Goal: Contribute content: Contribute content

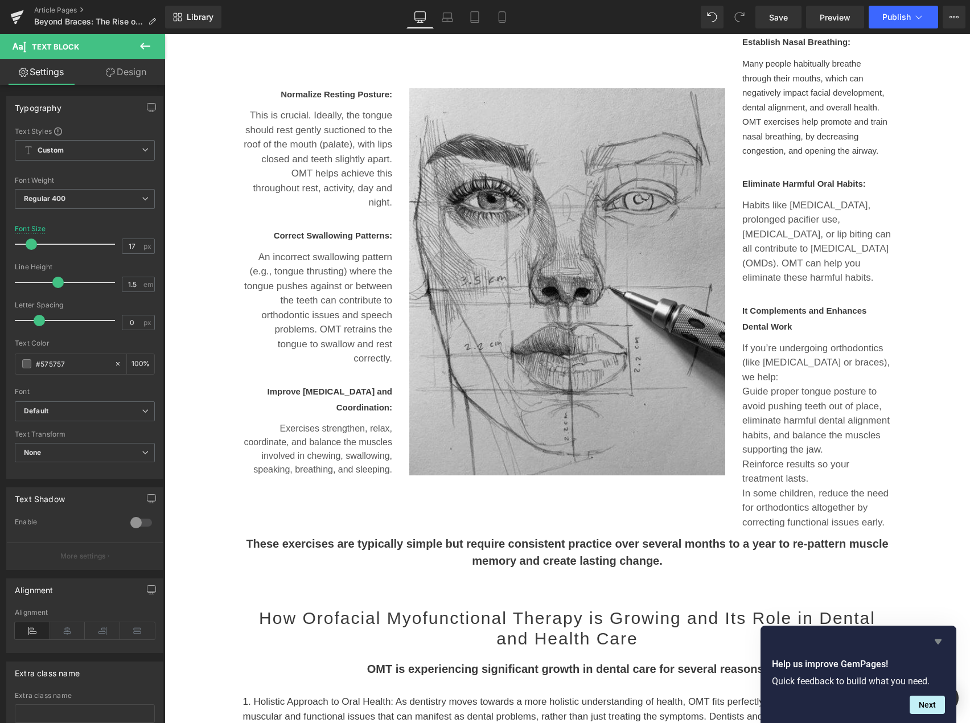
click at [938, 639] on icon "Hide survey" at bounding box center [937, 641] width 7 height 5
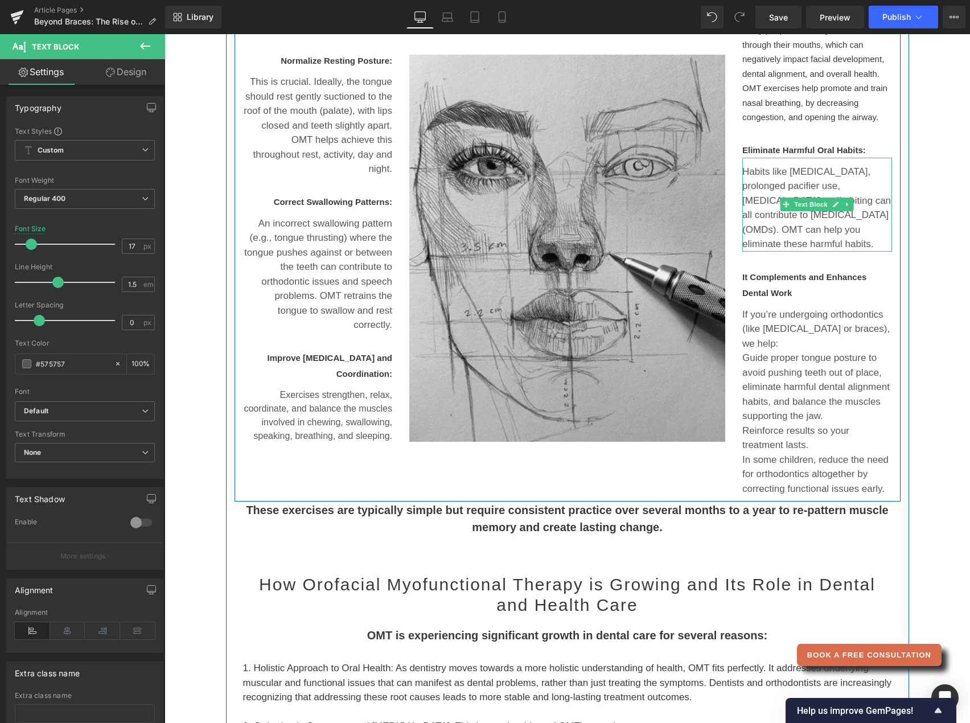
scroll to position [485, 0]
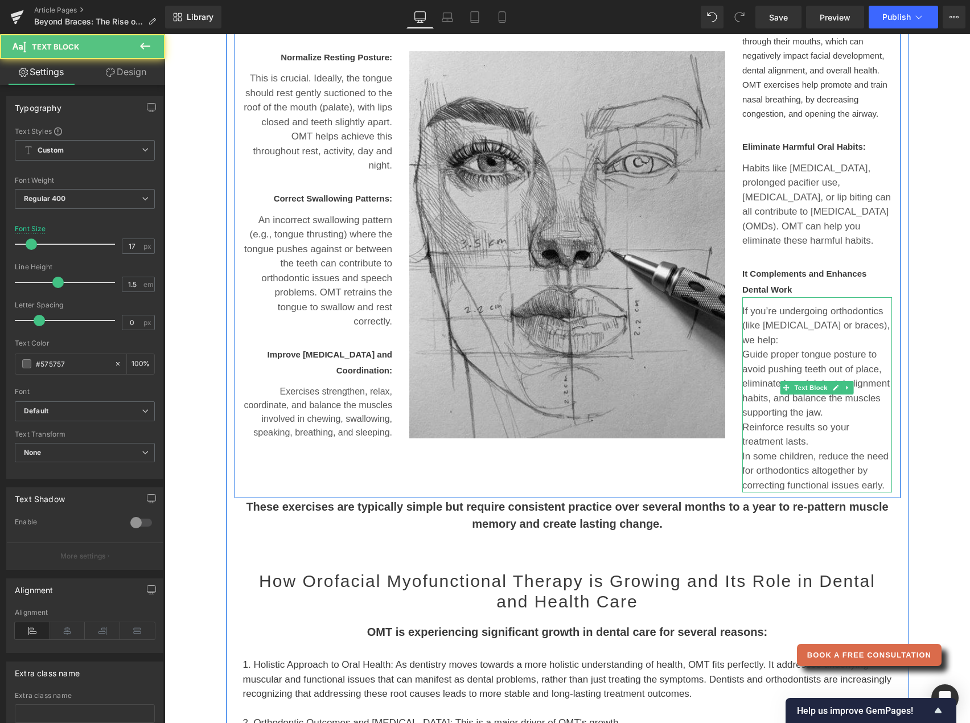
click at [861, 374] on p "Guide proper tongue posture to avoid pushing teeth out of place, eliminate harm…" at bounding box center [817, 383] width 150 height 73
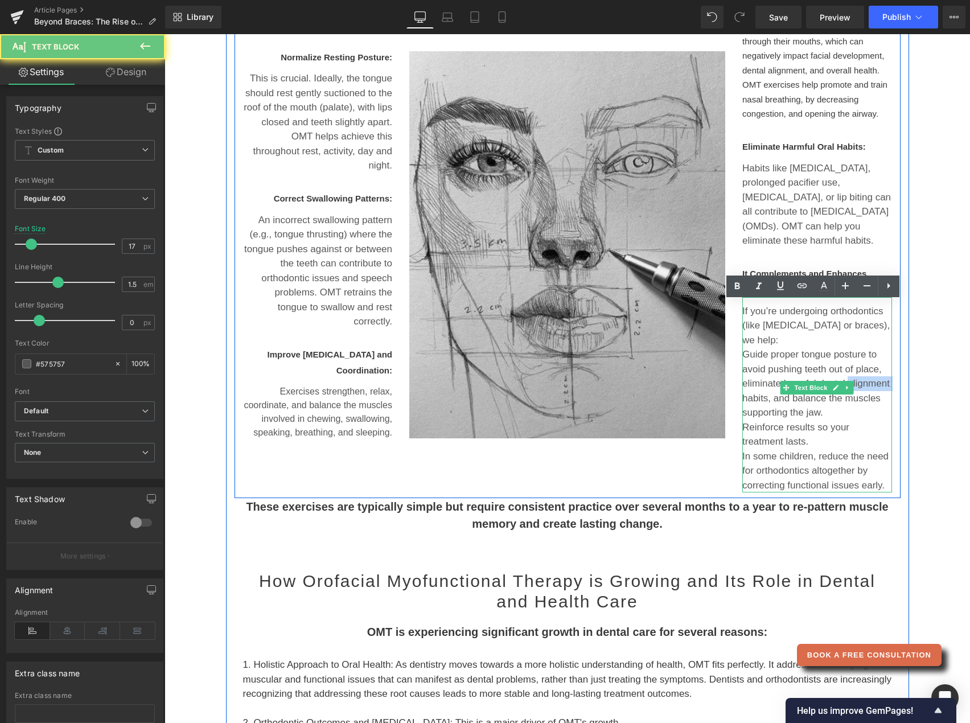
click at [861, 374] on p "Guide proper tongue posture to avoid pushing teeth out of place, eliminate harm…" at bounding box center [817, 383] width 150 height 73
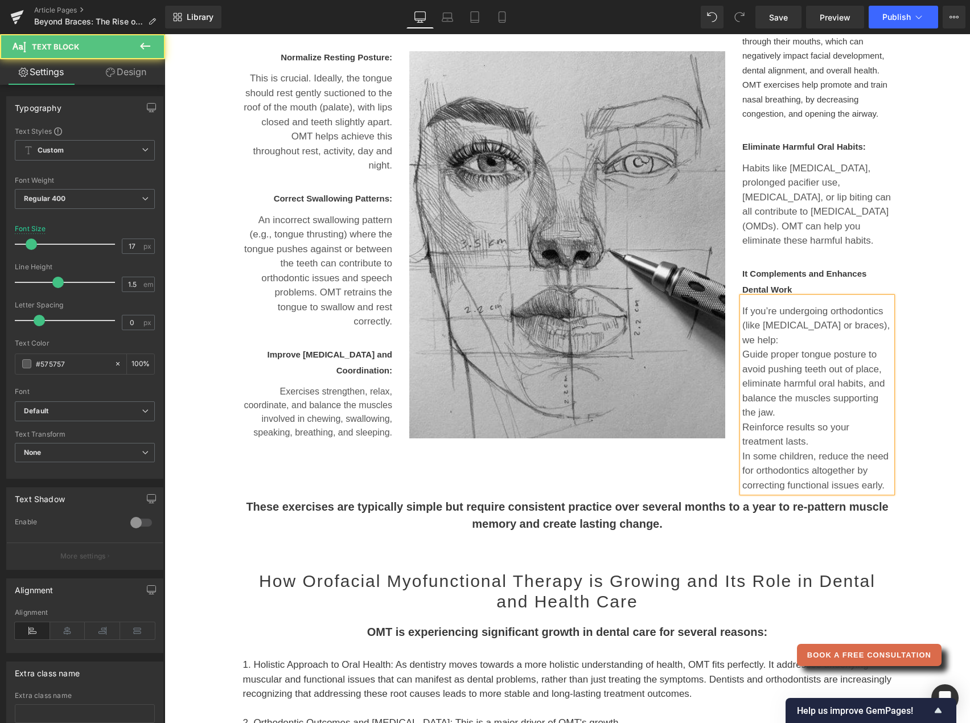
click at [787, 404] on p "Guide proper tongue posture to avoid pushing teeth out of place, eliminate harm…" at bounding box center [817, 383] width 150 height 73
click at [831, 433] on p "Reinforce results so your treatment lasts." at bounding box center [817, 434] width 150 height 29
click at [793, 401] on p "Guide proper tongue posture to avoid pushing teeth out of place, eliminate harm…" at bounding box center [817, 383] width 150 height 73
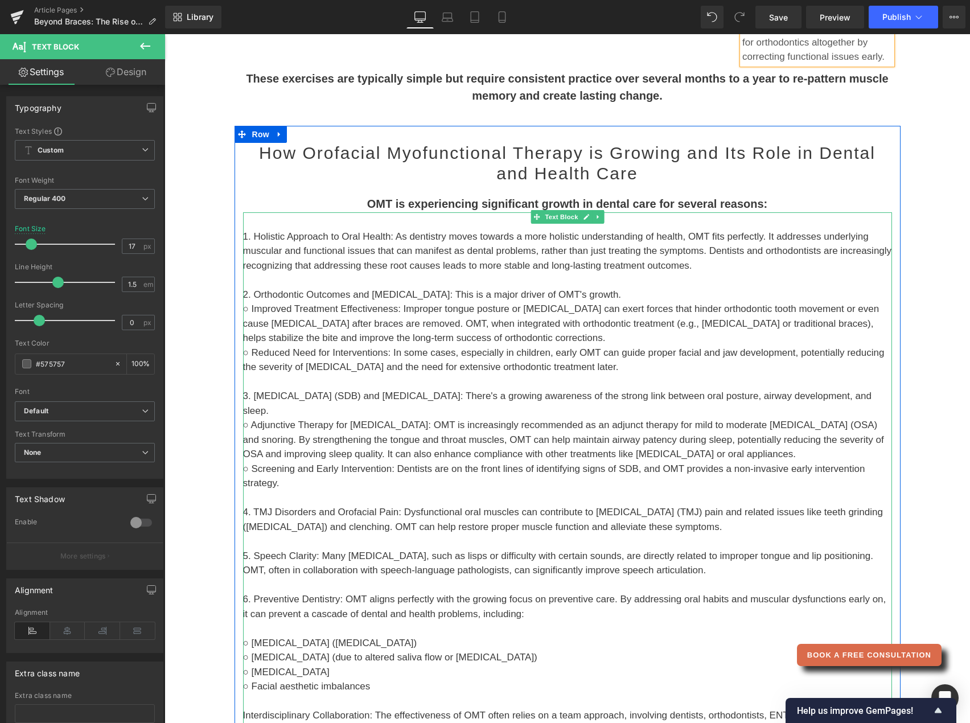
scroll to position [900, 0]
click at [265, 228] on p "1. Holistic Approach to Oral Health: As dentistry moves towards a more holistic…" at bounding box center [567, 250] width 649 height 44
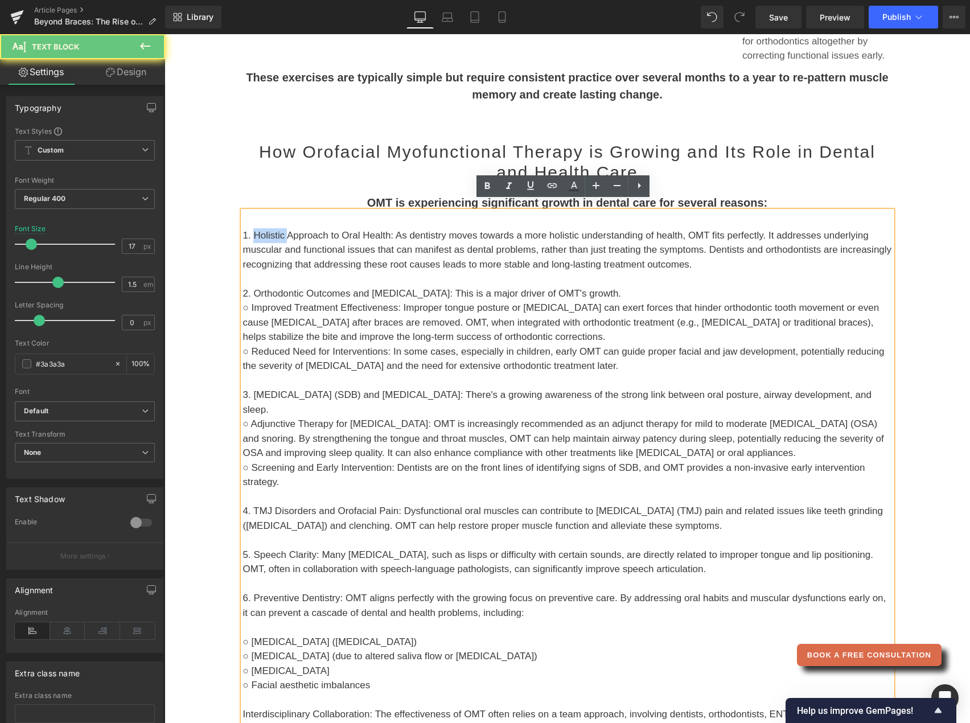
click at [265, 228] on p "1. Holistic Approach to Oral Health: As dentistry moves towards a more holistic…" at bounding box center [567, 250] width 649 height 44
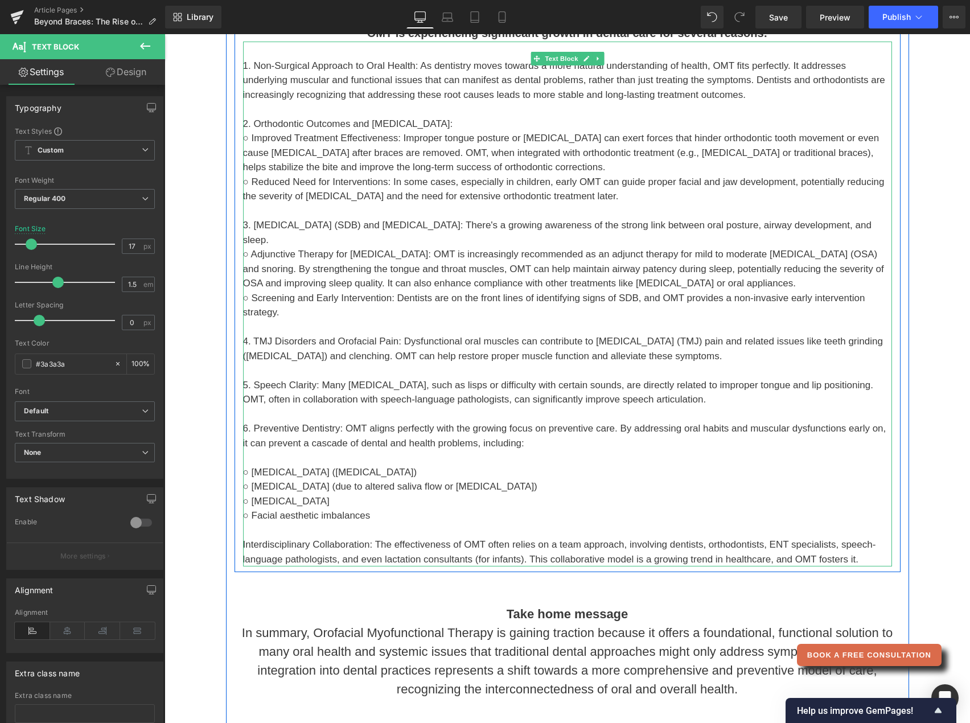
scroll to position [1075, 0]
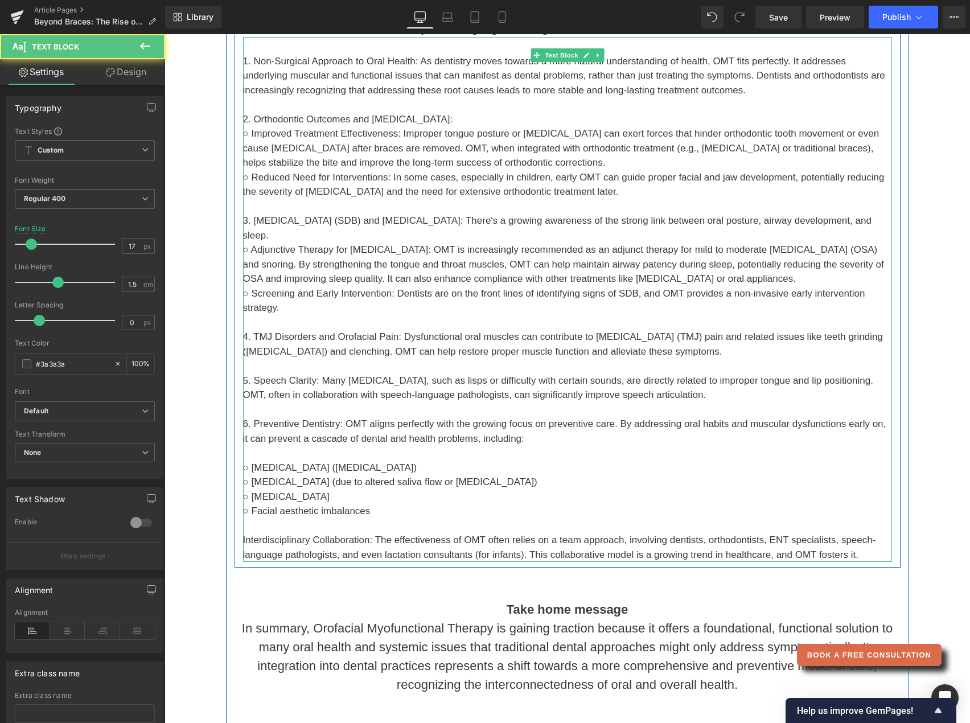
click at [337, 330] on p "4. TMJ Disorders and Orofacial Pain: Dysfunctional oral muscles can contribute …" at bounding box center [567, 344] width 649 height 29
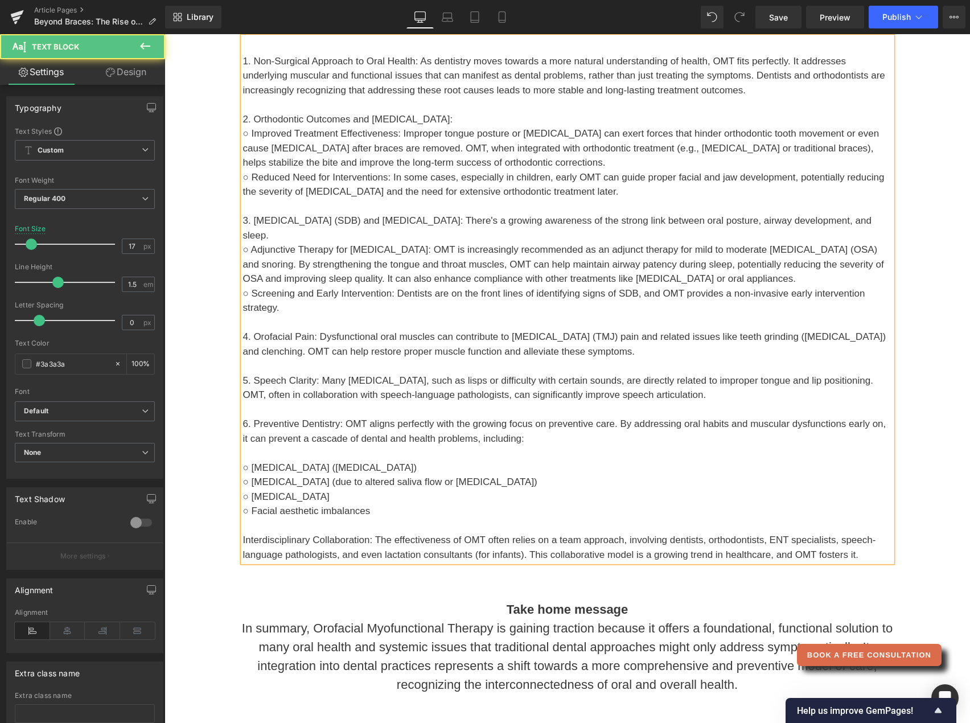
click at [480, 340] on p "4. Orofacial Pain: Dysfunctional oral muscles can contribute to [MEDICAL_DATA] …" at bounding box center [567, 344] width 649 height 29
click at [875, 374] on p "5. Speech Clarity: Many [MEDICAL_DATA], such as lisps or difficulty with certai…" at bounding box center [567, 387] width 649 height 29
click at [306, 384] on p "5. Speech Clarity: Many [MEDICAL_DATA], such as lisps or difficulty with certai…" at bounding box center [567, 387] width 649 height 29
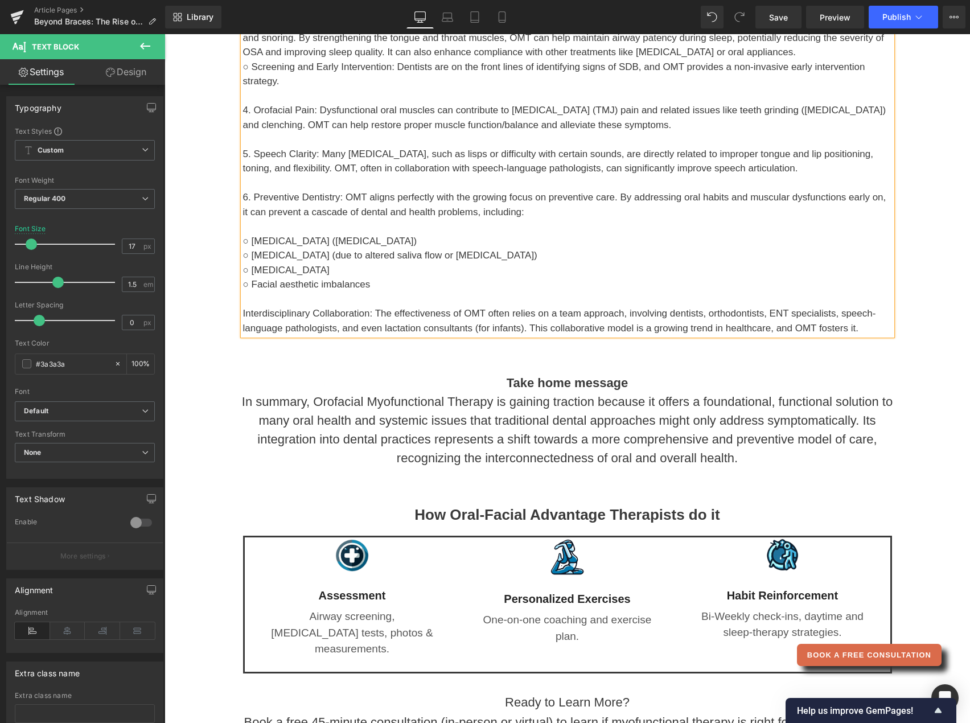
scroll to position [1302, 0]
click at [394, 235] on p "○ [MEDICAL_DATA] ([MEDICAL_DATA])" at bounding box center [567, 240] width 649 height 15
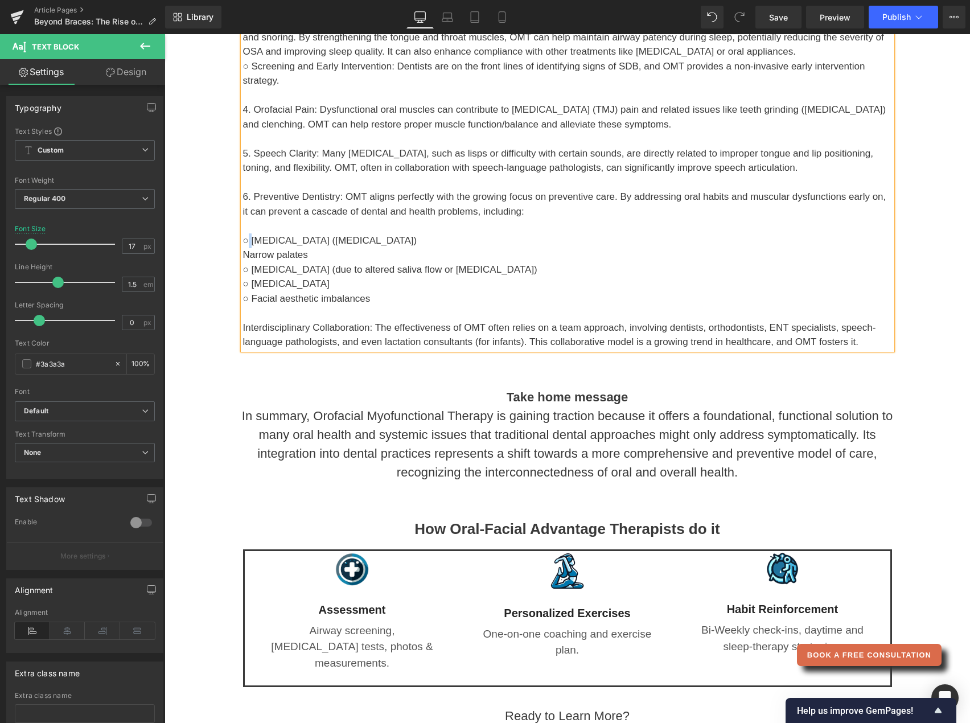
click at [243, 233] on p "○ [MEDICAL_DATA] ([MEDICAL_DATA])" at bounding box center [567, 240] width 649 height 15
drag, startPoint x: 252, startPoint y: 232, endPoint x: 234, endPoint y: 227, distance: 18.2
click at [234, 227] on div "How Orofacial Myofunctional Therapy is Growing and Its Role in Dental and Healt…" at bounding box center [567, 44] width 666 height 609
copy p "○"
click at [243, 248] on p "Narrow palates" at bounding box center [567, 255] width 649 height 15
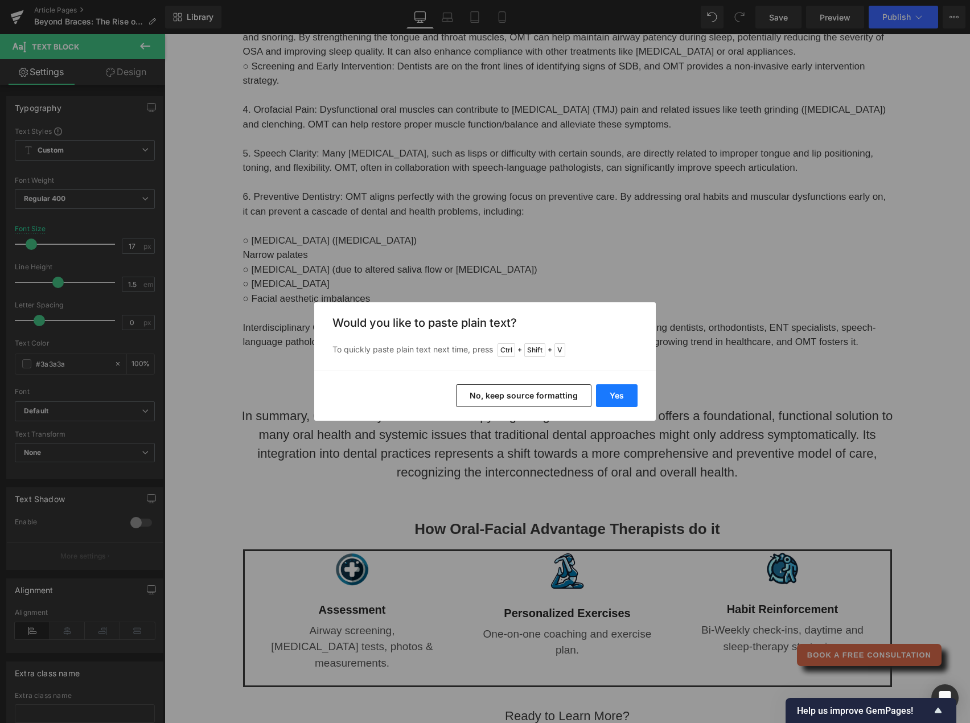
click at [621, 400] on button "Yes" at bounding box center [617, 395] width 42 height 23
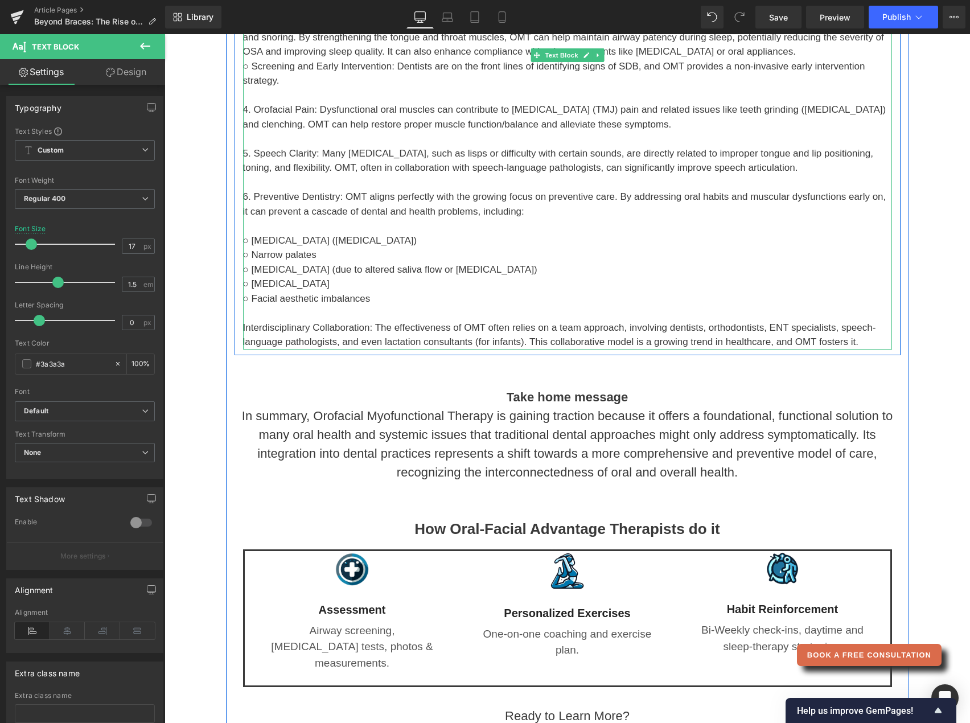
click at [428, 262] on p "○ [MEDICAL_DATA] (due to altered saliva flow or [MEDICAL_DATA])" at bounding box center [567, 269] width 649 height 15
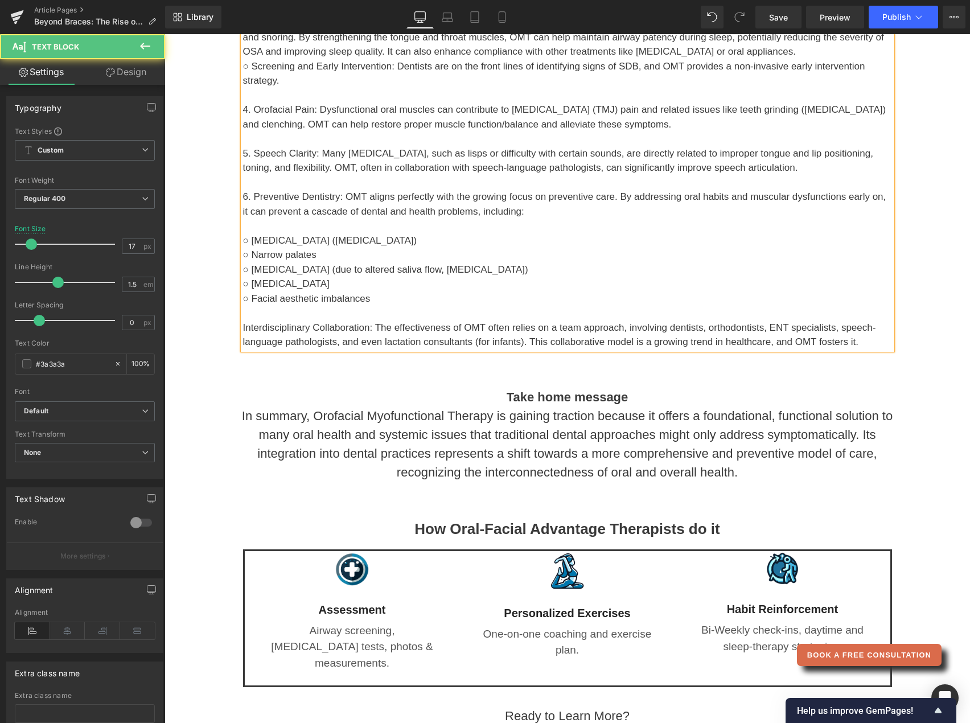
click at [492, 262] on p "○ [MEDICAL_DATA] (due to altered saliva flow, [MEDICAL_DATA])" at bounding box center [567, 269] width 649 height 15
click at [341, 277] on p "○ [MEDICAL_DATA]" at bounding box center [567, 284] width 649 height 15
click at [384, 291] on p "○ Facial aesthetic imbalances" at bounding box center [567, 298] width 649 height 15
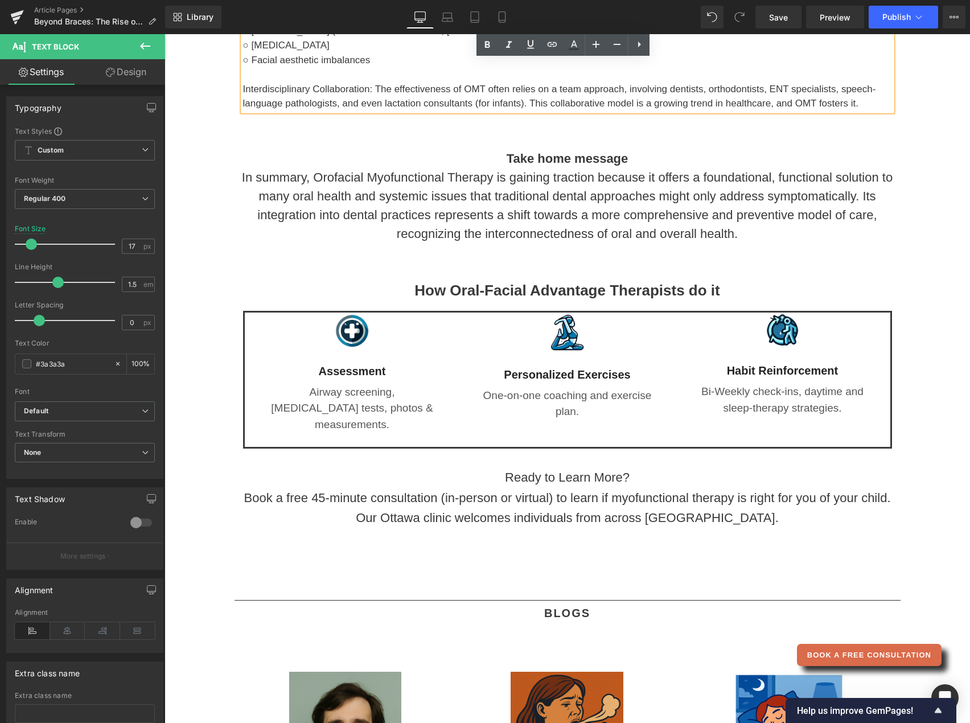
scroll to position [1547, 0]
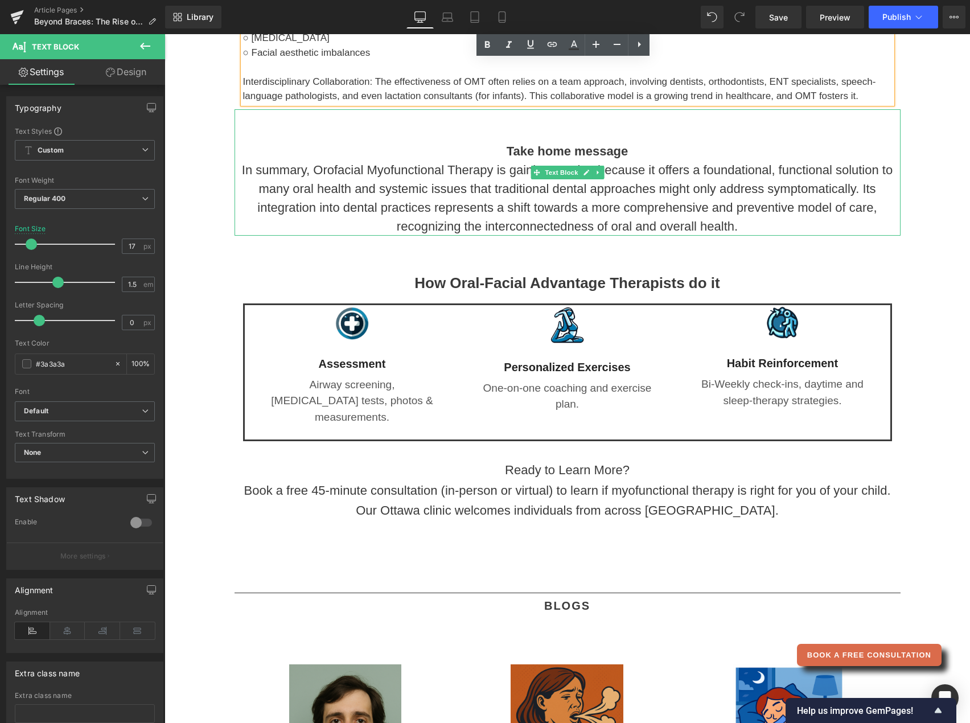
click at [561, 178] on p "In summary, Orofacial Myofunctional Therapy is gaining traction because it offe…" at bounding box center [567, 197] width 666 height 75
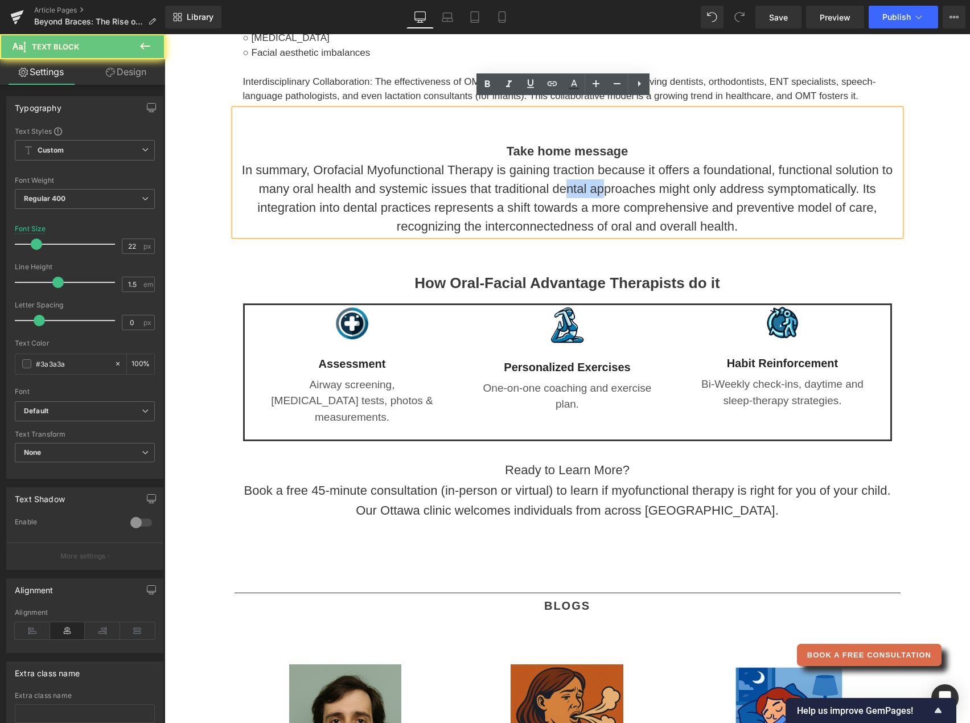
click at [561, 178] on p "In summary, Orofacial Myofunctional Therapy is gaining traction because it offe…" at bounding box center [567, 197] width 666 height 75
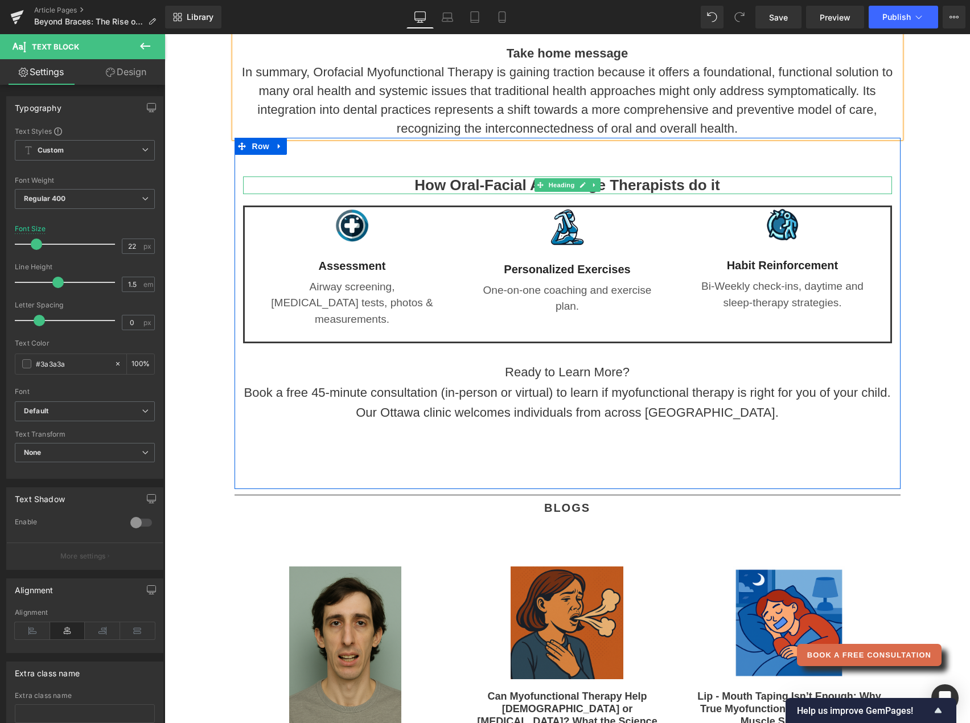
scroll to position [1646, 0]
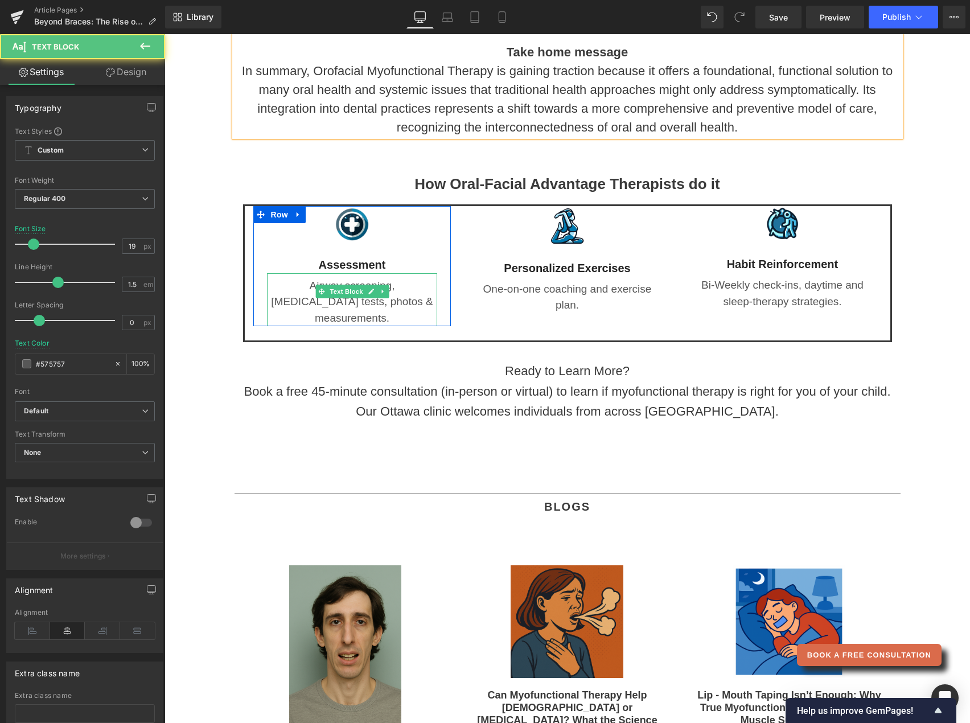
click at [277, 278] on p "Airway screening, [MEDICAL_DATA] tests, photos & measurements." at bounding box center [352, 302] width 171 height 49
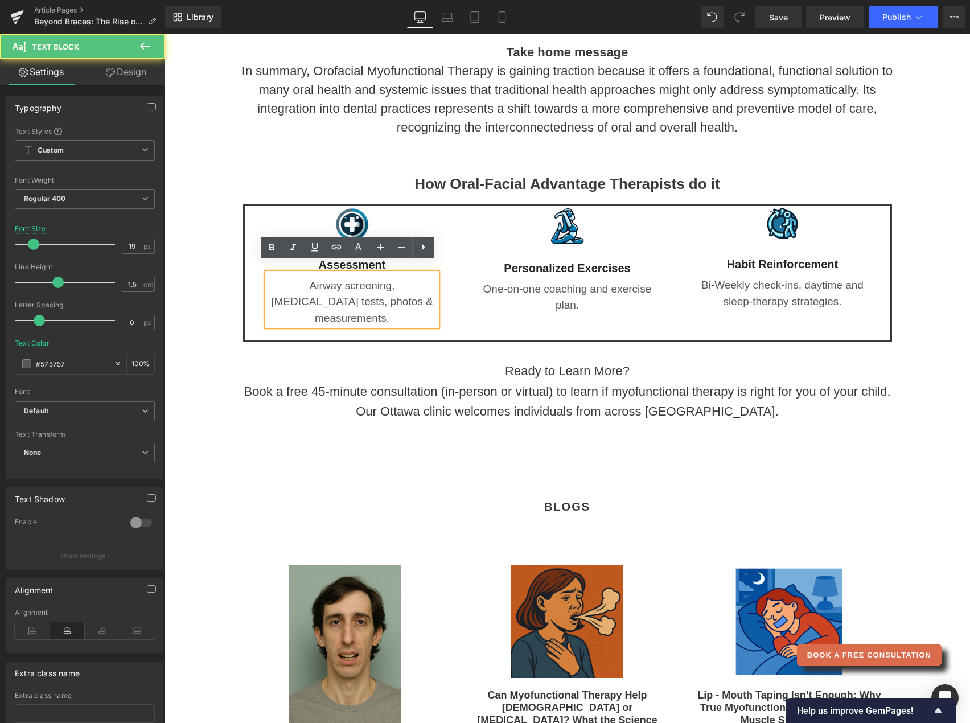
click at [277, 278] on p "Airway screening, [MEDICAL_DATA] tests, photos & measurements." at bounding box center [352, 302] width 171 height 49
click at [304, 278] on p "Airway screening, [MEDICAL_DATA] tests, photos & measurements." at bounding box center [352, 302] width 171 height 49
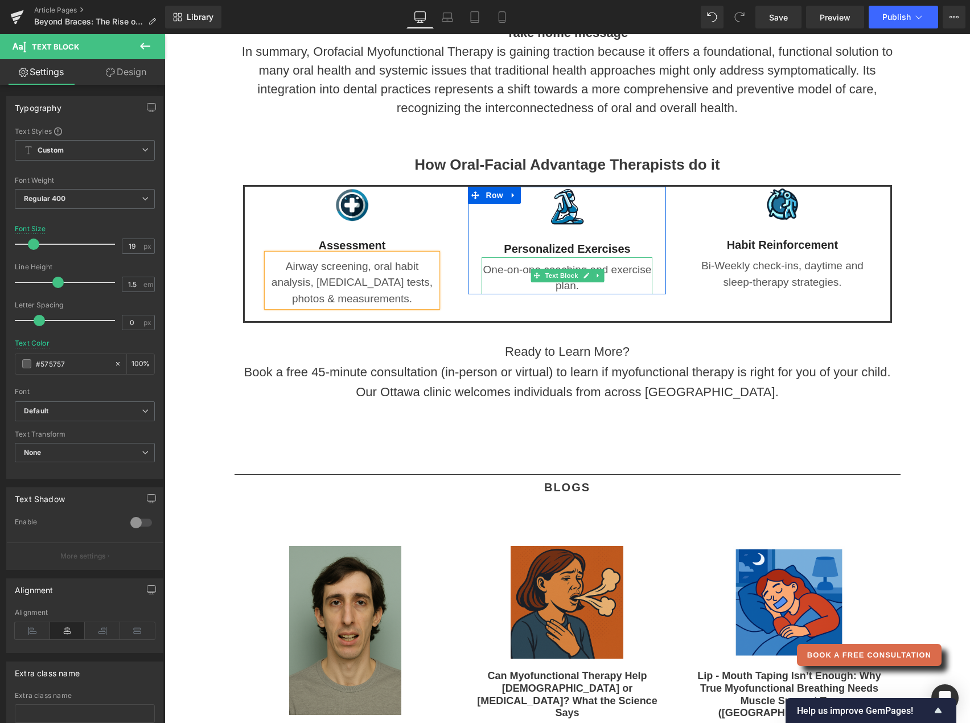
scroll to position [1667, 0]
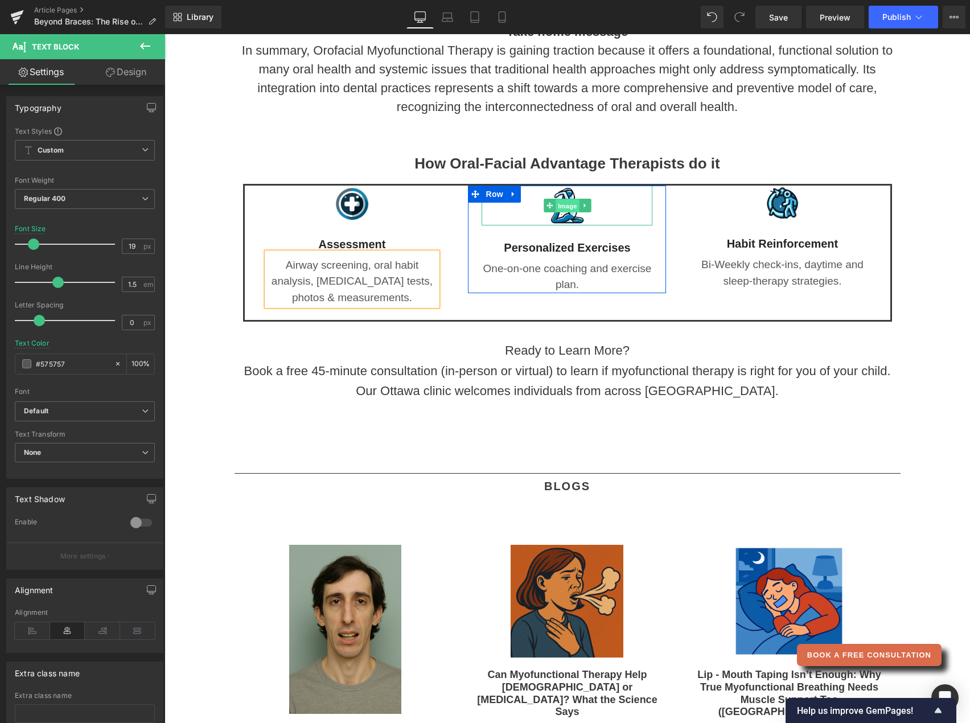
click at [573, 199] on span "Image" at bounding box center [567, 206] width 24 height 14
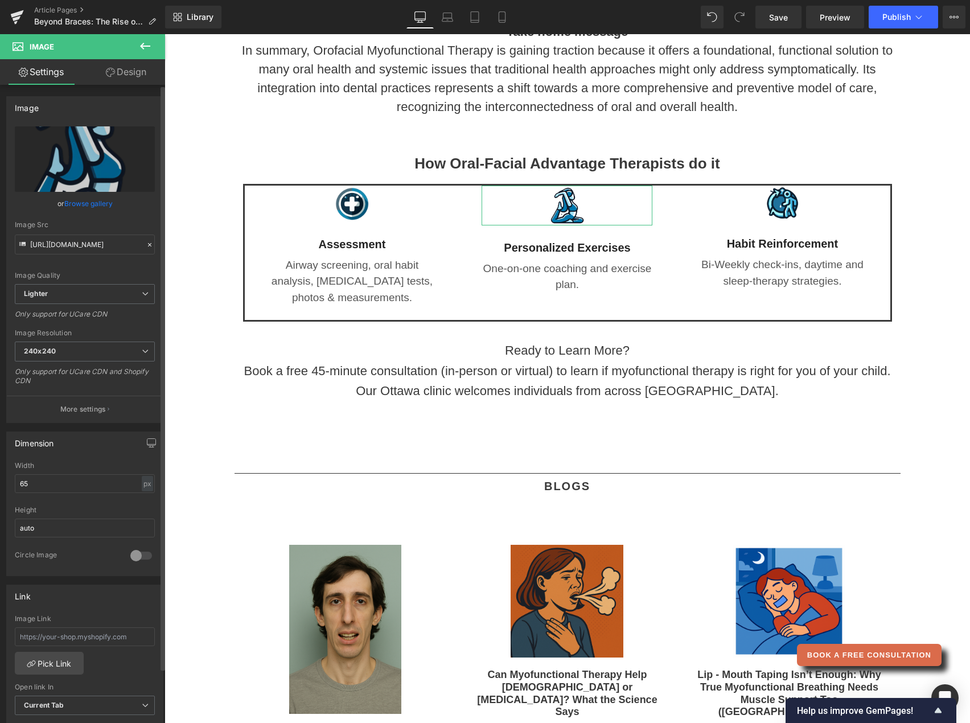
click at [93, 209] on link "Browse gallery" at bounding box center [88, 204] width 48 height 20
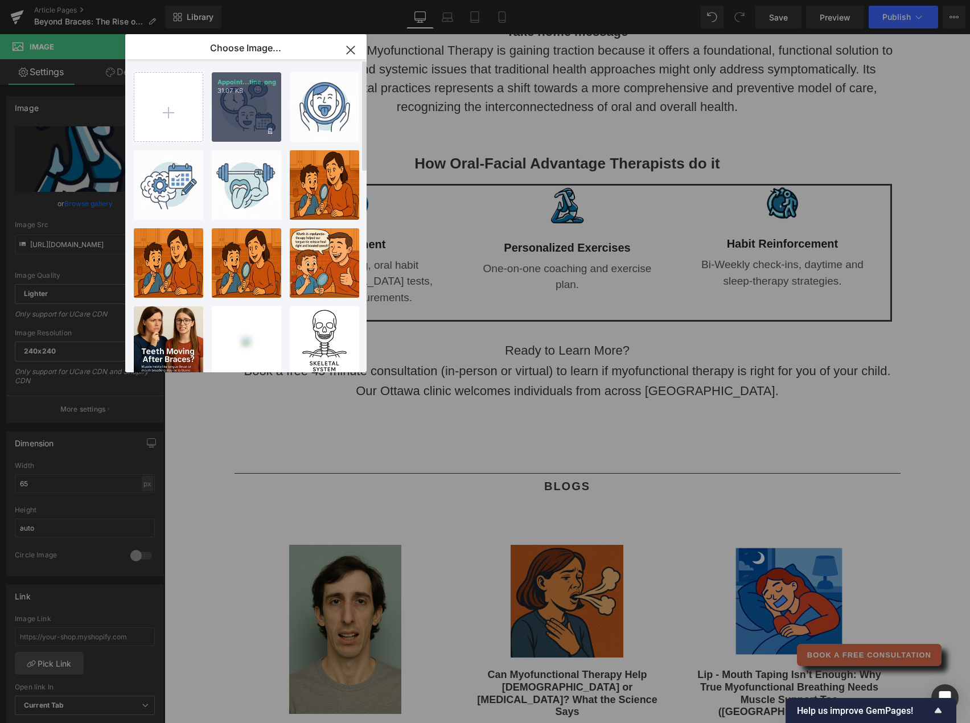
click at [237, 114] on div "Appoint...tine.png 31.07 KB" at bounding box center [246, 106] width 69 height 69
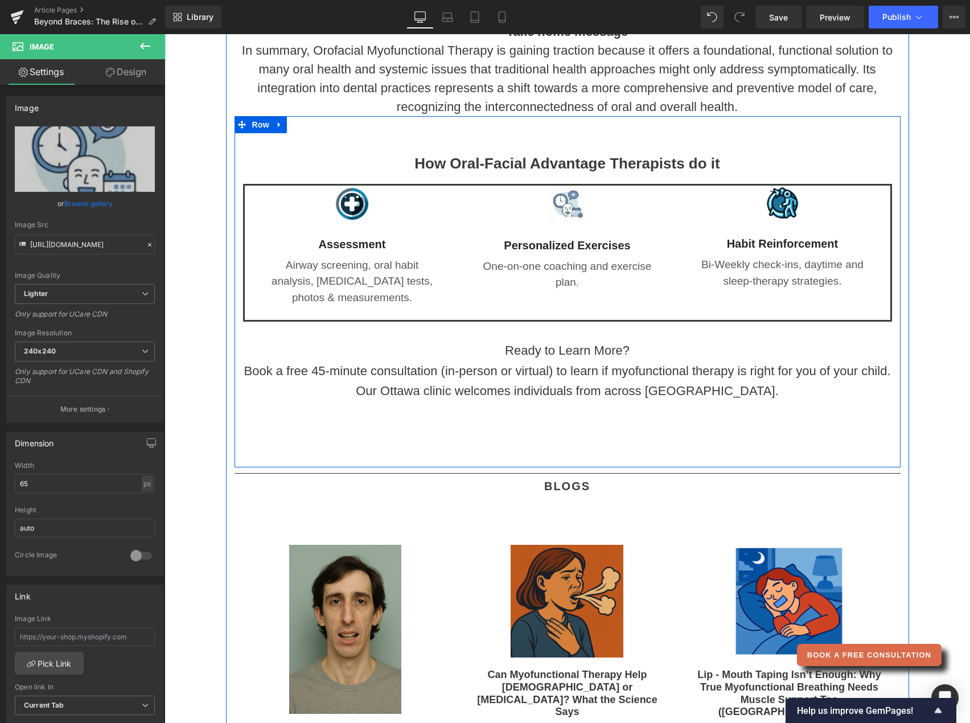
type input "[URL][DOMAIN_NAME]"
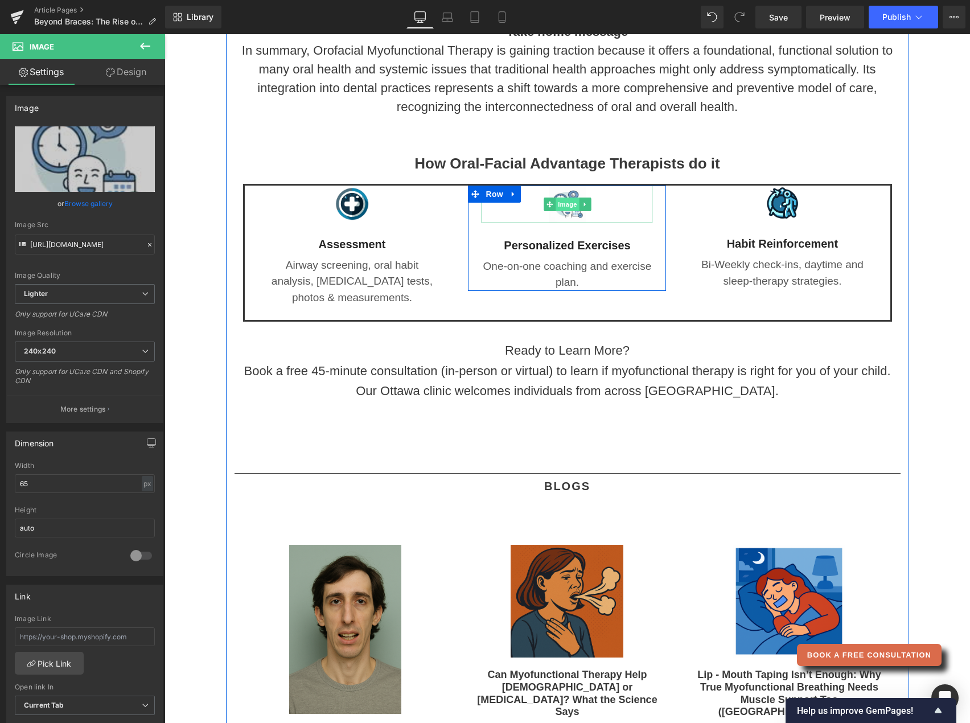
click at [561, 197] on span "Image" at bounding box center [567, 204] width 24 height 14
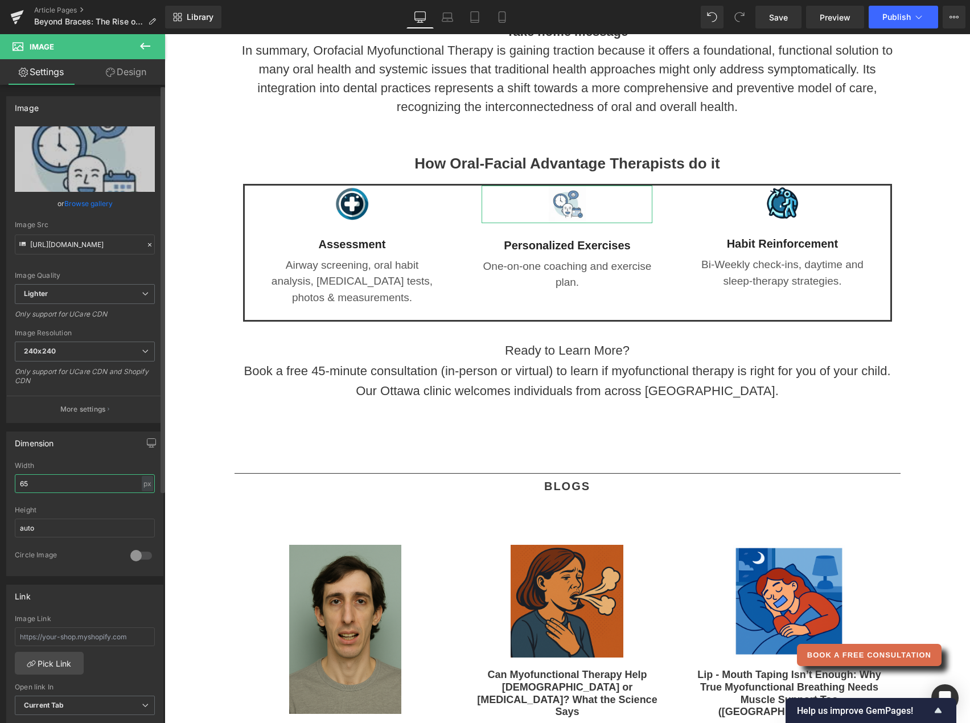
click at [37, 481] on input "65" at bounding box center [85, 483] width 140 height 19
type input "6"
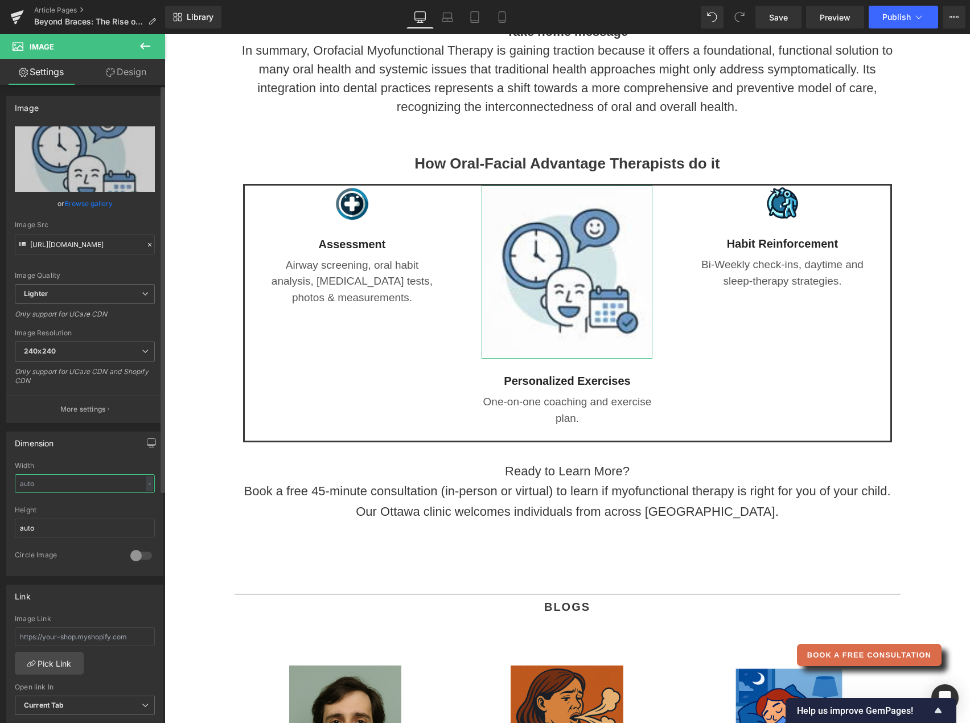
click at [37, 481] on input "text" at bounding box center [85, 483] width 140 height 19
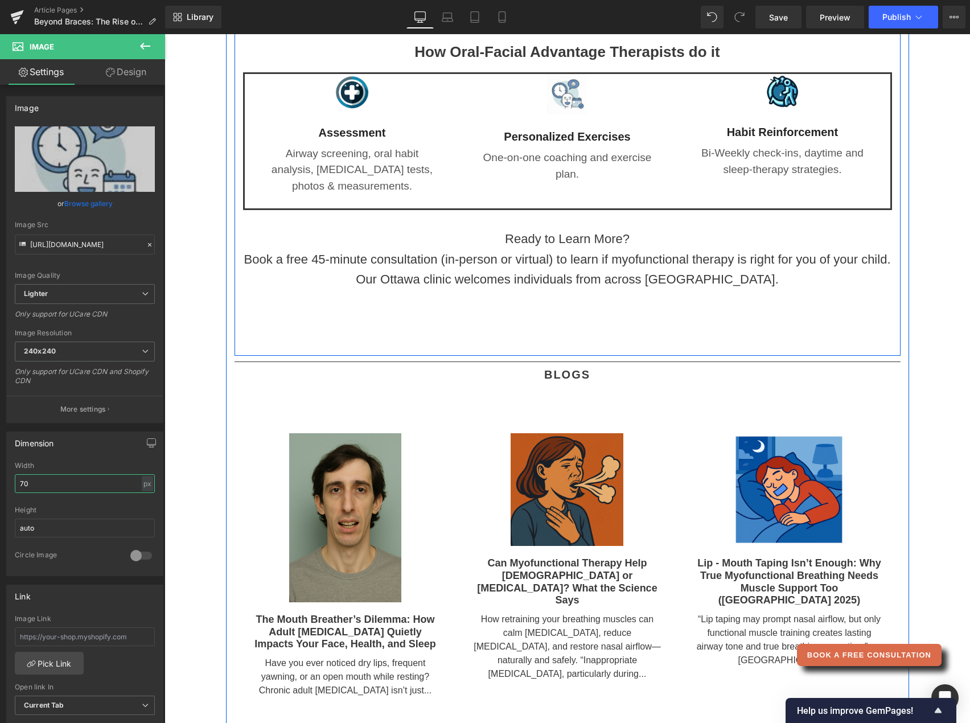
scroll to position [1782, 0]
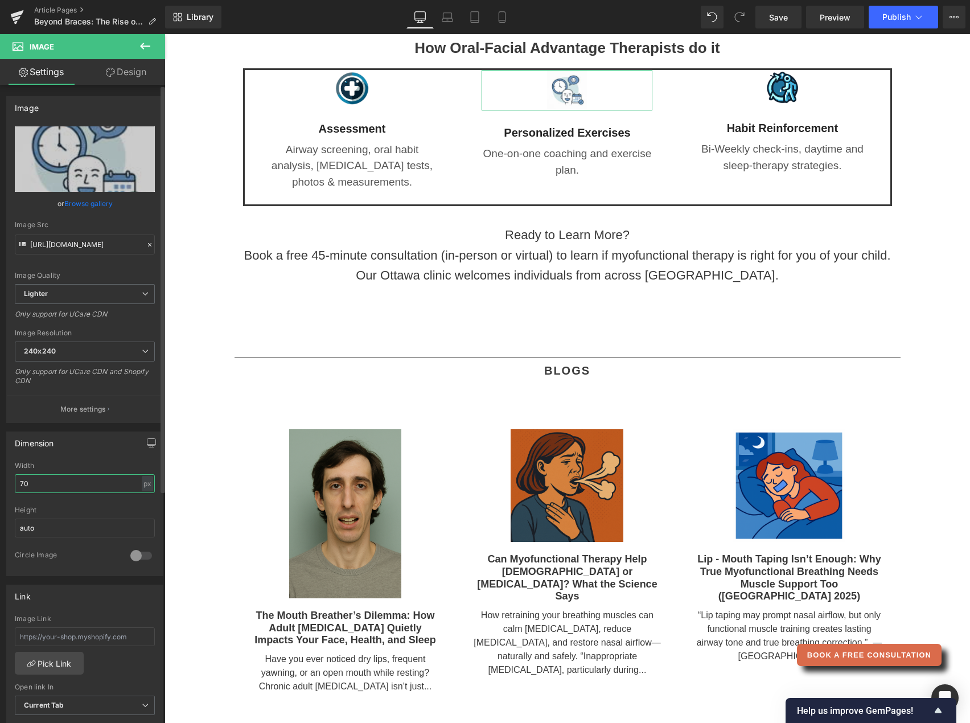
type input "70"
click at [97, 202] on link "Browse gallery" at bounding box center [88, 204] width 48 height 20
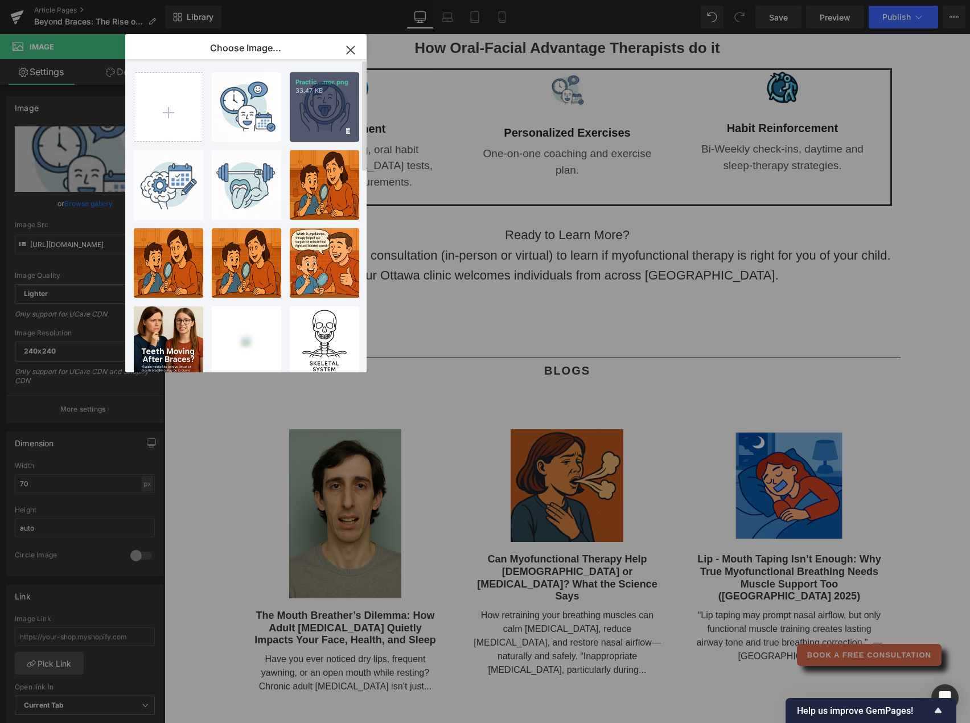
click at [330, 122] on div "Practic...rror.png 33.47 KB" at bounding box center [324, 106] width 69 height 69
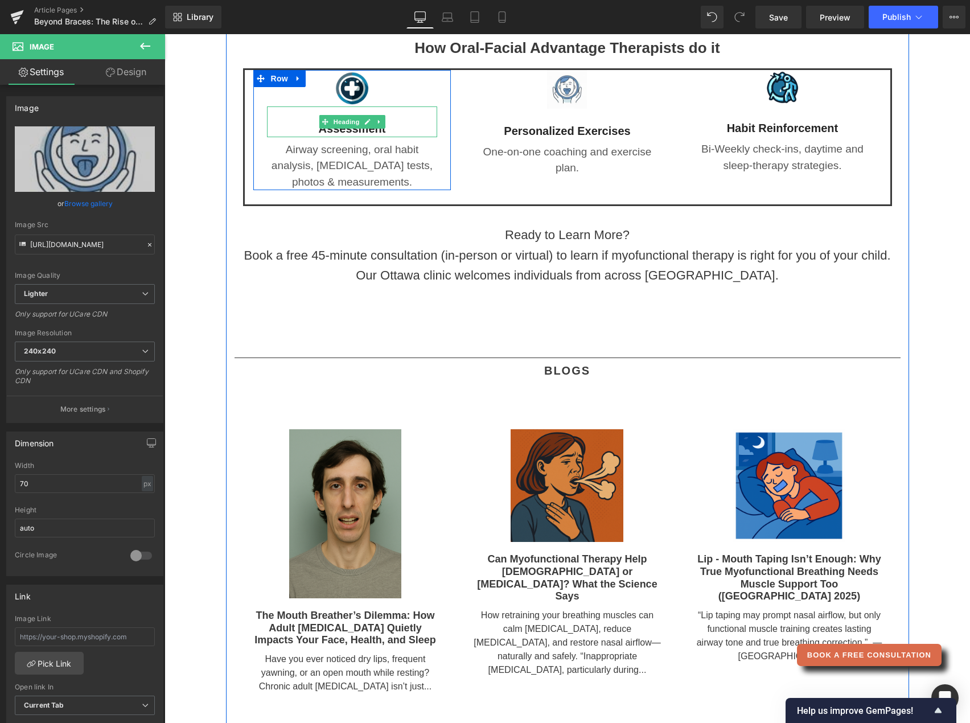
type input "[URL][DOMAIN_NAME]"
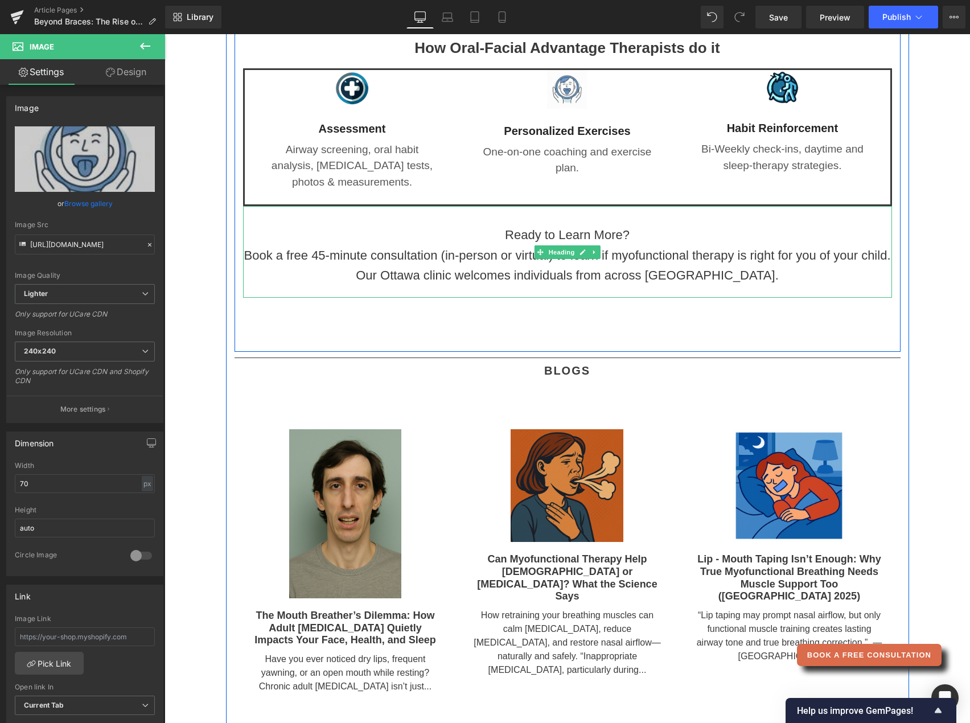
click at [839, 245] on h4 "Book a free 45‑minute consultation (in‑person or virtual) to learn if myofuncti…" at bounding box center [567, 255] width 649 height 20
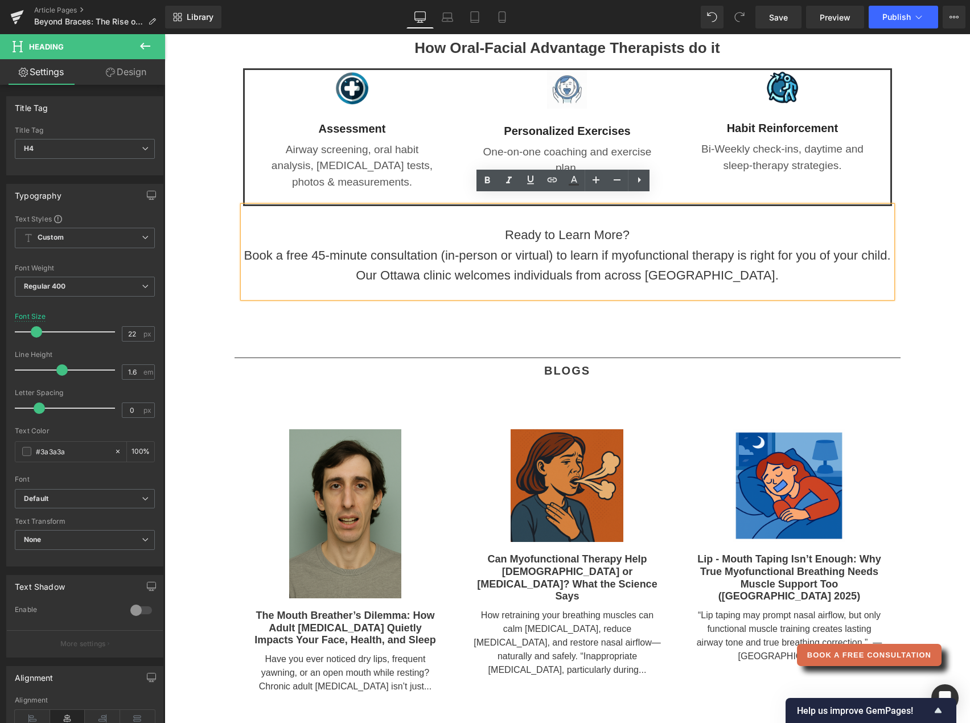
click at [839, 245] on h4 "Book a free 45‑minute consultation (in‑person or virtual) to learn if myofuncti…" at bounding box center [567, 255] width 649 height 20
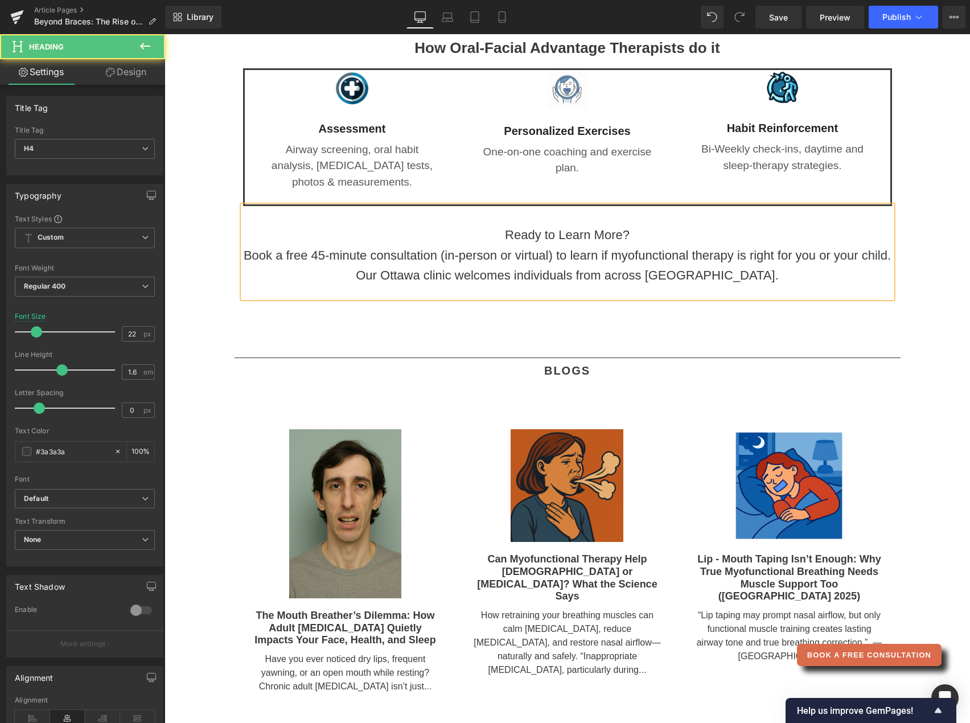
click at [737, 283] on h4 "Our Ottawa clinic welcomes individuals from across [GEOGRAPHIC_DATA]." at bounding box center [567, 275] width 649 height 20
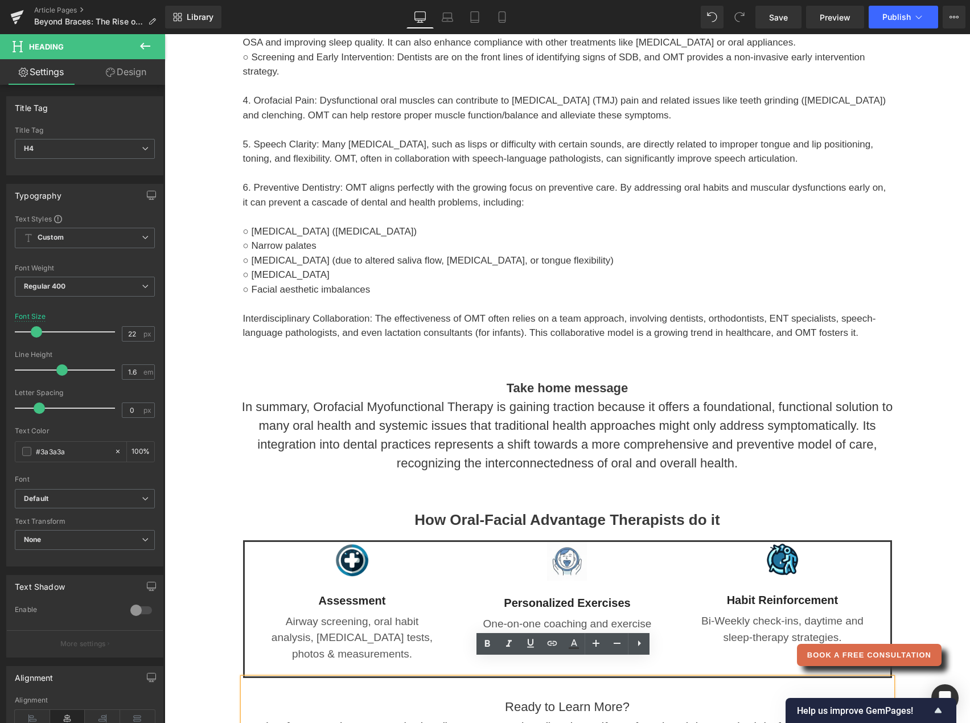
scroll to position [1319, 0]
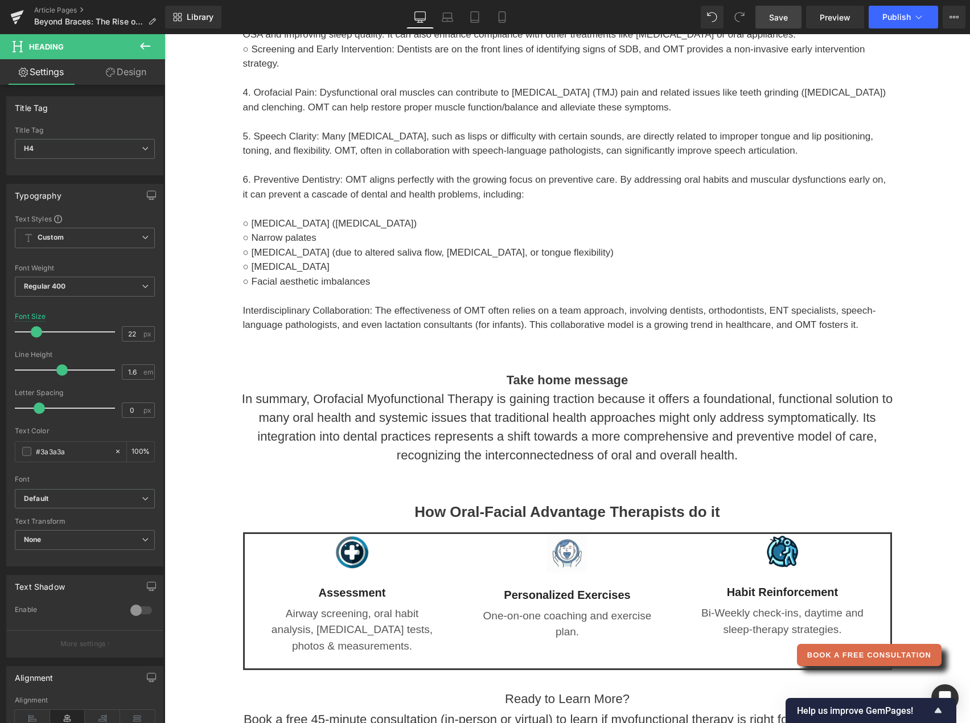
click at [783, 21] on span "Save" at bounding box center [778, 17] width 19 height 12
click at [502, 13] on icon at bounding box center [501, 16] width 11 height 11
type input "18"
type input "100"
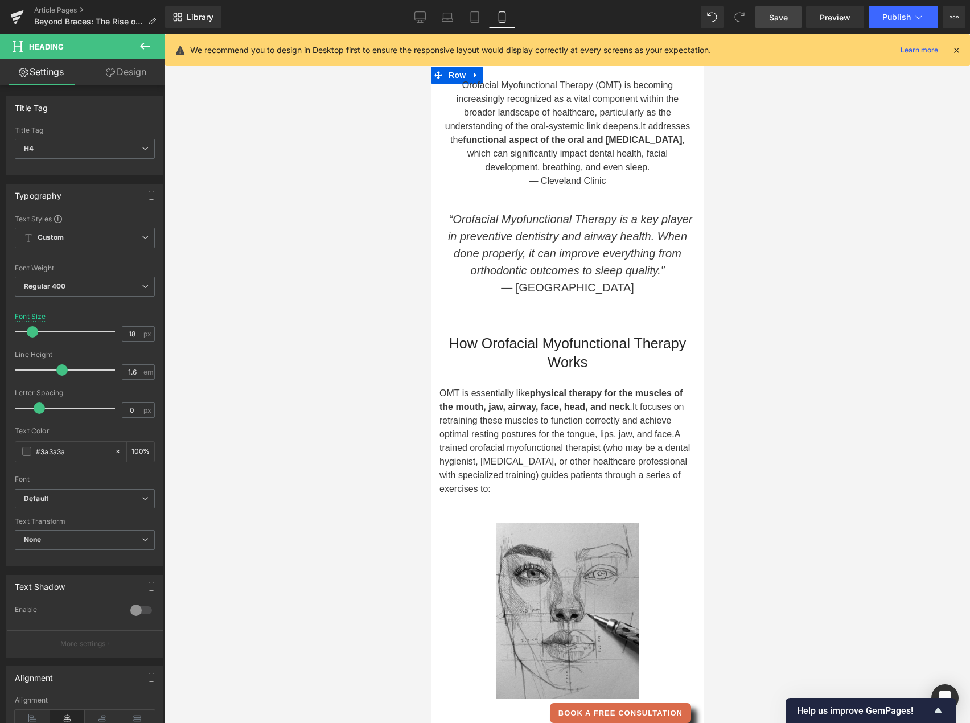
scroll to position [0, 0]
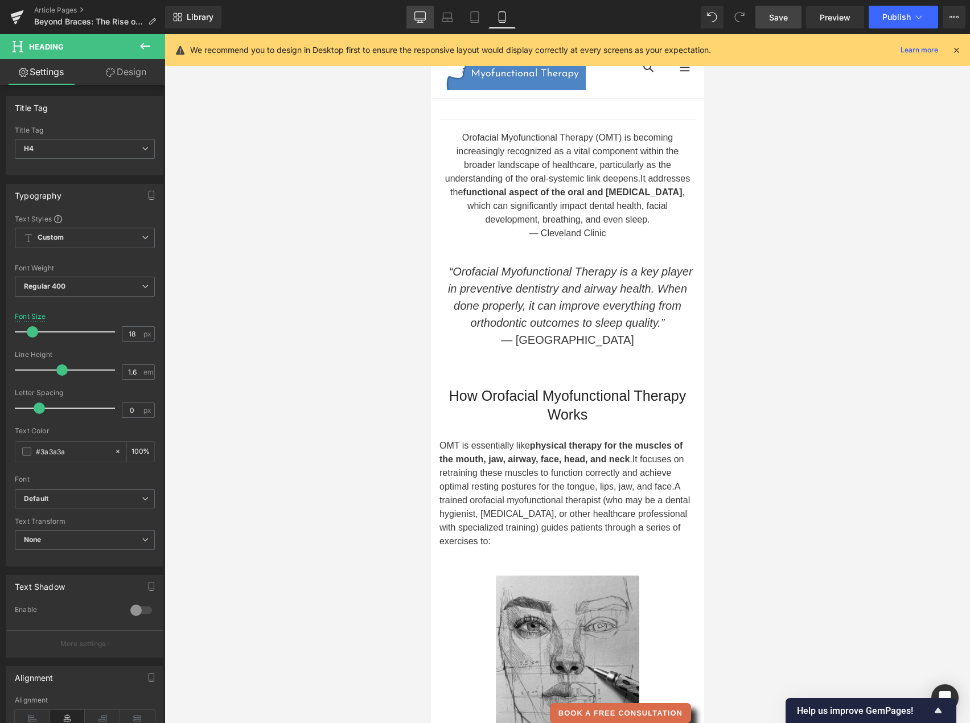
click at [414, 19] on icon at bounding box center [419, 16] width 11 height 11
type input "22"
type input "100"
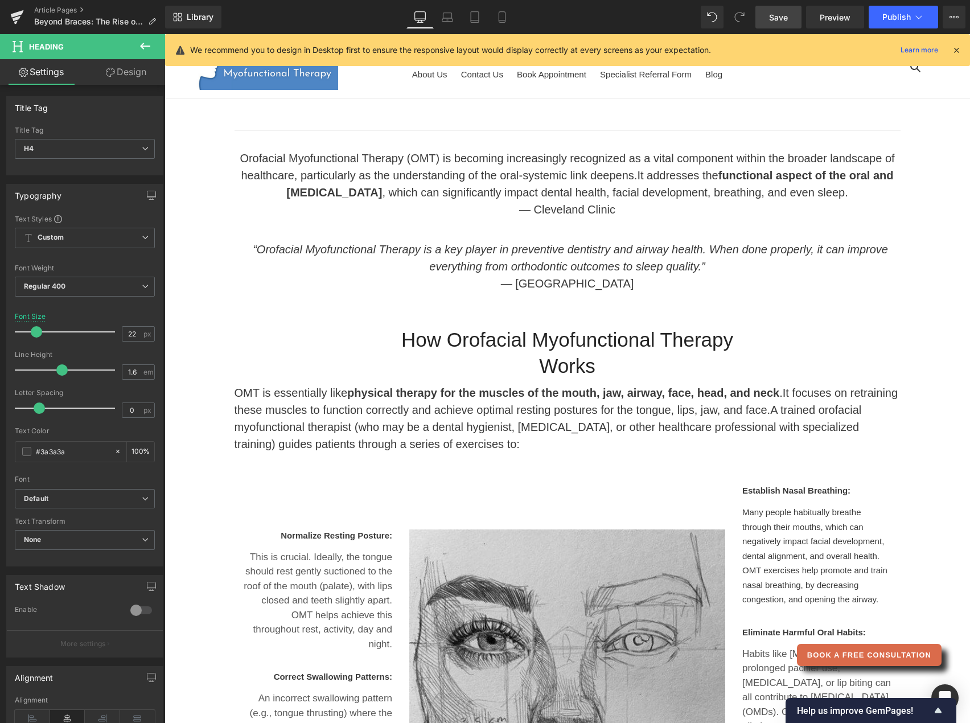
click at [782, 19] on span "Save" at bounding box center [778, 17] width 19 height 12
click at [883, 14] on span "Publish" at bounding box center [896, 17] width 28 height 9
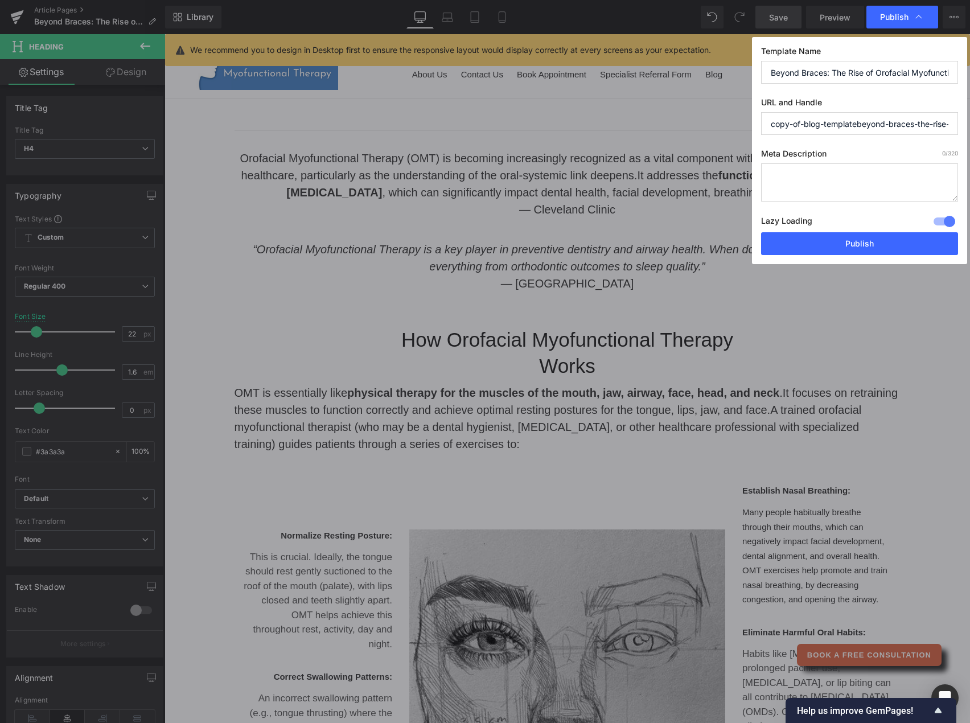
click at [858, 123] on input "copy-of-blog-templatebeyond-braces-the-rise-of-orofacial-myofunctional-therapy-…" at bounding box center [859, 123] width 197 height 23
type input "beyond-braces-the-rise-of-orofacial-myofunctional-therapy-in-modern-dentistry"
click at [912, 69] on input "Beyond Braces: The Rise of Orofacial Myofunctional Therapy in Modern Dentistry" at bounding box center [859, 72] width 197 height 23
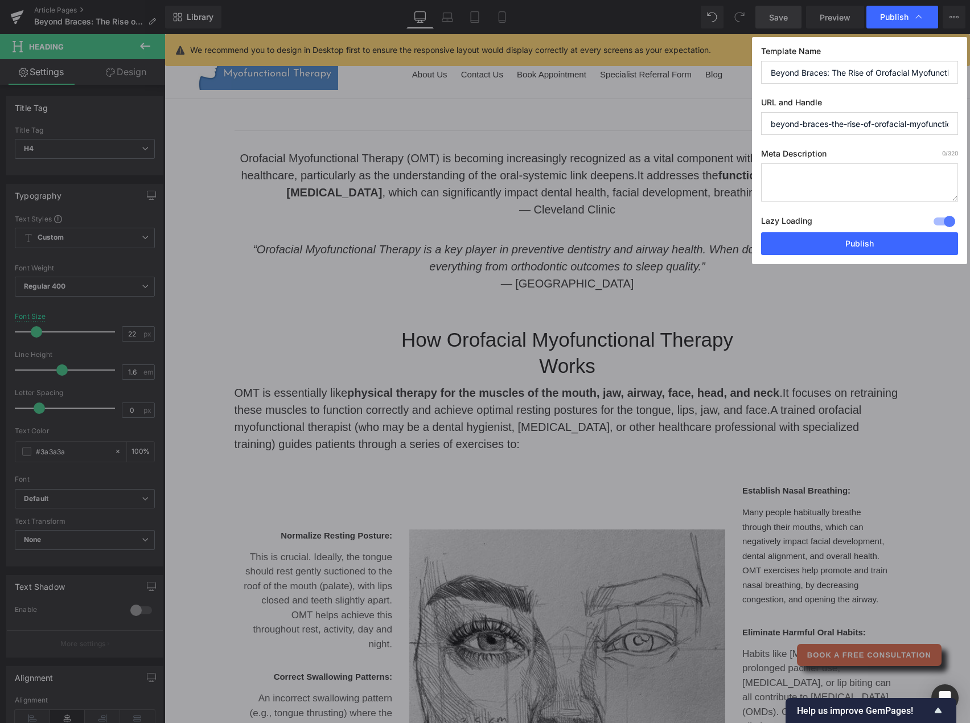
click at [812, 176] on textarea at bounding box center [859, 182] width 197 height 38
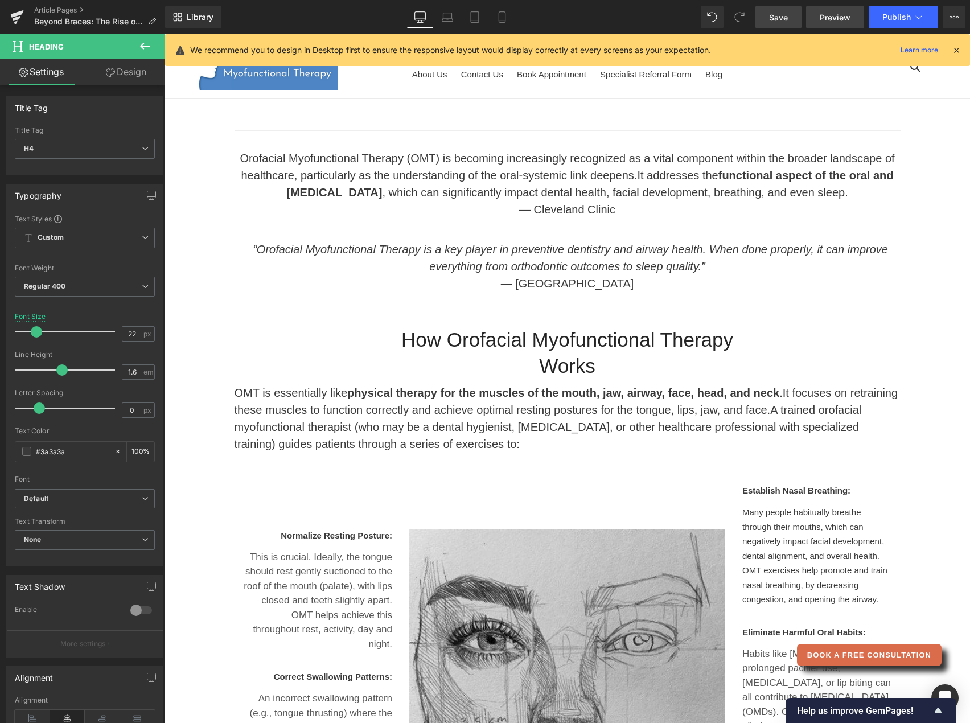
click at [846, 21] on span "Preview" at bounding box center [835, 17] width 31 height 12
click at [958, 51] on icon at bounding box center [956, 50] width 10 height 10
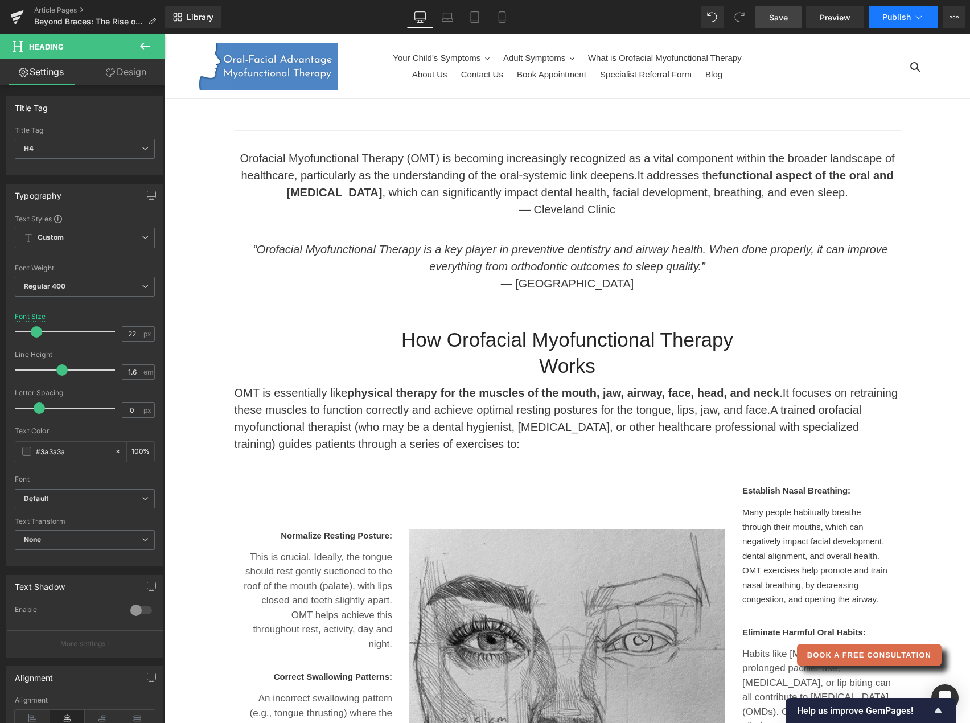
click at [911, 19] on button "Publish" at bounding box center [902, 17] width 69 height 23
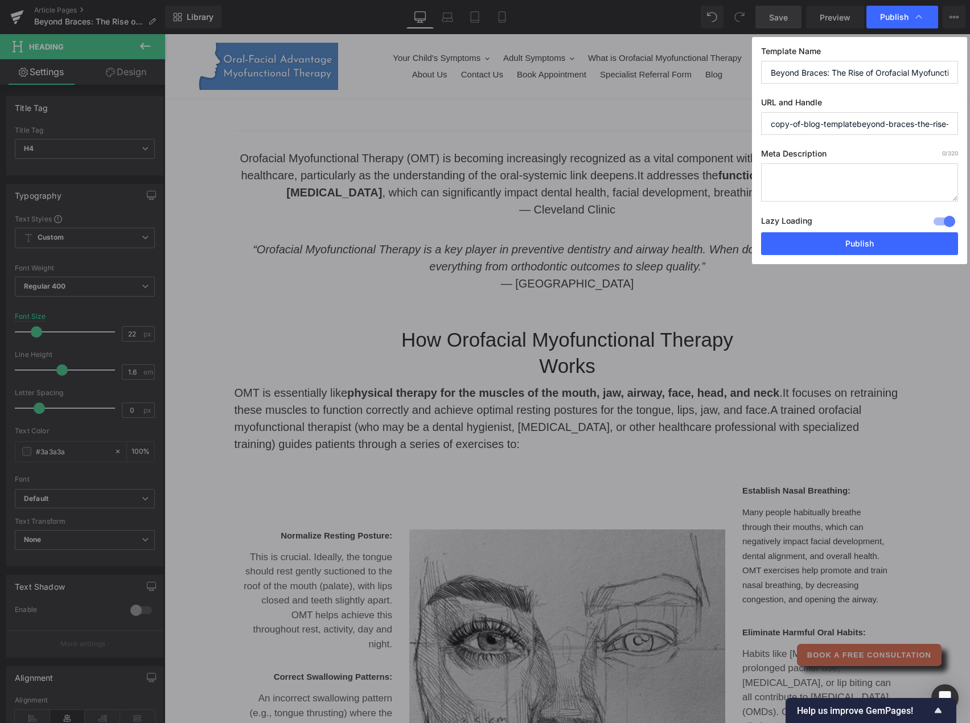
click at [876, 71] on input "Beyond Braces: The Rise of Orofacial Myofunctional Therapy in Modern Dentistry" at bounding box center [859, 72] width 197 height 23
click at [805, 181] on textarea at bounding box center [859, 182] width 197 height 38
paste textarea "Braces/aligners + Orofacial Myofunctional Therapy = stronger outcomes: improved…"
click at [831, 176] on textarea "Braces/aligners + Orofacial Myofunctional Therapy = stronger outcomes: improved…" at bounding box center [859, 182] width 197 height 38
click at [836, 175] on textarea "Braces/aligners (invisilign)+ Orofacial Myofunctional Therapy = stronger outcom…" at bounding box center [859, 182] width 197 height 38
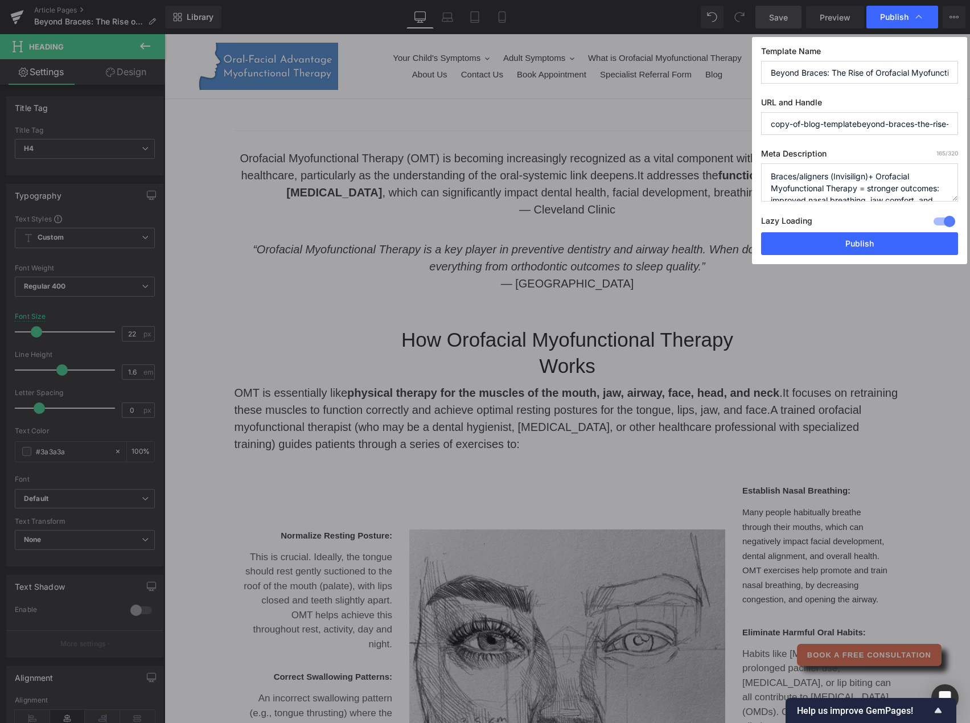
click at [907, 178] on textarea "Braces/aligners (Invisilign)+ Orofacial Myofunctional Therapy = stronger outcom…" at bounding box center [859, 182] width 197 height 38
type textarea "Braces/aligners ([MEDICAL_DATA])+ Orofacial Myofunctional Therapy = stronger ou…"
click at [859, 123] on input "copy-of-blog-templatebeyond-braces-the-rise-of-orofacial-myofunctional-therapy-…" at bounding box center [859, 123] width 197 height 23
type input "beyond-braces-the-rise-of-orofacial-myofunctional-therapy-in-modern-dentistry"
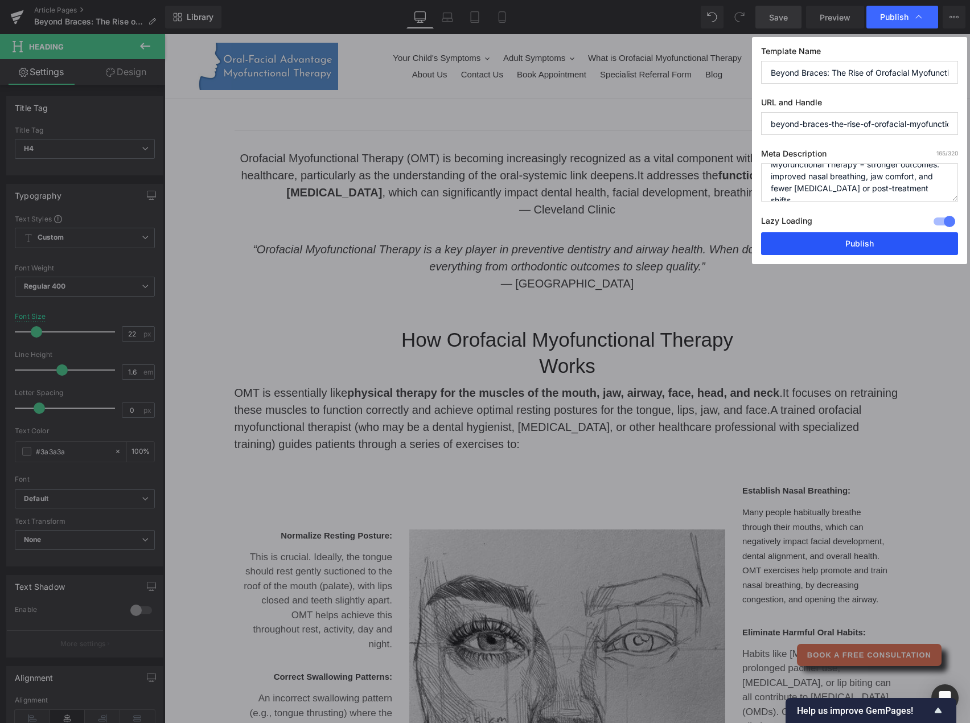
click at [887, 244] on button "Publish" at bounding box center [859, 243] width 197 height 23
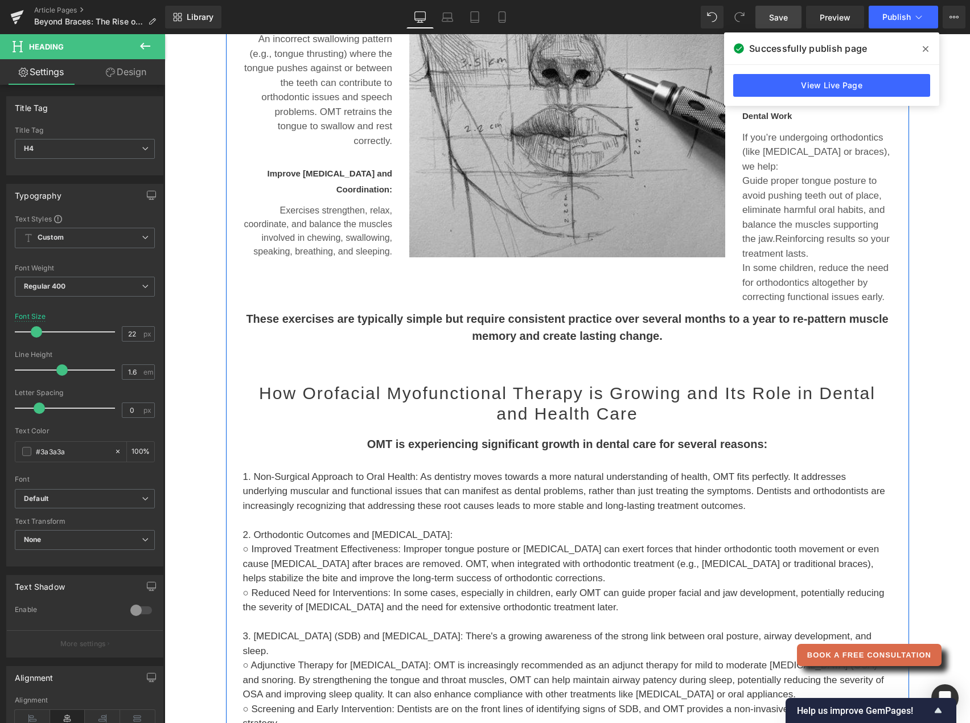
scroll to position [658, 0]
click at [145, 48] on icon at bounding box center [145, 46] width 14 height 14
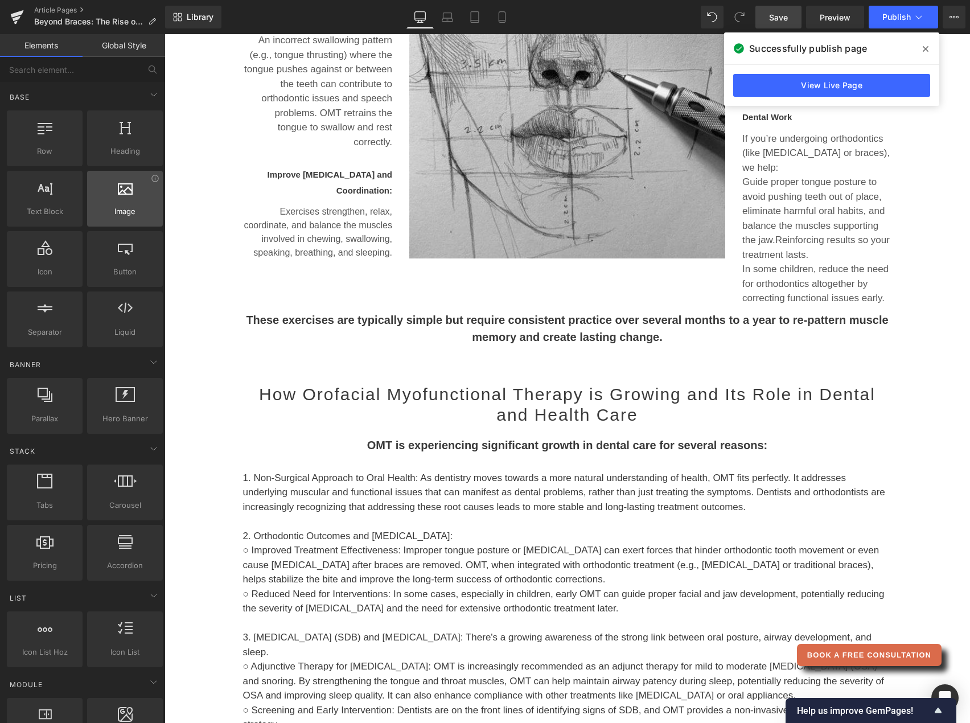
click at [123, 201] on div at bounding box center [124, 193] width 69 height 26
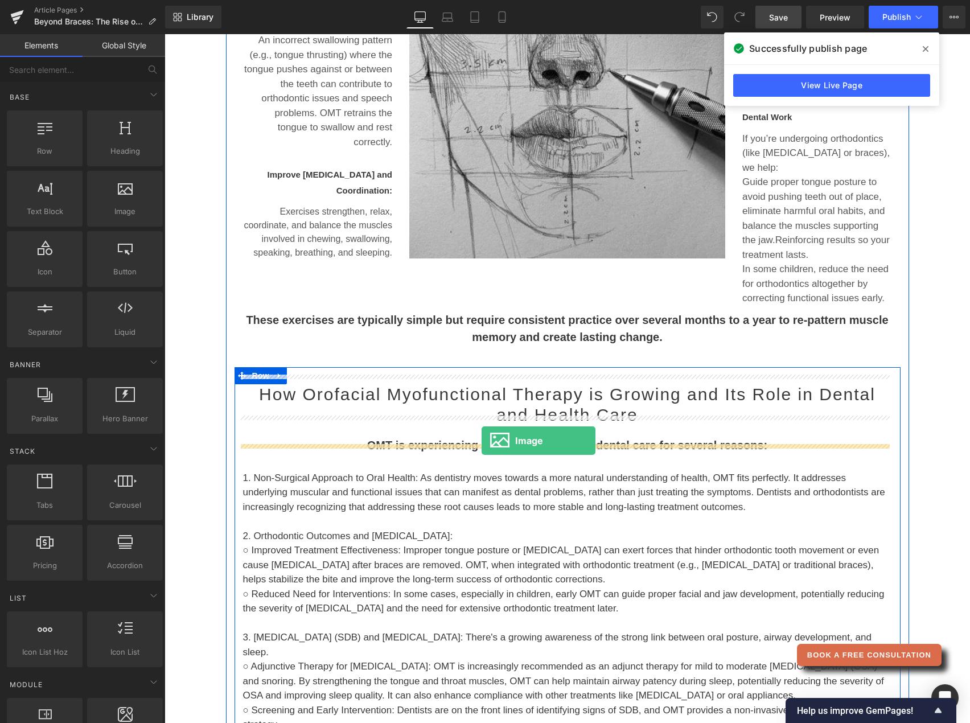
drag, startPoint x: 325, startPoint y: 266, endPoint x: 483, endPoint y: 444, distance: 238.3
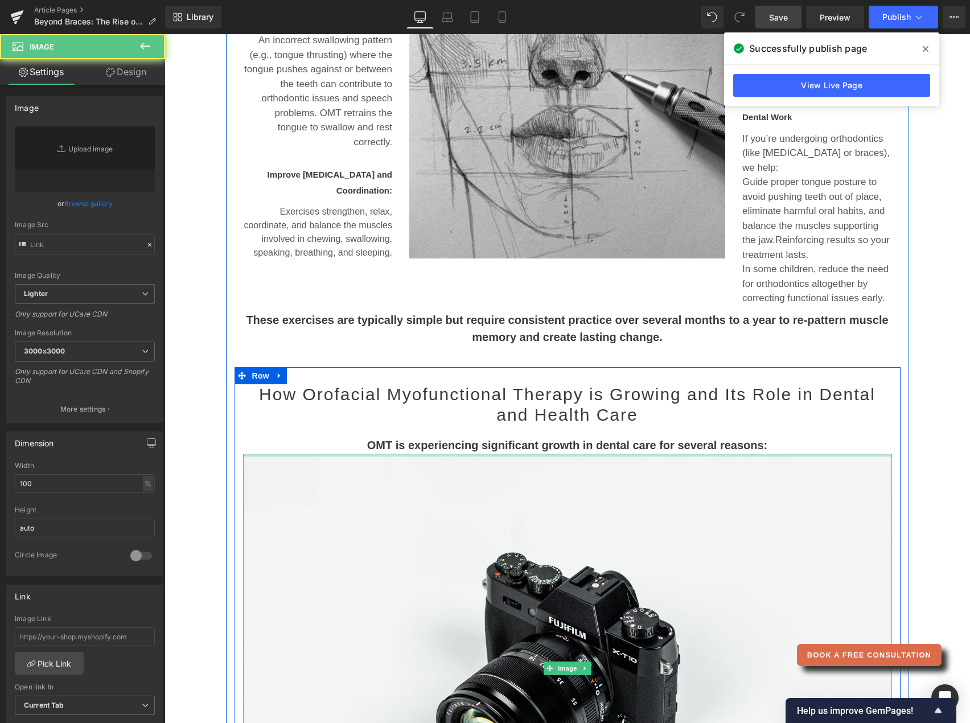
type input "//[DOMAIN_NAME][URL]"
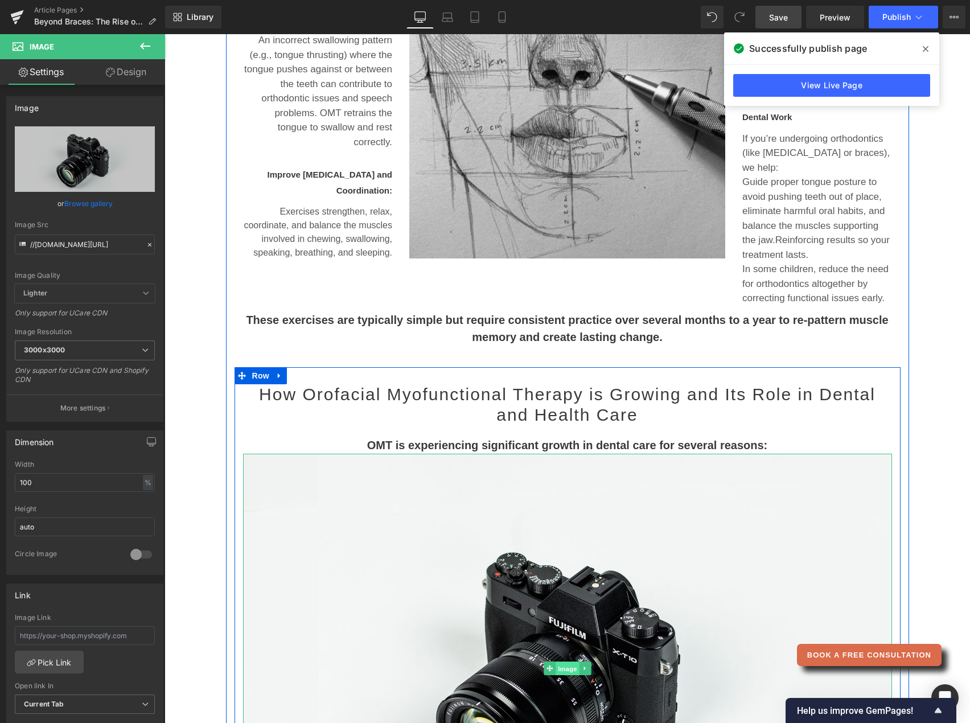
click at [562, 662] on span "Image" at bounding box center [567, 669] width 24 height 14
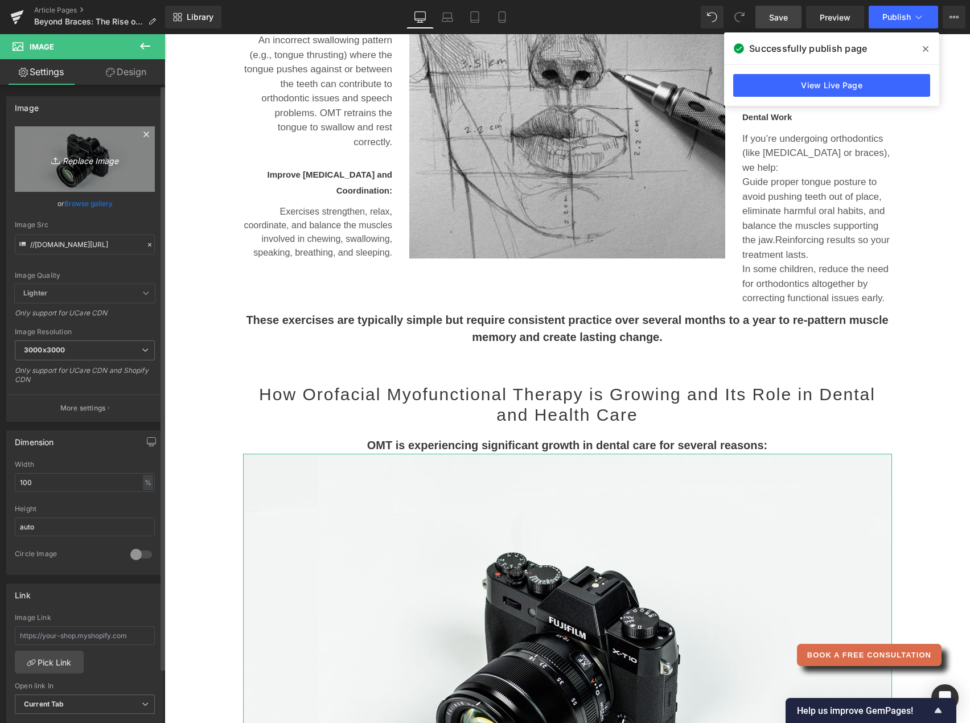
click at [97, 172] on link "Replace Image" at bounding box center [85, 158] width 140 height 65
type input "C:\fakepath\Specialist Orthodontist.jpg"
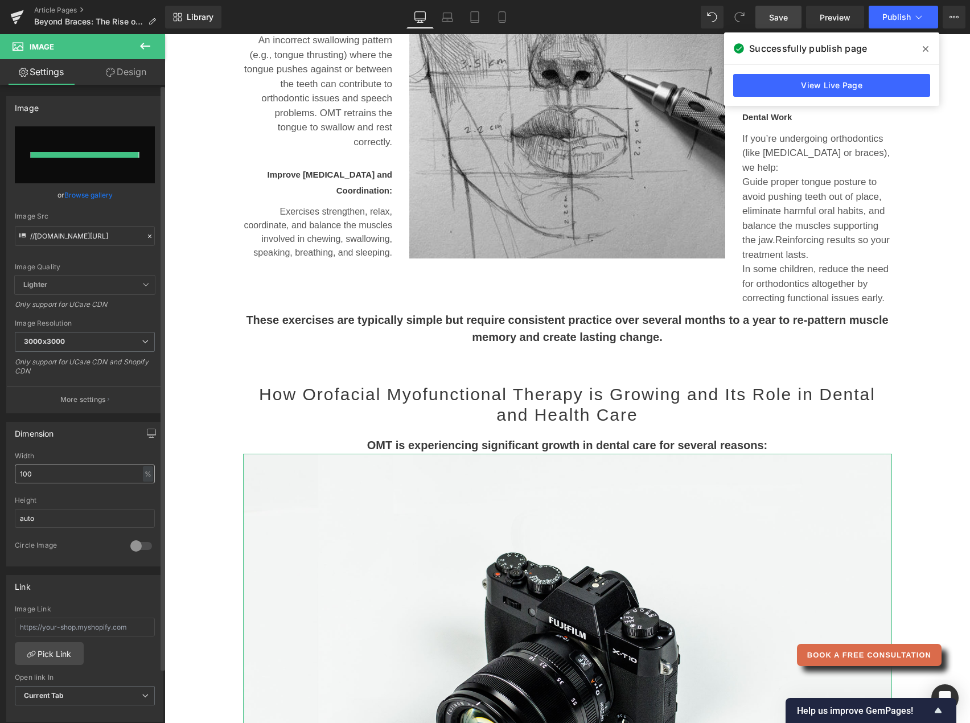
type input "[URL][DOMAIN_NAME]"
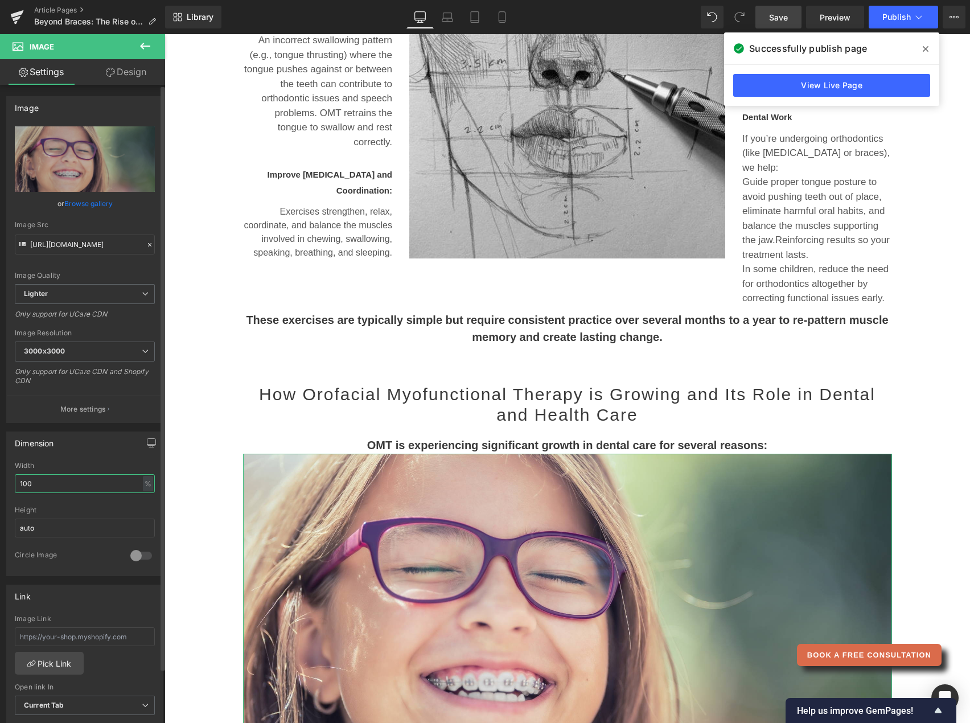
click at [50, 481] on input "100" at bounding box center [85, 483] width 140 height 19
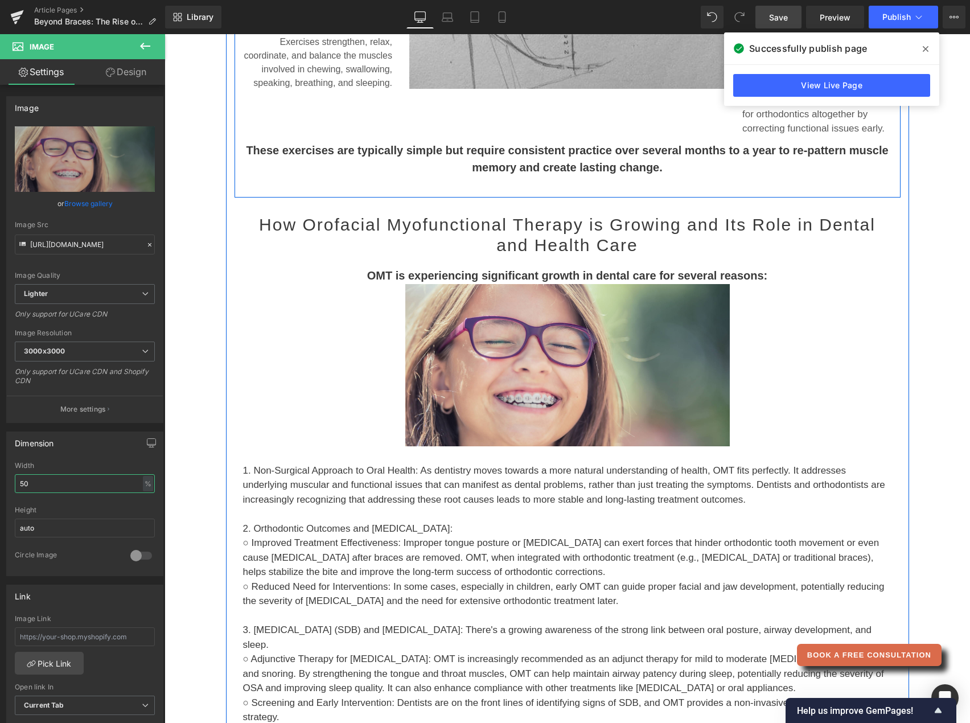
scroll to position [828, 0]
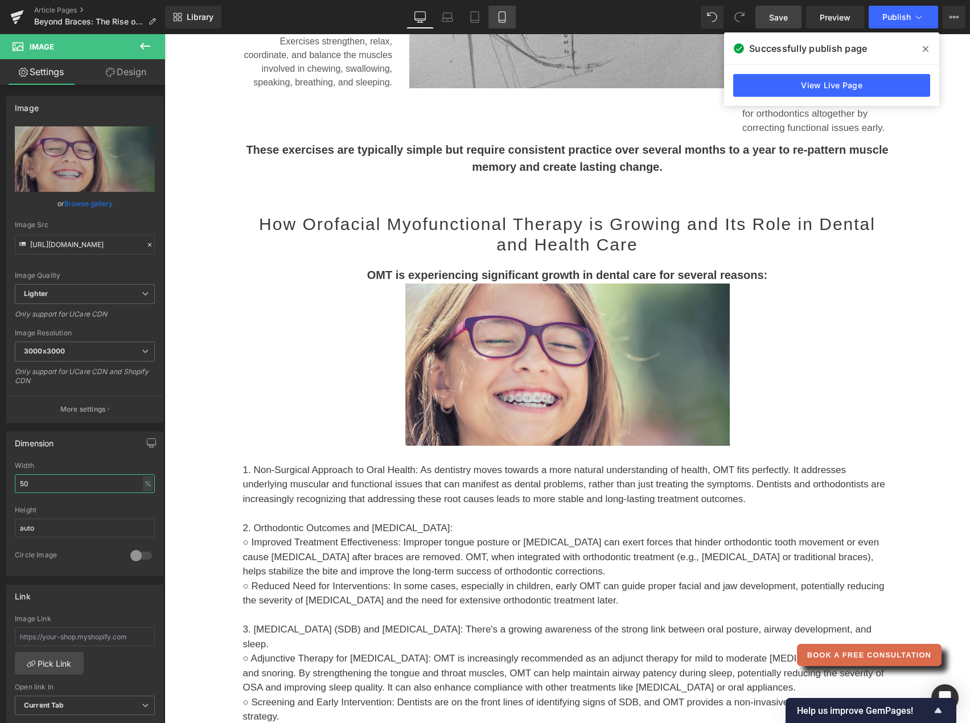
type input "50"
click at [503, 23] on link "Mobile" at bounding box center [501, 17] width 27 height 23
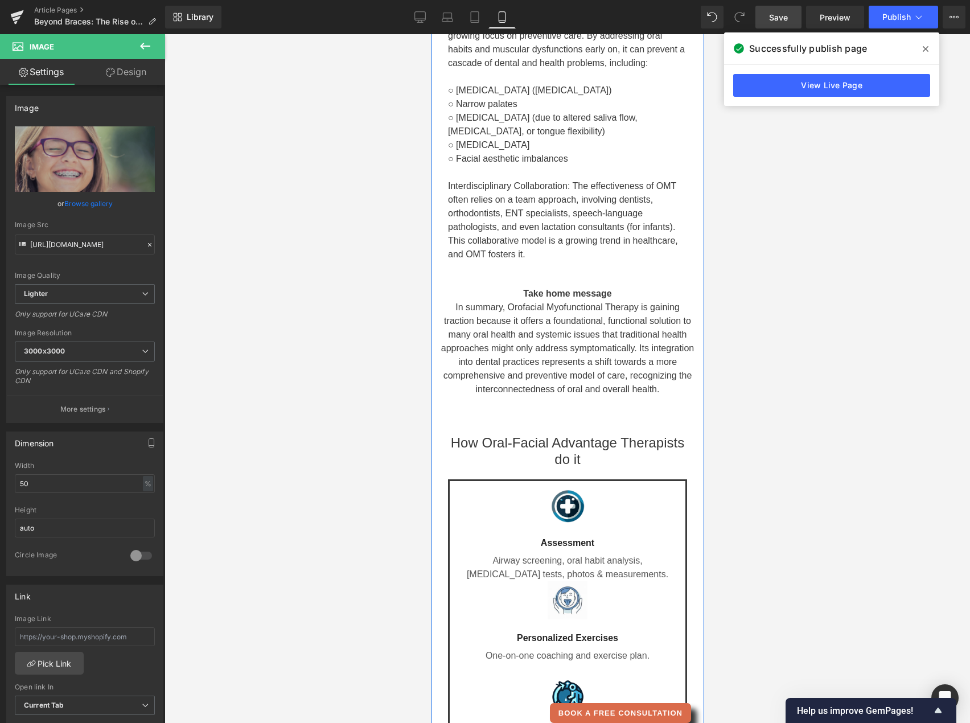
scroll to position [2296, 0]
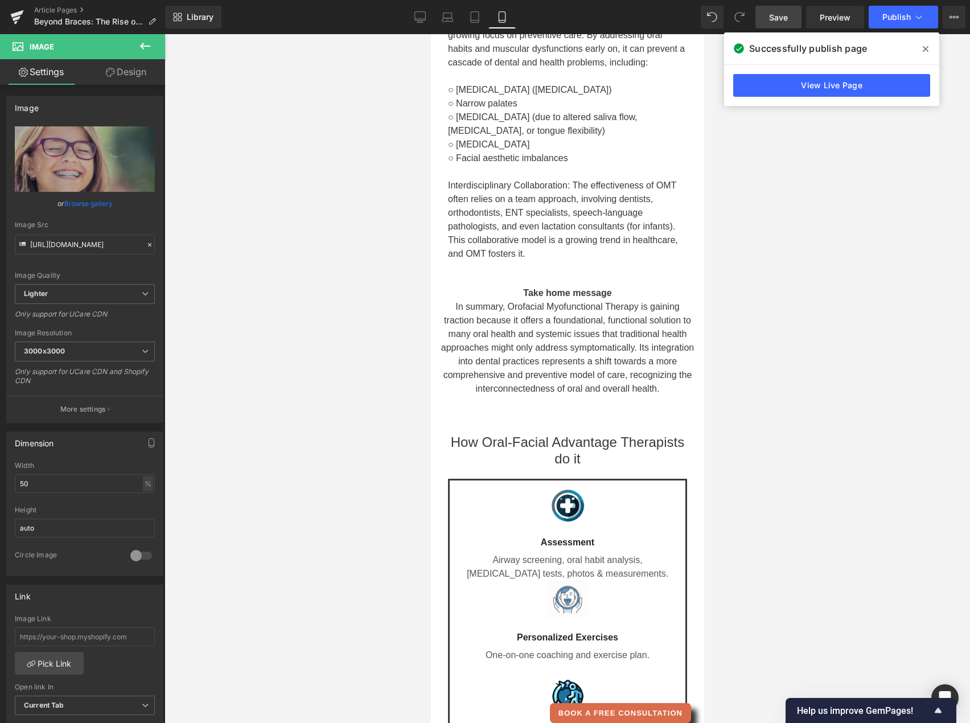
click at [779, 23] on span "Save" at bounding box center [778, 17] width 19 height 12
click at [908, 13] on span "Publish" at bounding box center [896, 17] width 28 height 9
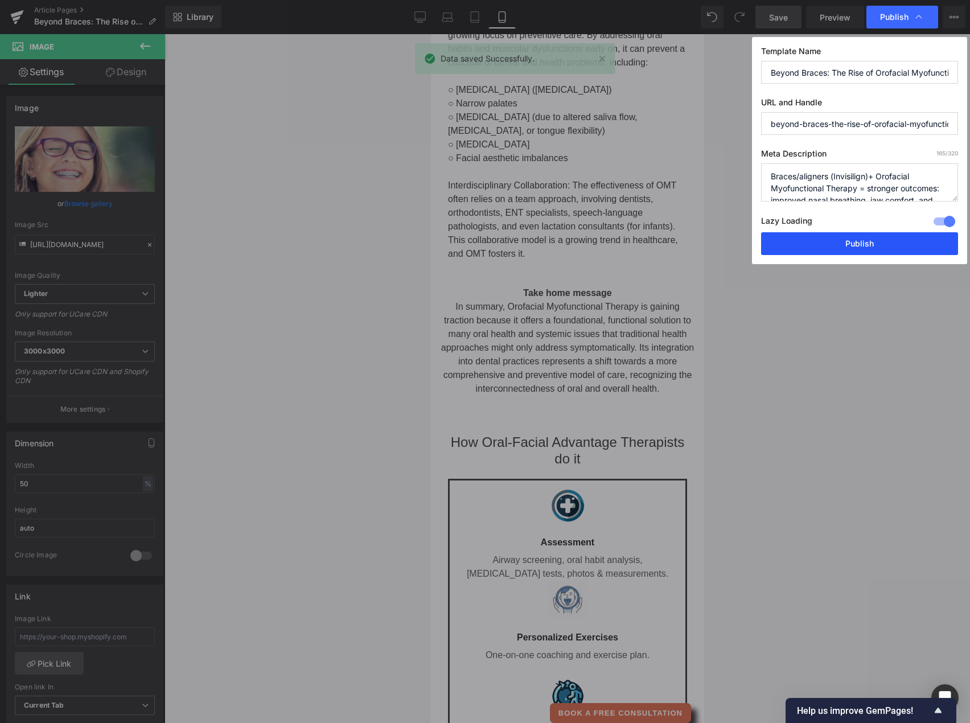
click at [858, 245] on button "Publish" at bounding box center [859, 243] width 197 height 23
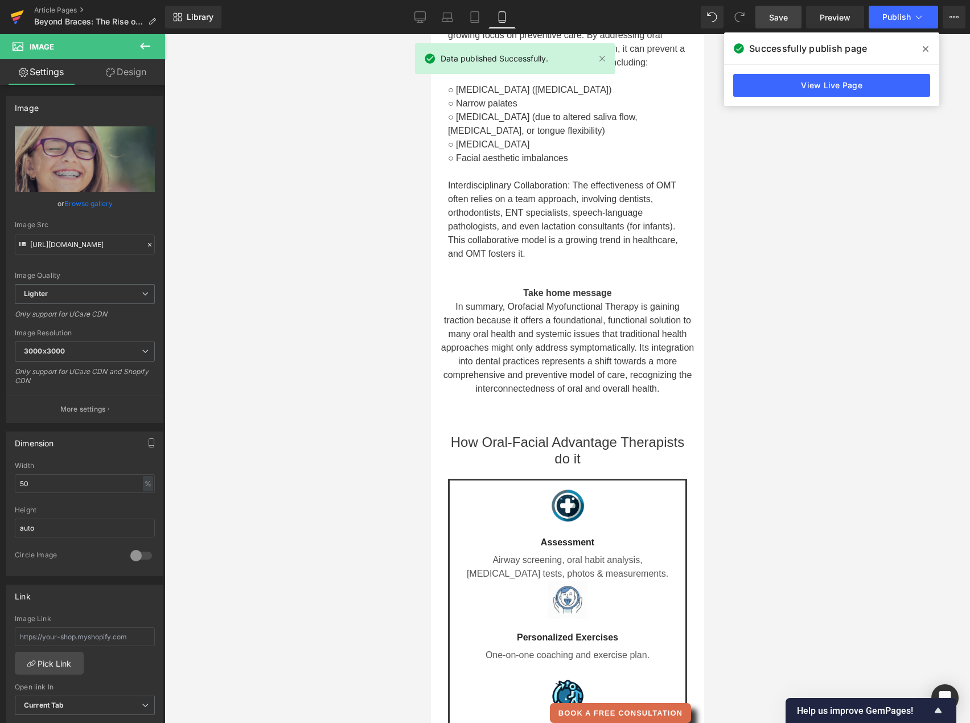
click at [16, 15] on icon at bounding box center [17, 13] width 13 height 7
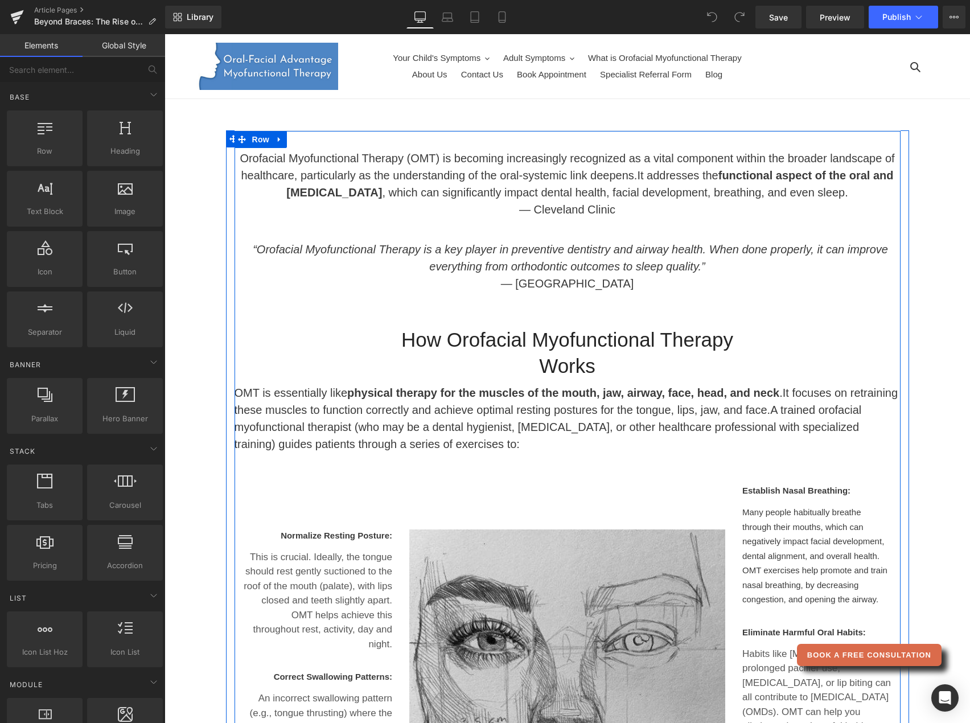
scroll to position [25, 0]
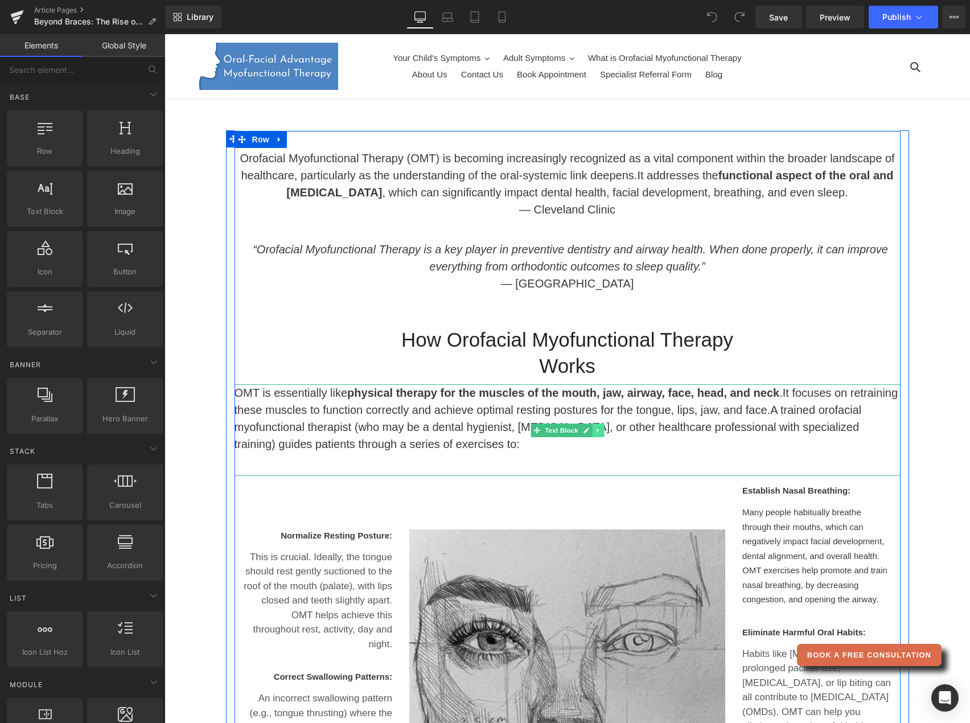
click at [595, 427] on icon at bounding box center [598, 430] width 6 height 7
click at [588, 427] on icon at bounding box center [591, 430] width 6 height 7
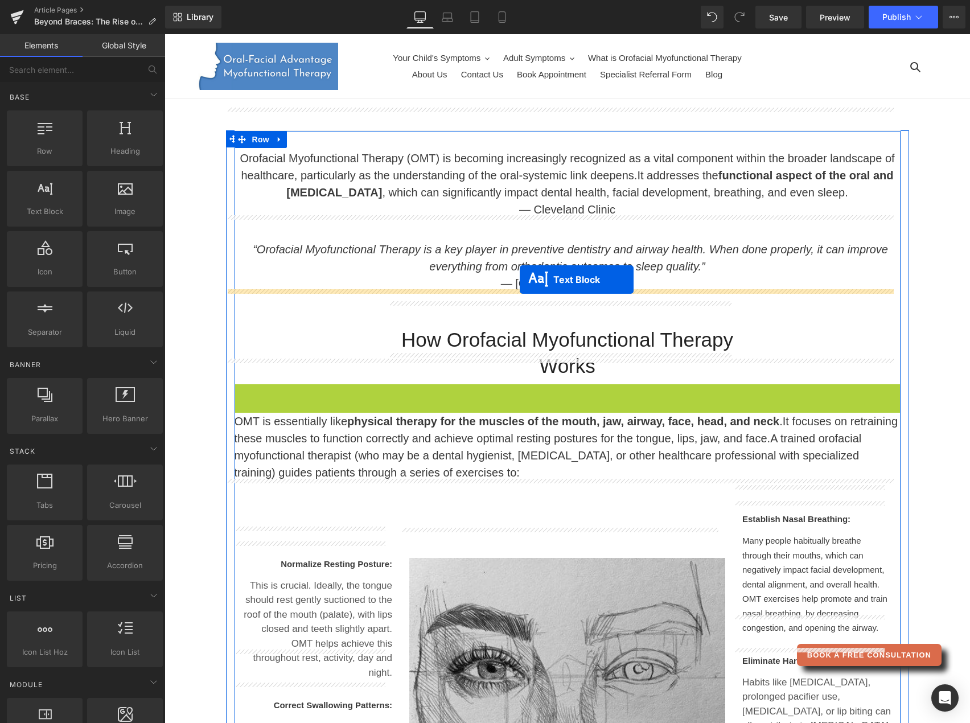
drag, startPoint x: 508, startPoint y: 410, endPoint x: 521, endPoint y: 280, distance: 130.4
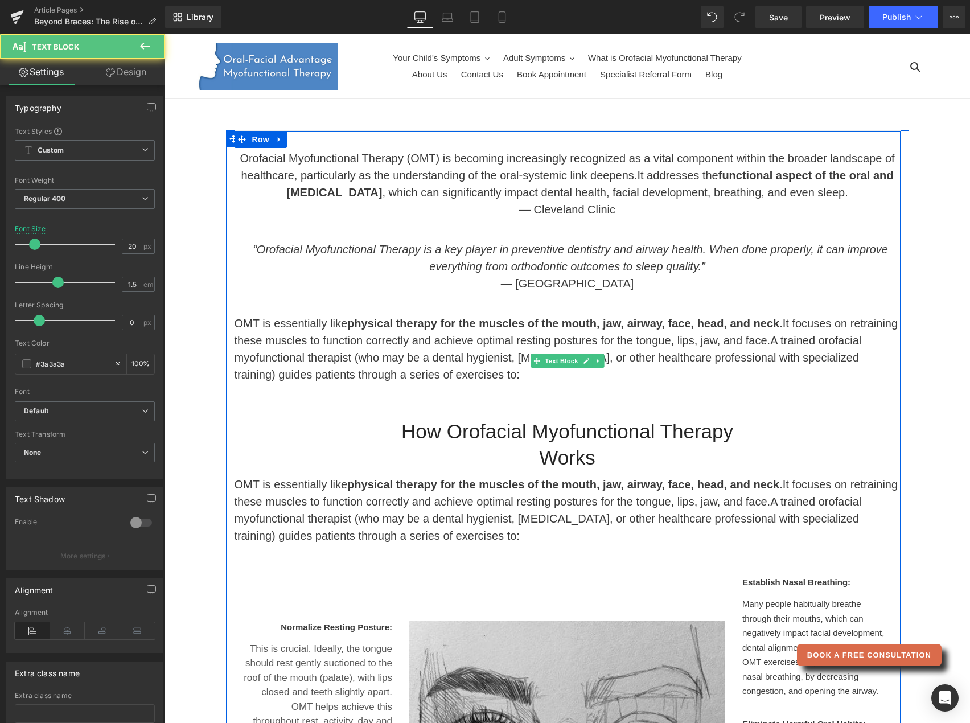
click at [447, 317] on span "It focuses on retraining these muscles to function correctly and achieve optima…" at bounding box center [566, 332] width 664 height 30
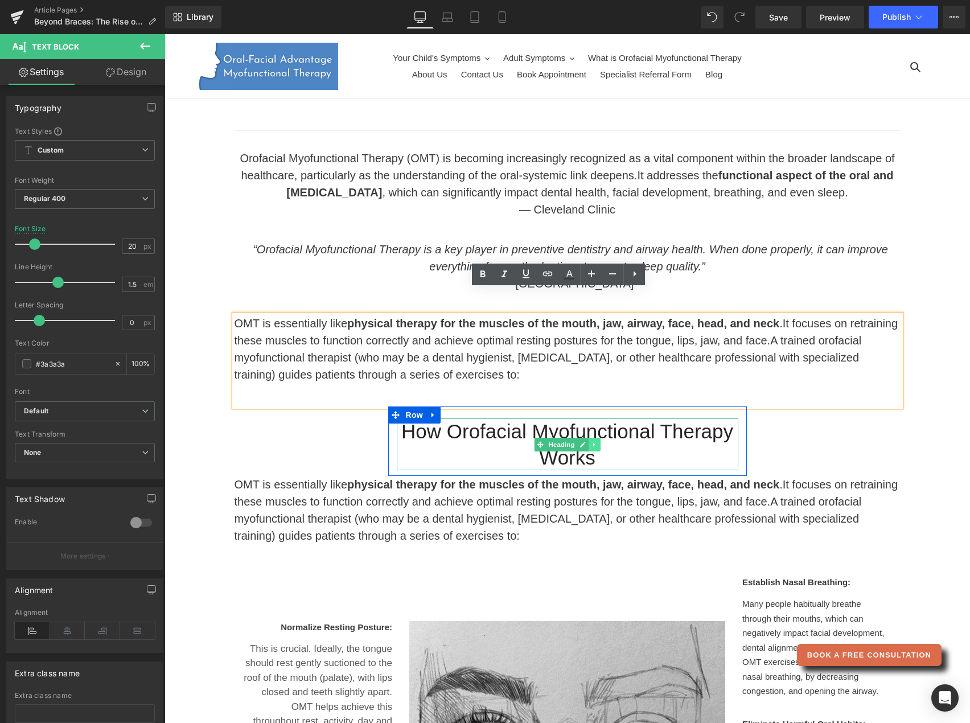
click at [593, 442] on icon at bounding box center [594, 444] width 2 height 4
click at [585, 441] on icon at bounding box center [588, 444] width 6 height 6
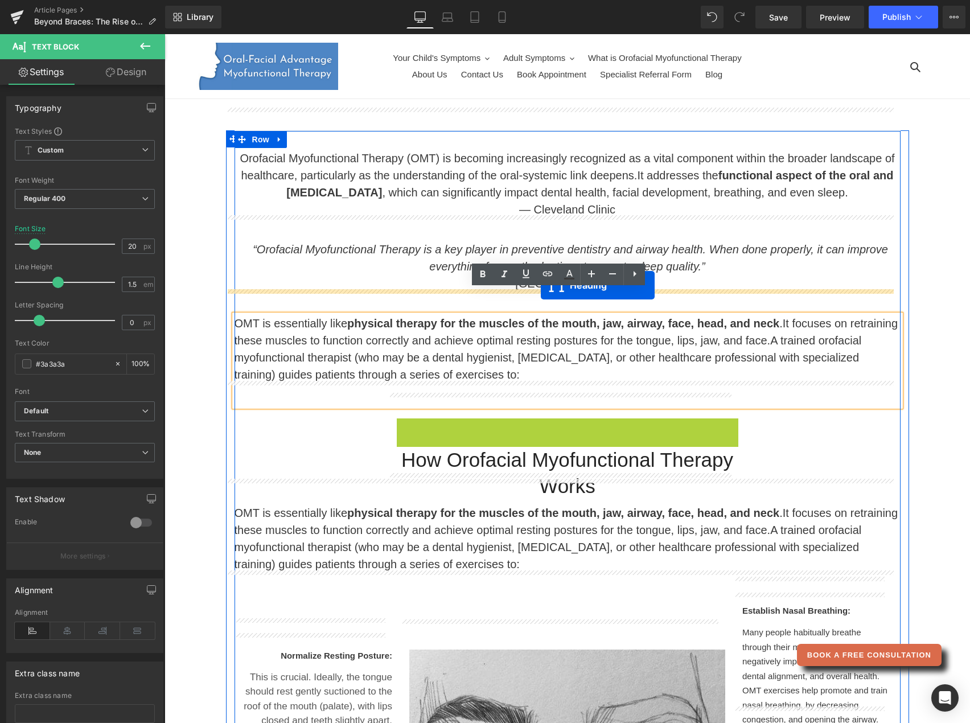
drag, startPoint x: 517, startPoint y: 418, endPoint x: 541, endPoint y: 285, distance: 135.2
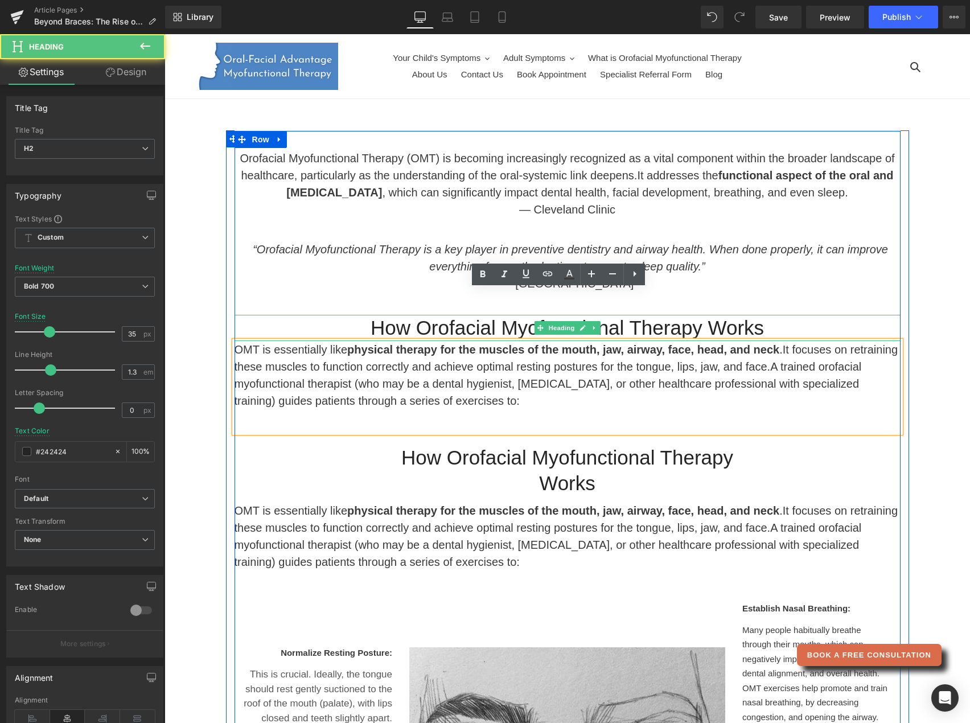
click at [642, 316] on span "How Orofacial Myofunctional Therapy Works" at bounding box center [566, 327] width 393 height 22
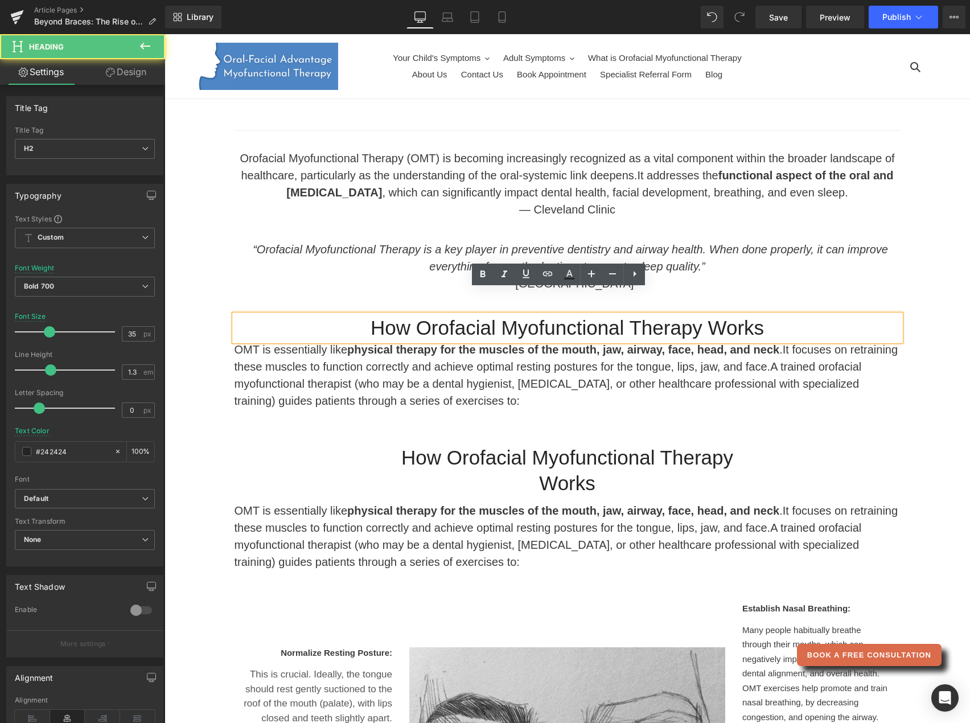
click at [757, 315] on h2 "How Orofacial Myofunctional Therapy Works" at bounding box center [567, 328] width 666 height 26
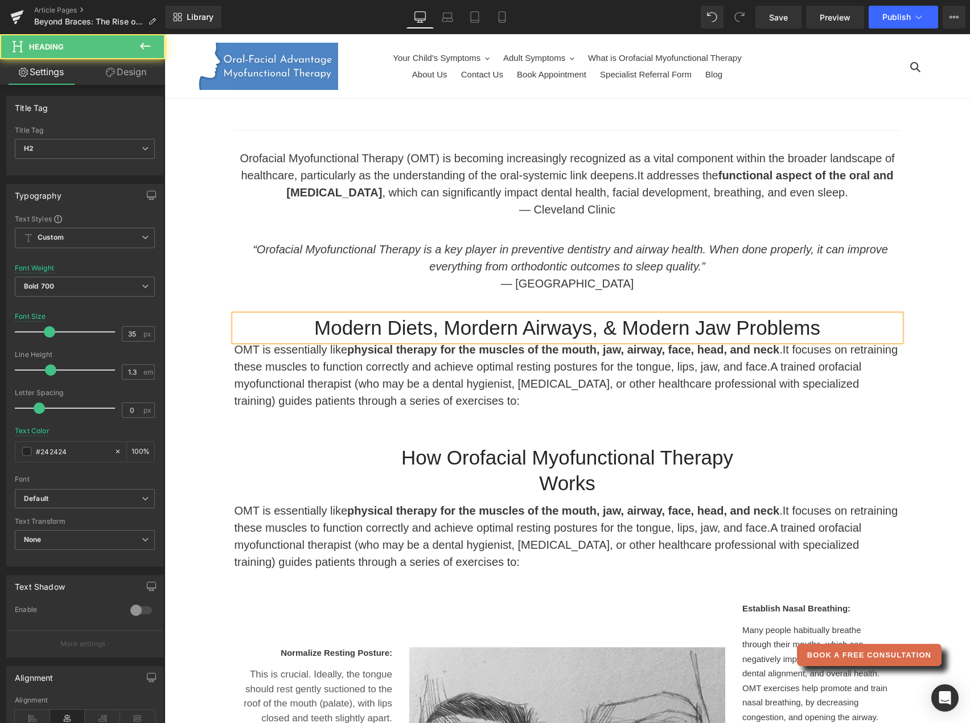
click at [464, 316] on span "Modern Diets, Mordern Airways, & Modern Jaw Problems" at bounding box center [567, 327] width 506 height 22
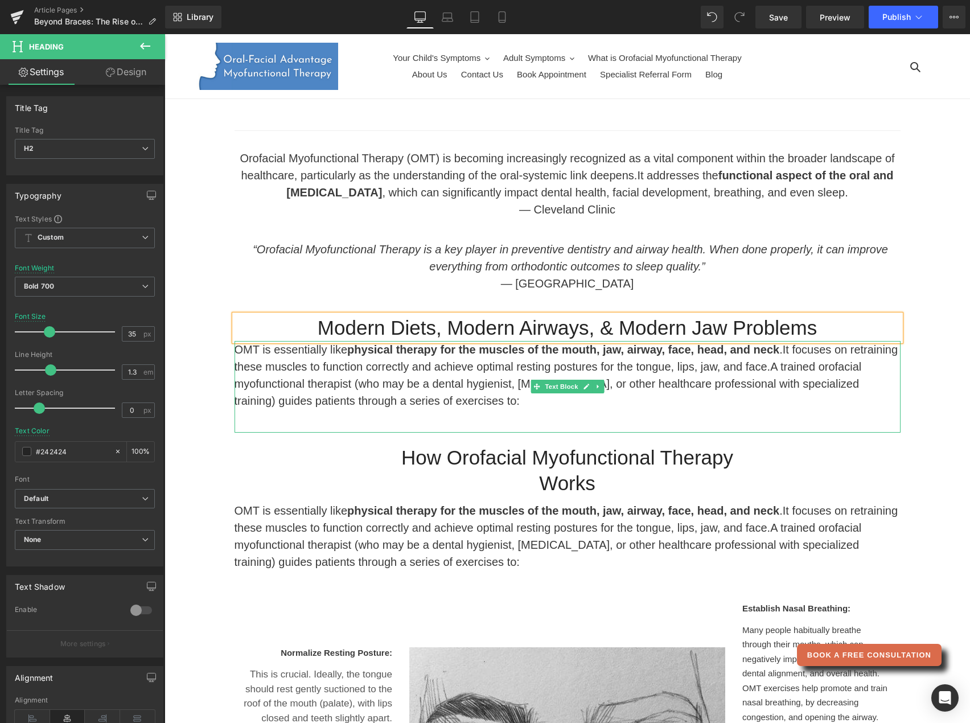
click at [718, 360] on span "A trained orofacial myofunctional therapist (who may be a dental hygienist, [ME…" at bounding box center [547, 383] width 627 height 47
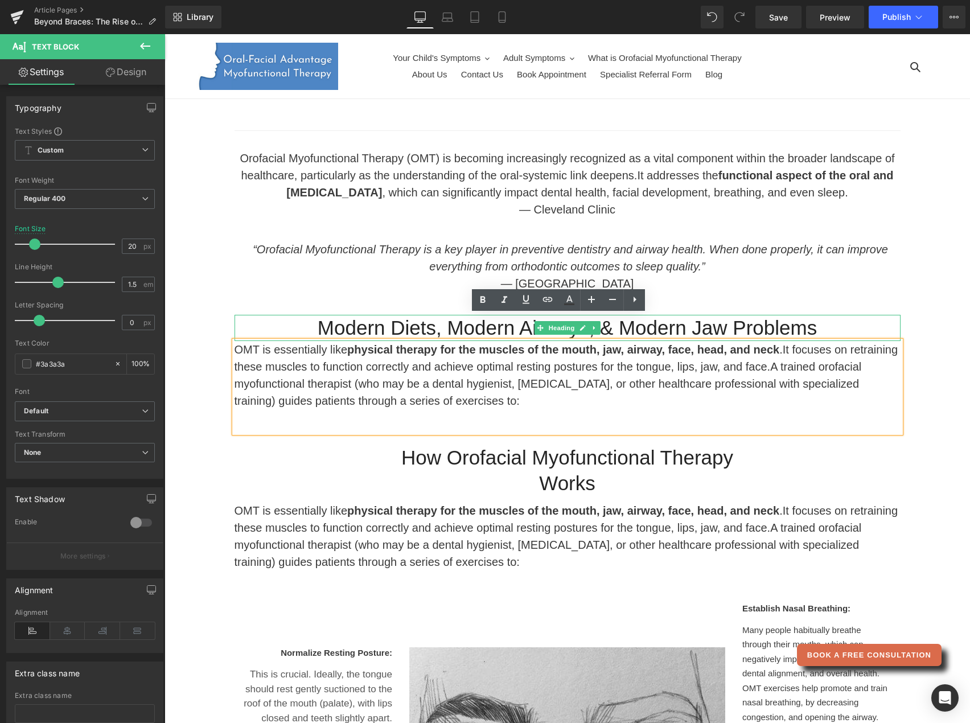
click at [666, 316] on span "Modern Diets, Modern Airways, & Modern Jaw Problems" at bounding box center [567, 327] width 499 height 22
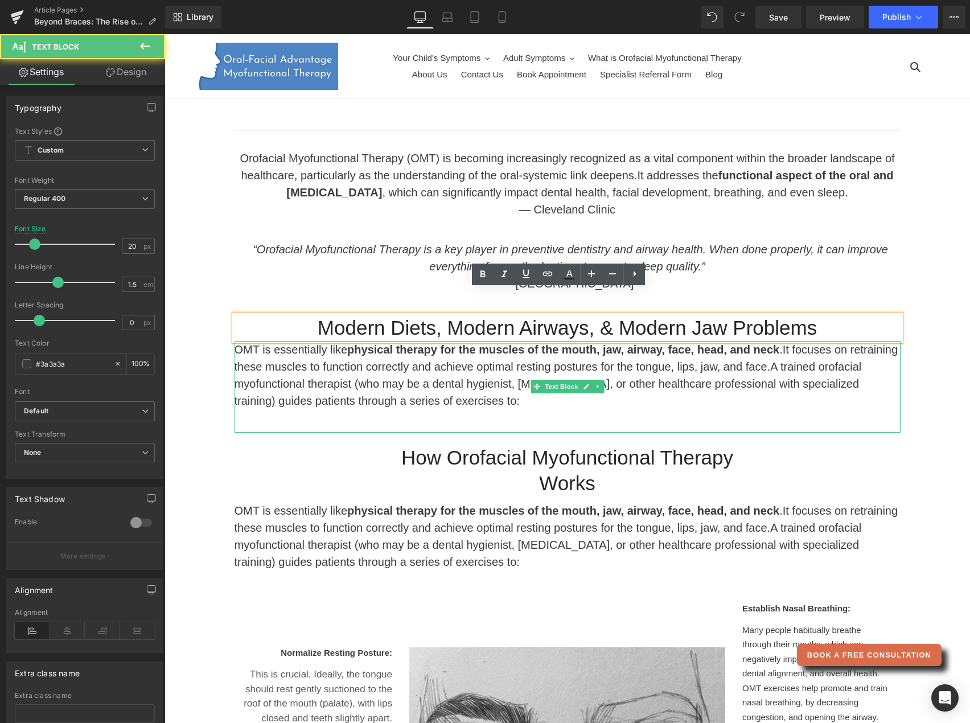
click at [668, 351] on p "OMT is essentially like physical therapy for the muscles of the mouth, jaw, air…" at bounding box center [567, 375] width 666 height 68
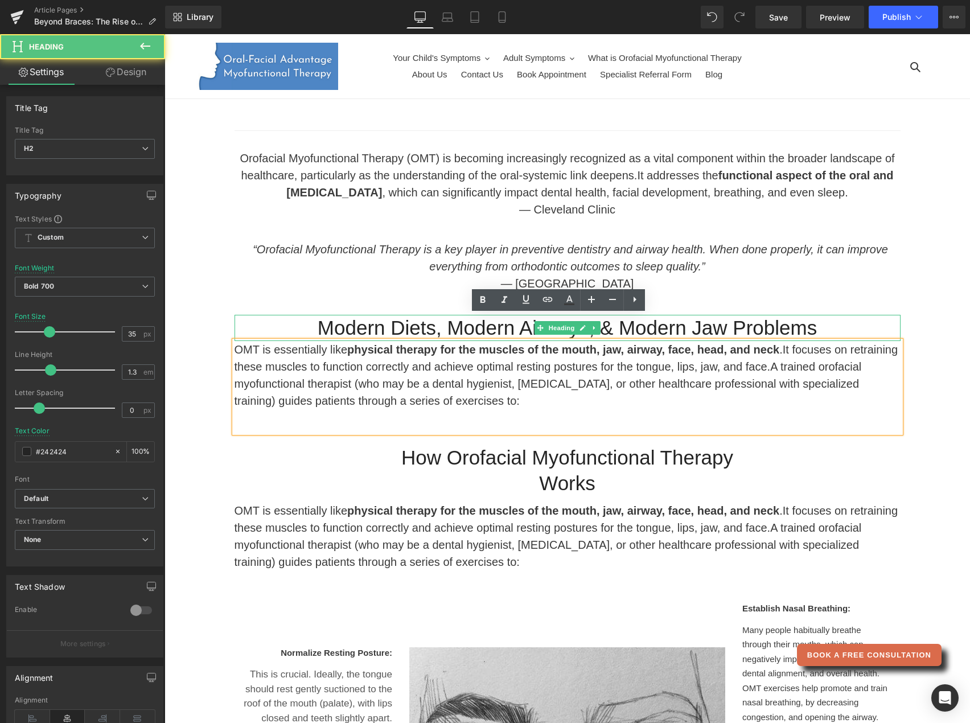
click at [687, 316] on span "Modern Diets, Modern Airways, & Modern Jaw Problems" at bounding box center [567, 327] width 499 height 22
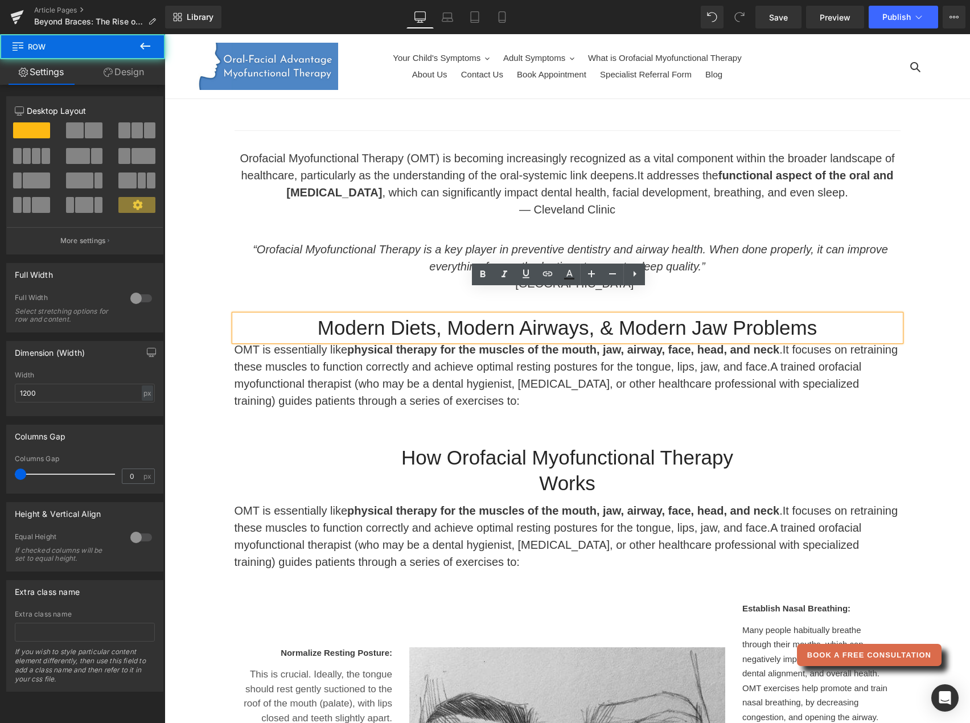
click at [839, 422] on div "Orofacial Myofunctional Therapy (OMT) is becoming increasingly recognized as a …" at bounding box center [567, 626] width 666 height 987
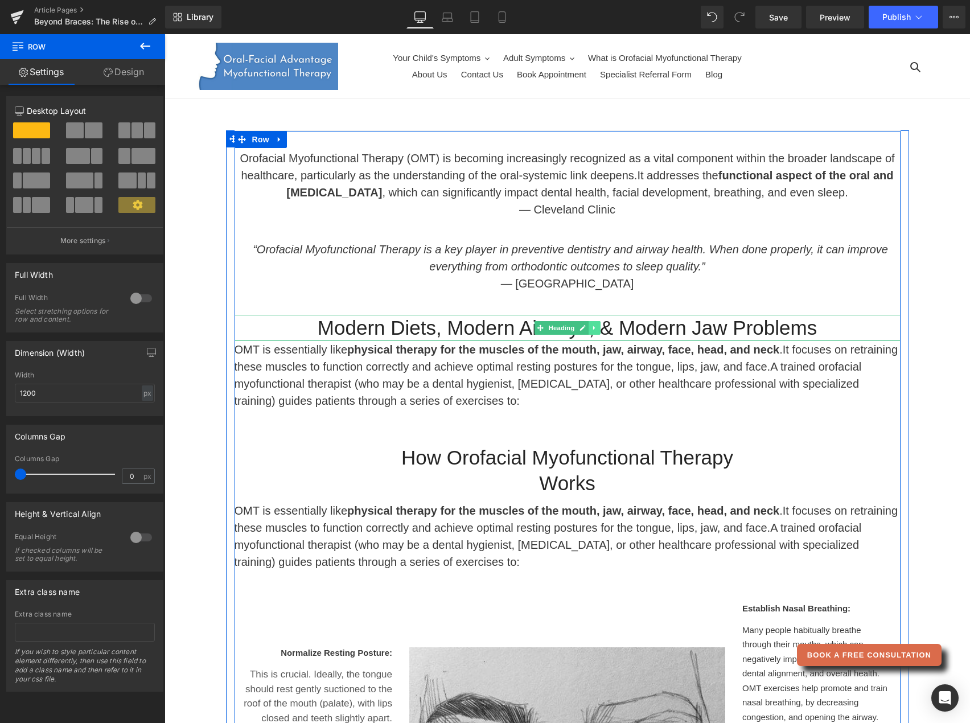
click at [591, 324] on icon at bounding box center [594, 327] width 6 height 7
click at [582, 321] on link at bounding box center [588, 328] width 12 height 14
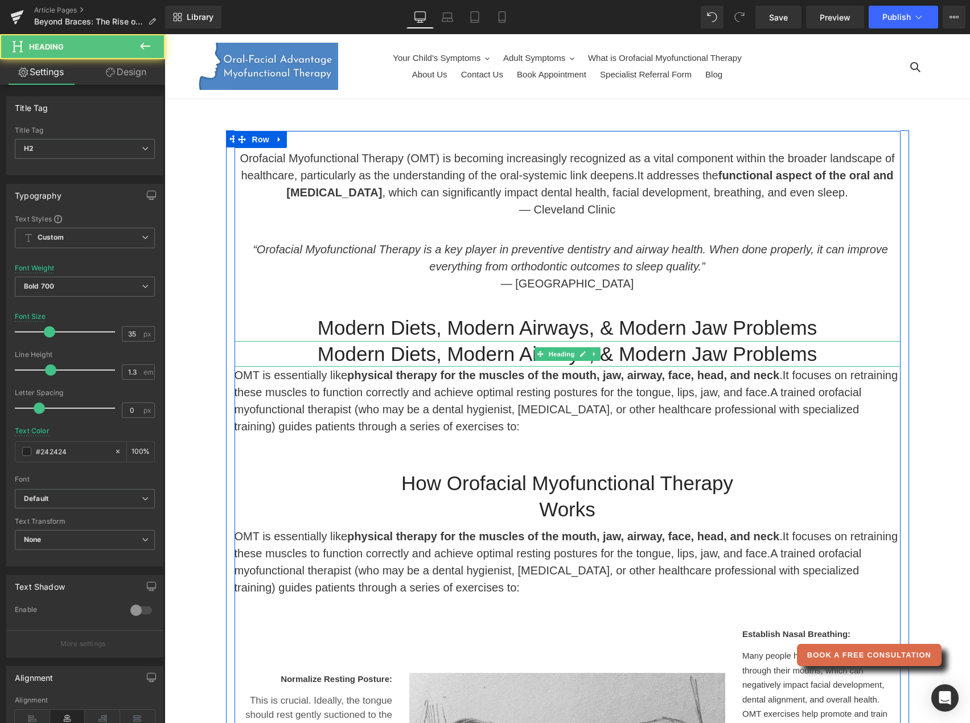
click at [511, 343] on span "Modern Diets, Modern Airways, & Modern Jaw Problems" at bounding box center [567, 354] width 499 height 22
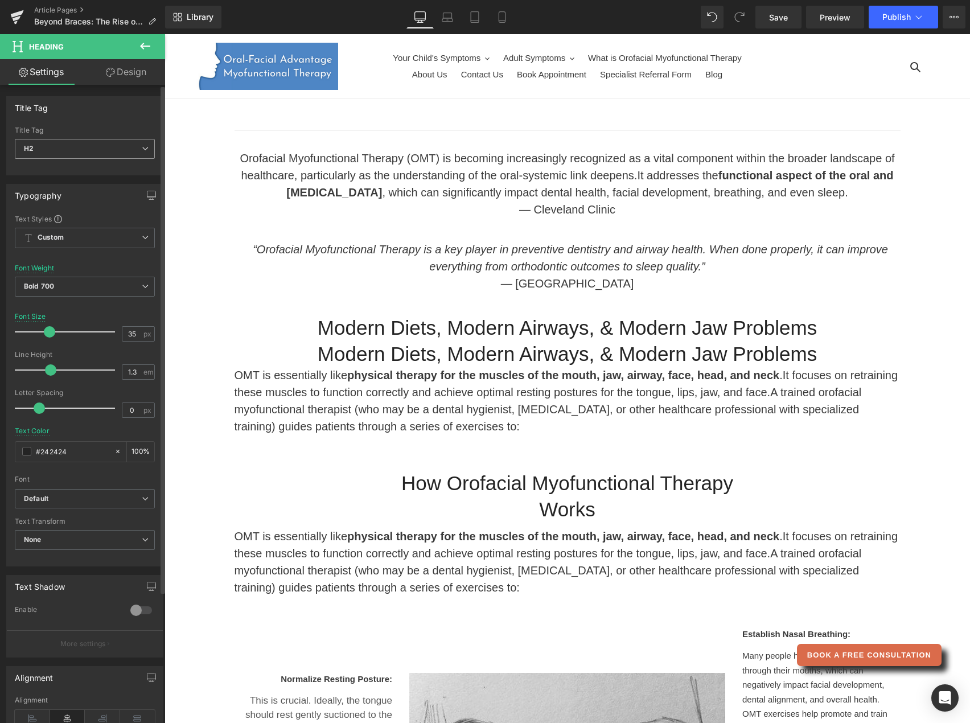
click at [127, 147] on span "H2" at bounding box center [85, 149] width 140 height 20
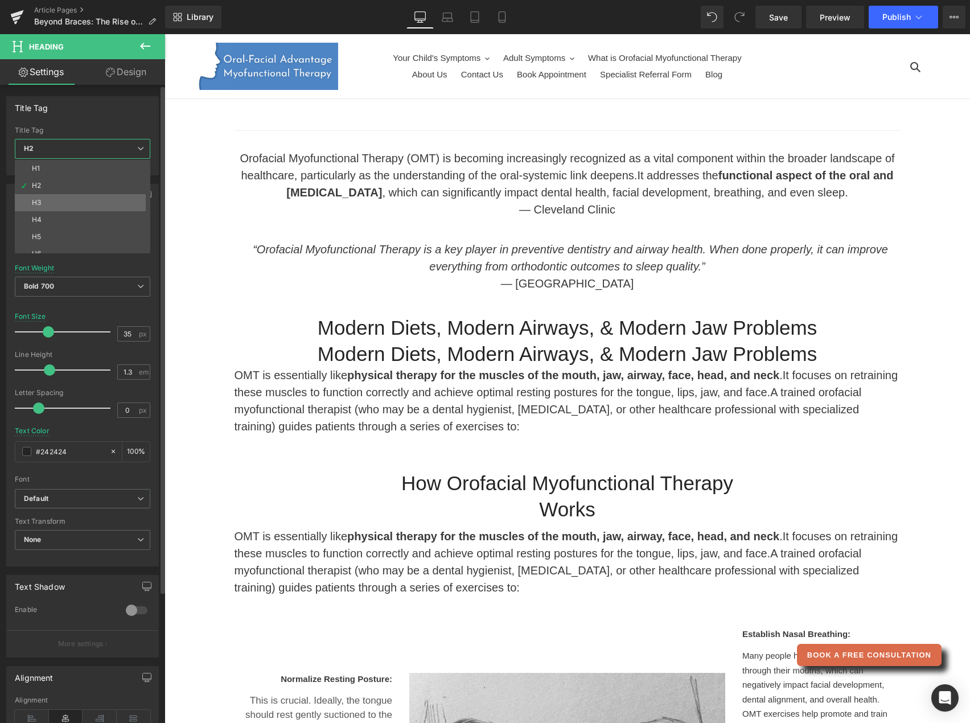
click at [90, 201] on li "H3" at bounding box center [85, 202] width 141 height 17
type input "26"
type input "1.2"
type input "#3a3a3a"
type input "100"
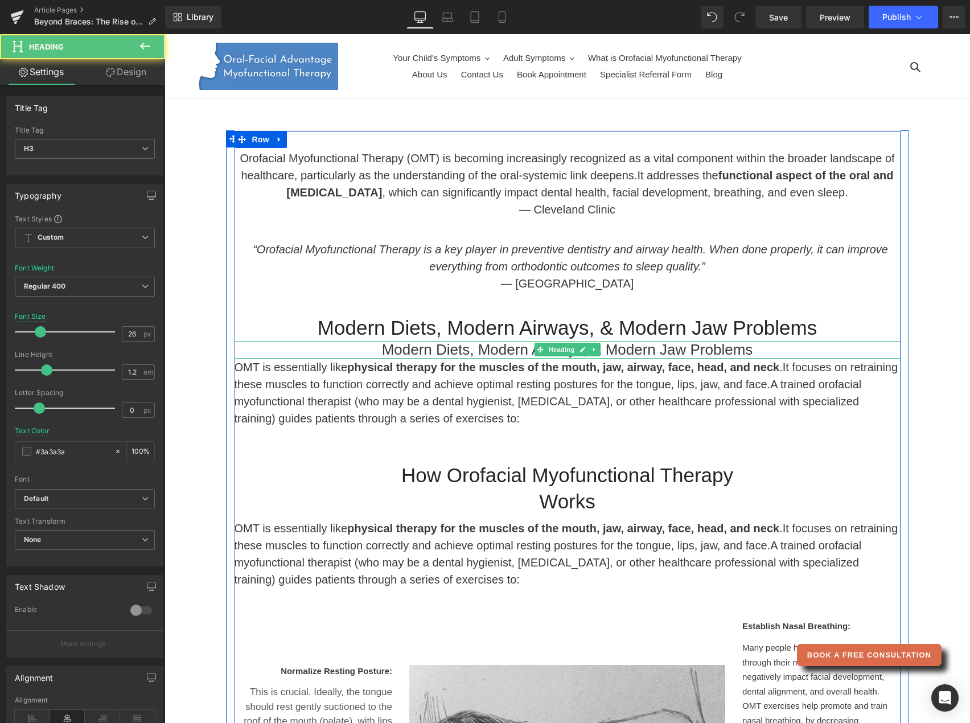
click at [385, 341] on span "Modern Diets, Modern Airways, & Modern Jaw Problems" at bounding box center [567, 349] width 371 height 17
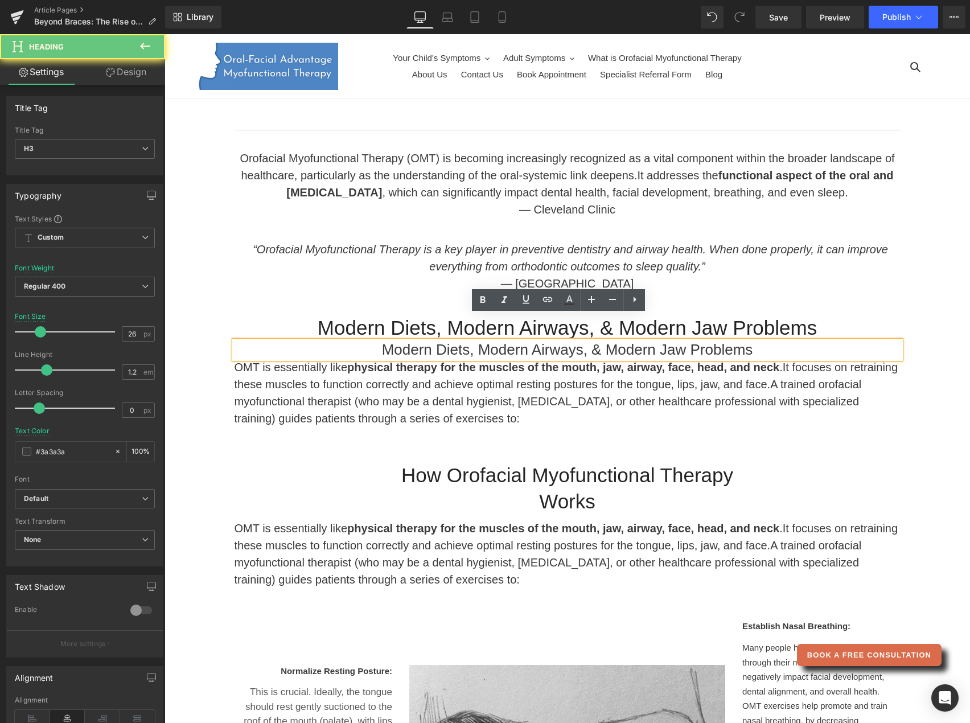
click at [385, 341] on span "Modern Diets, Modern Airways, & Modern Jaw Problems" at bounding box center [567, 349] width 371 height 17
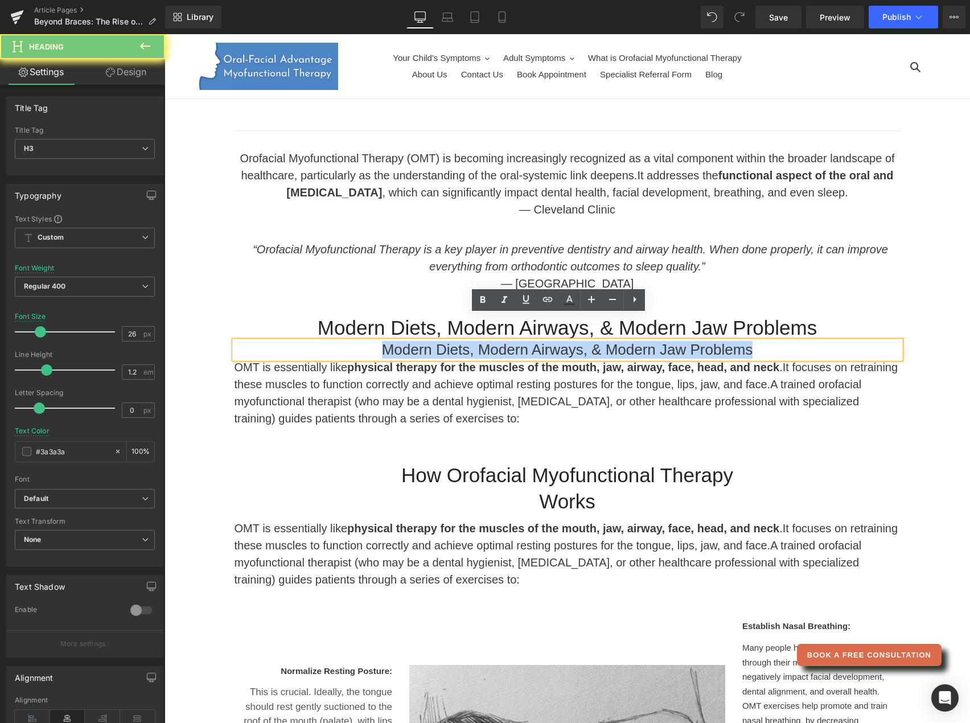
click at [385, 341] on span "Modern Diets, Modern Airways, & Modern Jaw Problems" at bounding box center [567, 349] width 371 height 17
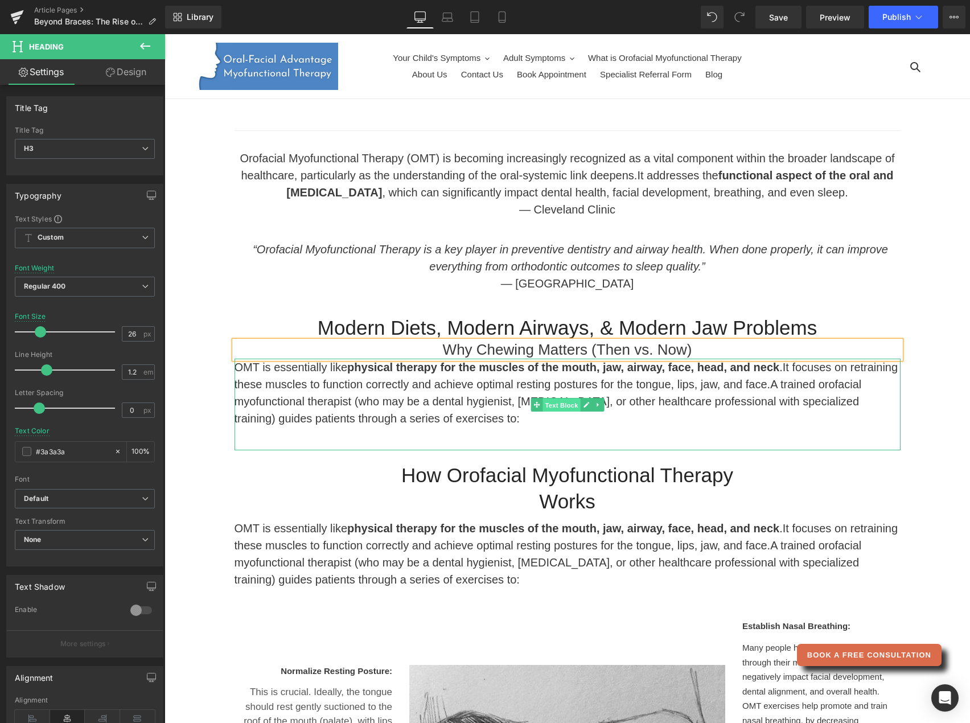
click at [565, 398] on span "Text Block" at bounding box center [561, 405] width 38 height 14
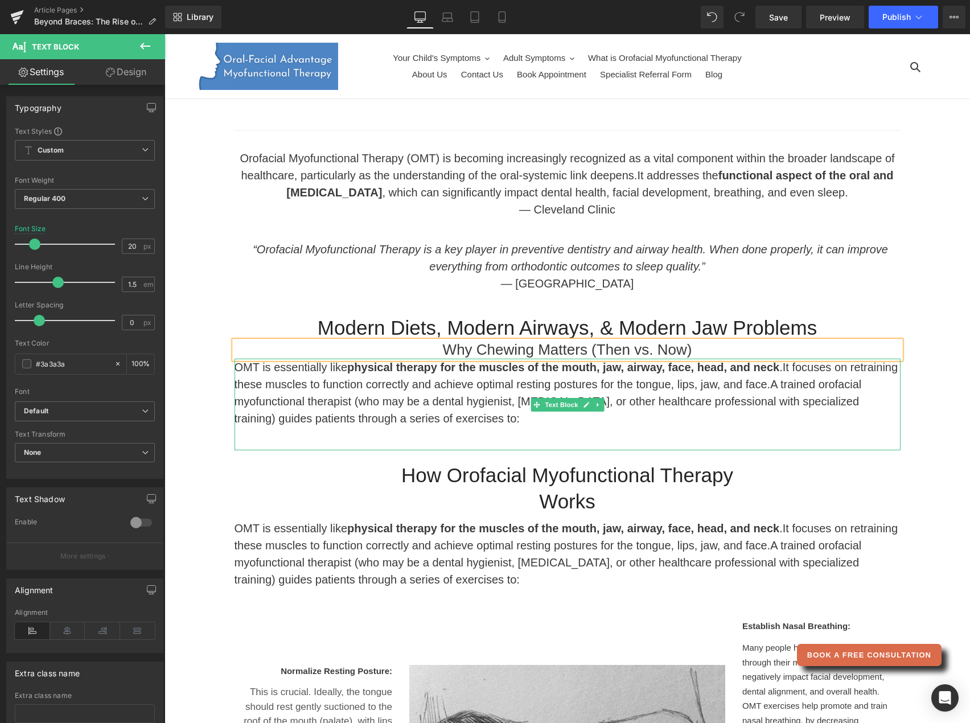
click at [475, 378] on span "A trained orofacial myofunctional therapist (who may be a dental hygienist, [ME…" at bounding box center [547, 401] width 627 height 47
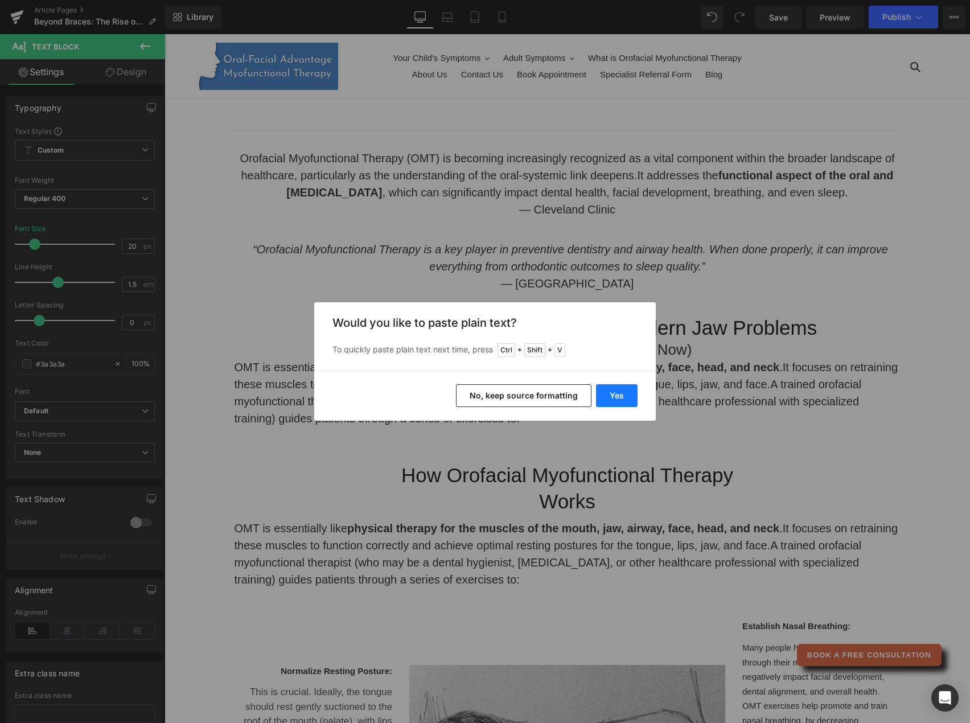
click at [611, 393] on button "Yes" at bounding box center [617, 395] width 42 height 23
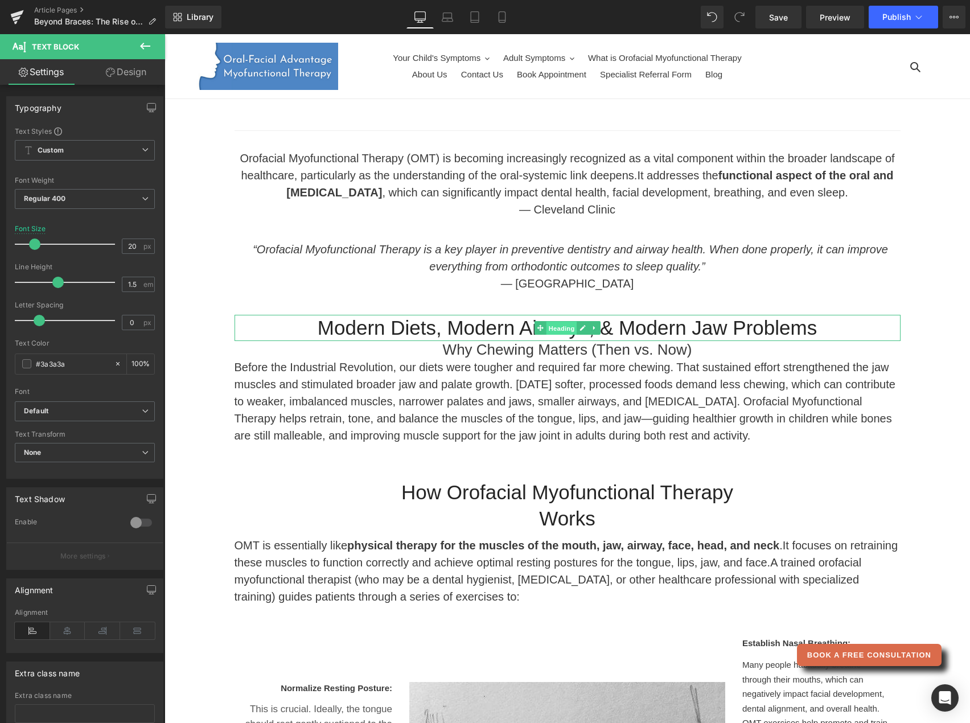
click at [534, 321] on link "Heading" at bounding box center [555, 328] width 43 height 14
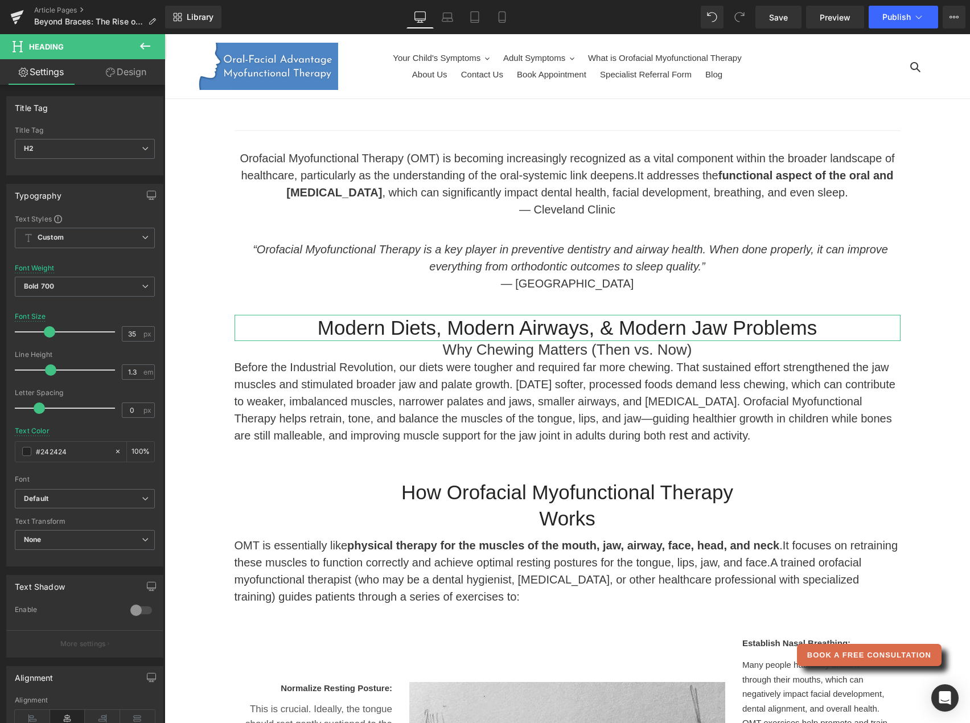
click at [140, 76] on link "Design" at bounding box center [126, 72] width 83 height 26
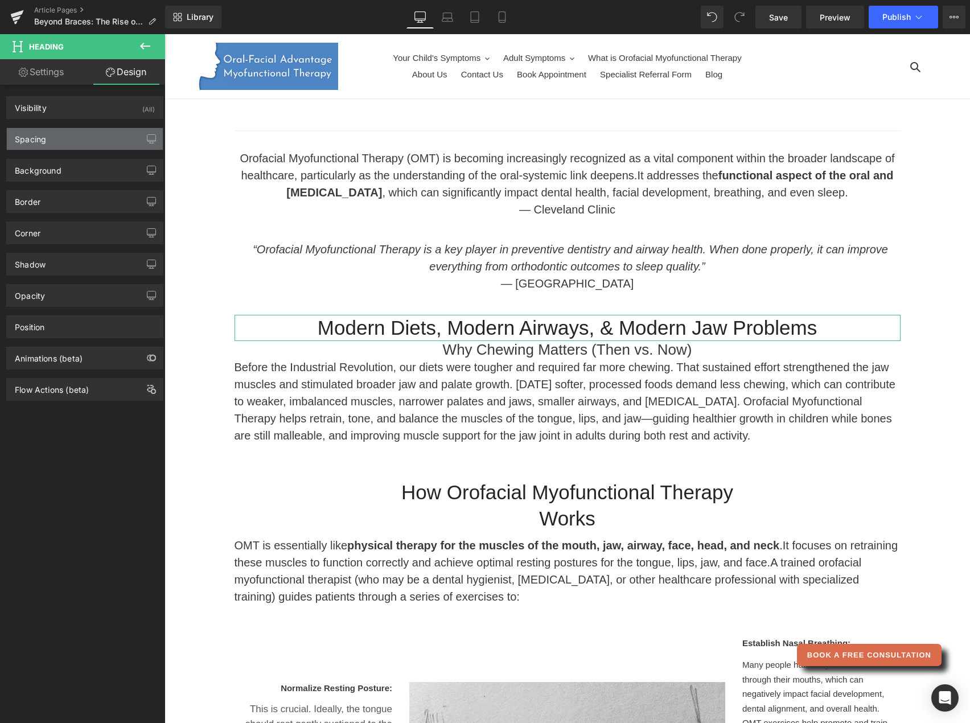
click at [86, 135] on div "Spacing" at bounding box center [85, 139] width 156 height 22
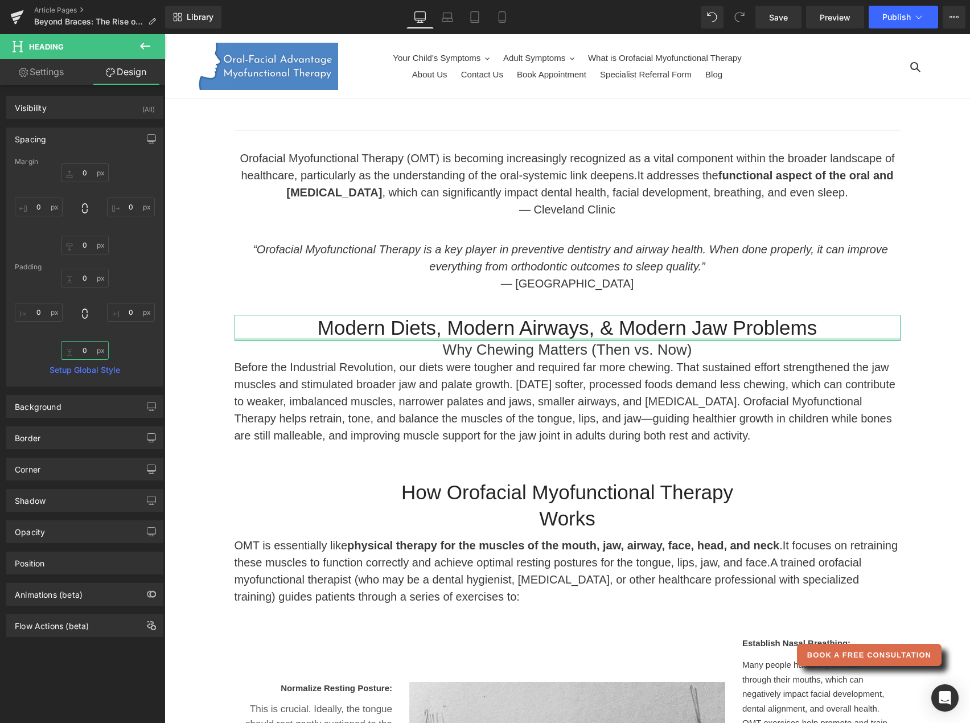
click at [83, 349] on input "0" at bounding box center [85, 350] width 48 height 19
click at [84, 248] on input "0" at bounding box center [85, 245] width 48 height 19
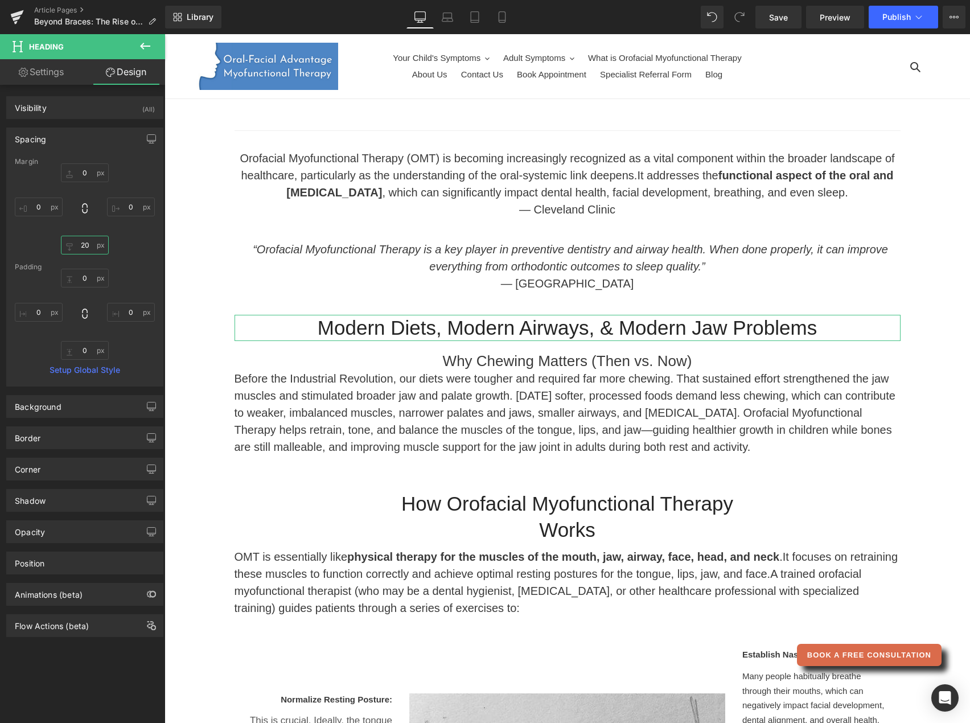
type input "2"
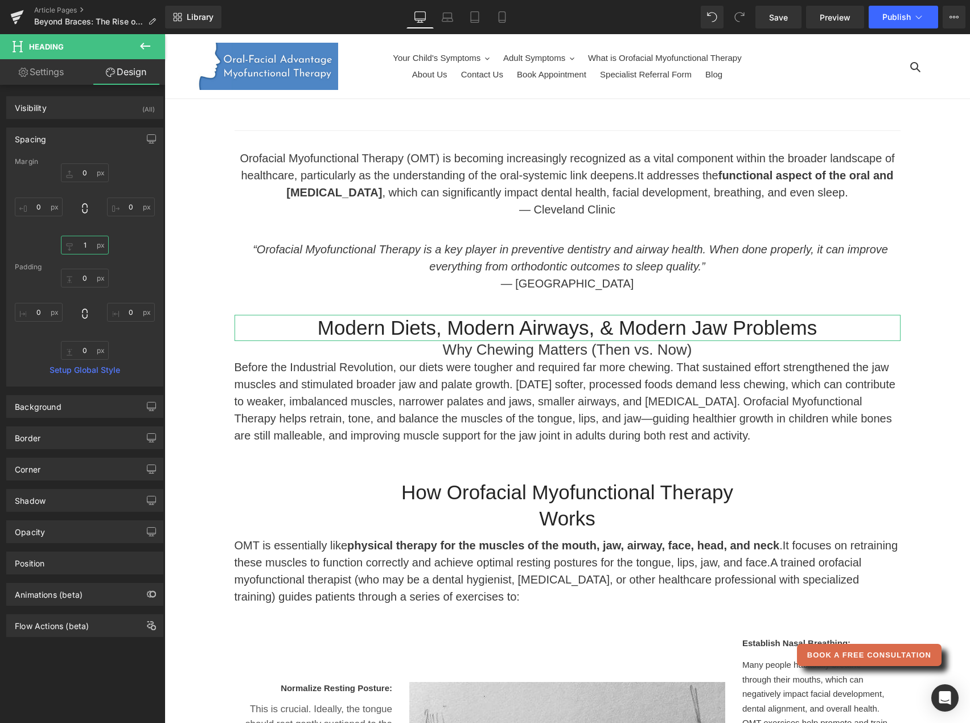
type input "10"
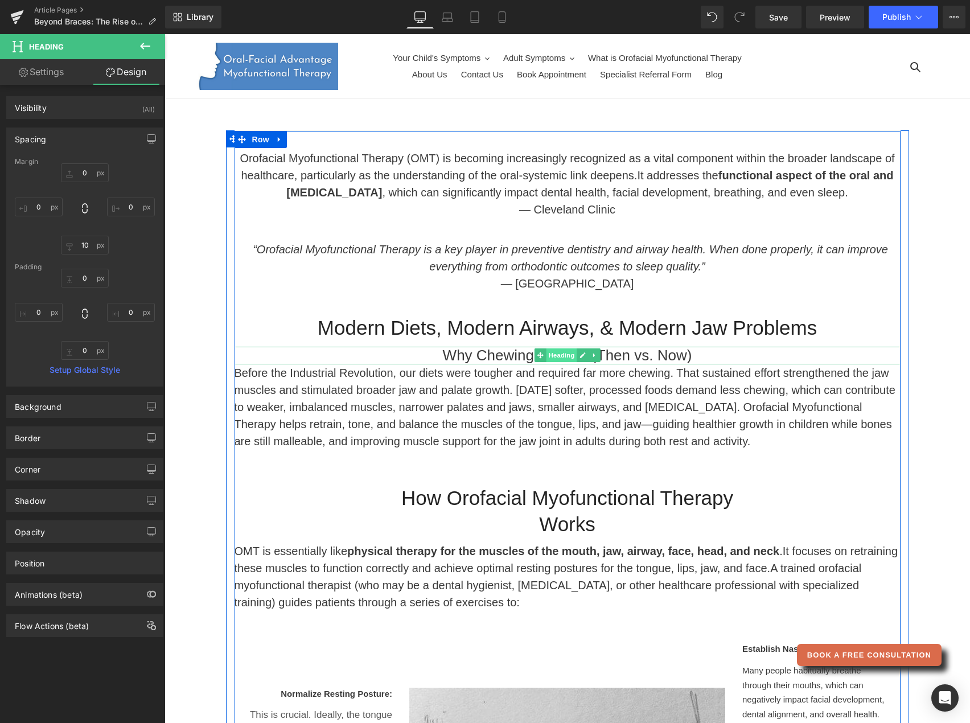
click at [546, 348] on span "Heading" at bounding box center [561, 355] width 31 height 14
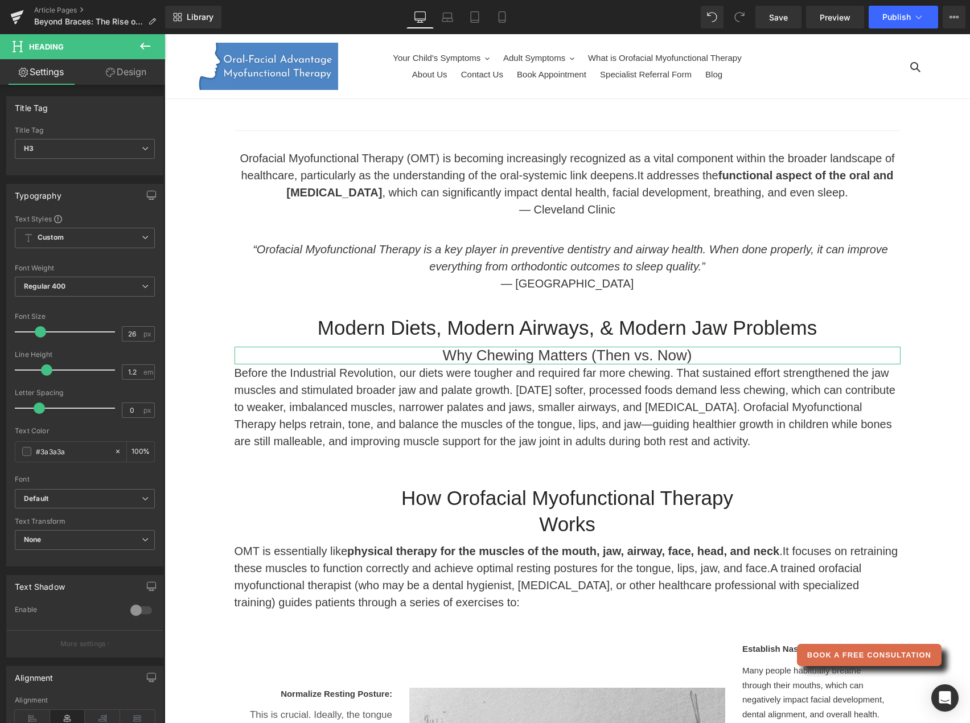
click at [142, 78] on link "Design" at bounding box center [126, 72] width 83 height 26
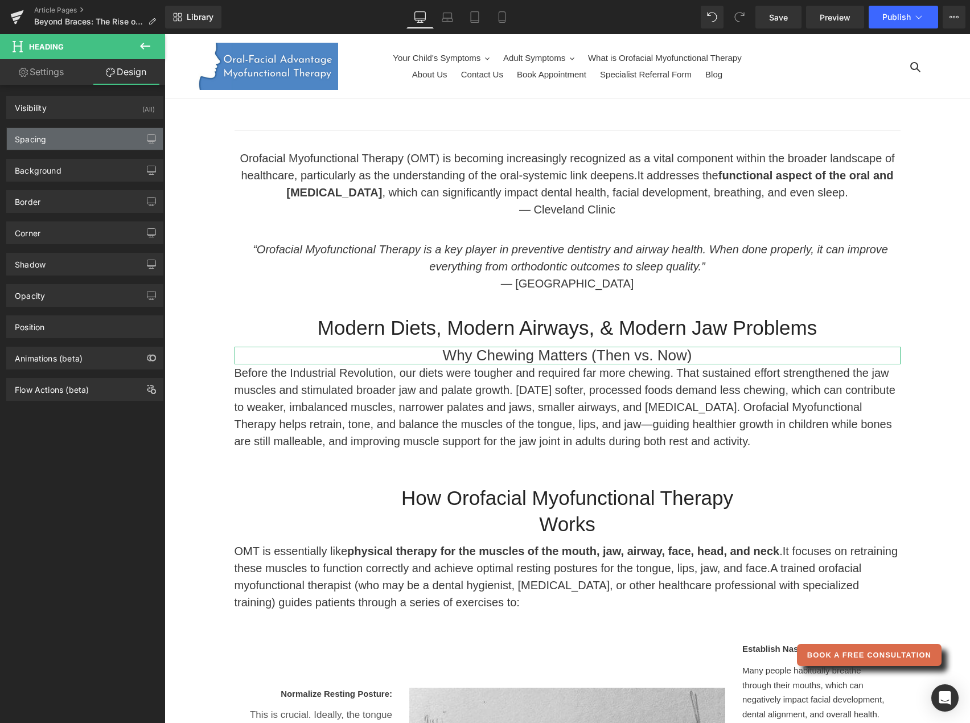
click at [88, 128] on div "Spacing" at bounding box center [85, 139] width 156 height 22
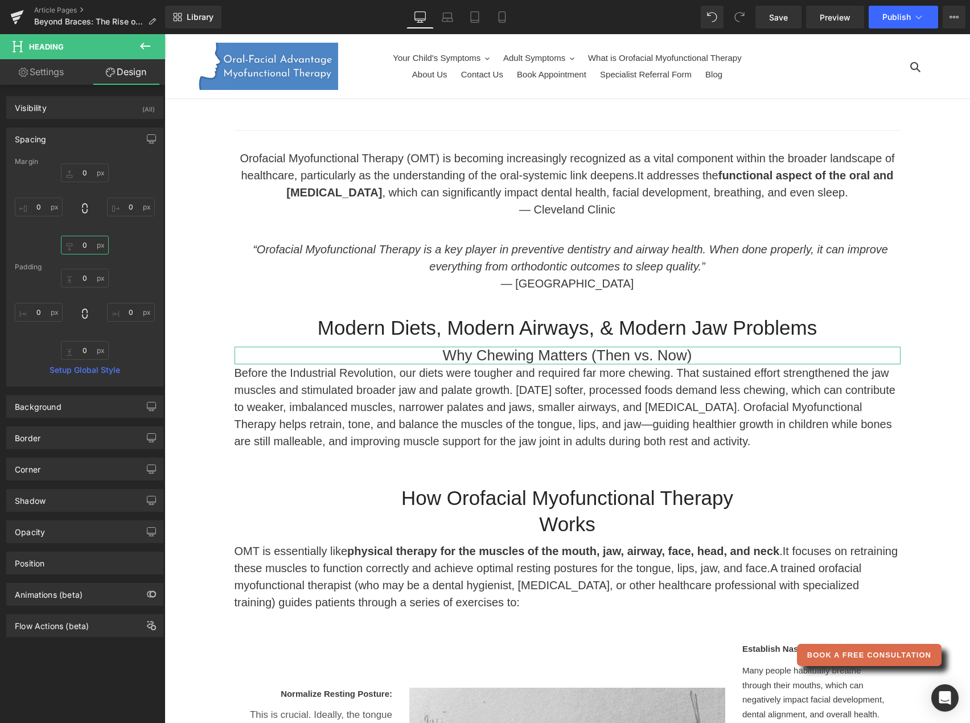
click at [86, 245] on input "0" at bounding box center [85, 245] width 48 height 19
type input "20"
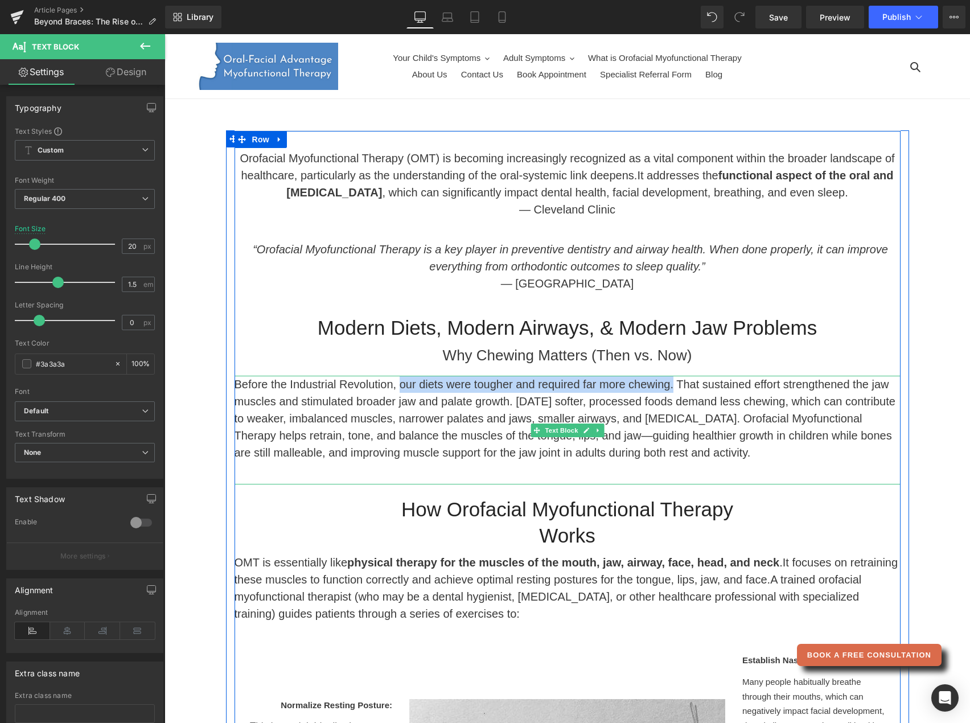
drag, startPoint x: 392, startPoint y: 359, endPoint x: 664, endPoint y: 356, distance: 272.1
click at [664, 376] on p "Before the Industrial Revolution, our diets were tougher and required far more …" at bounding box center [567, 418] width 666 height 85
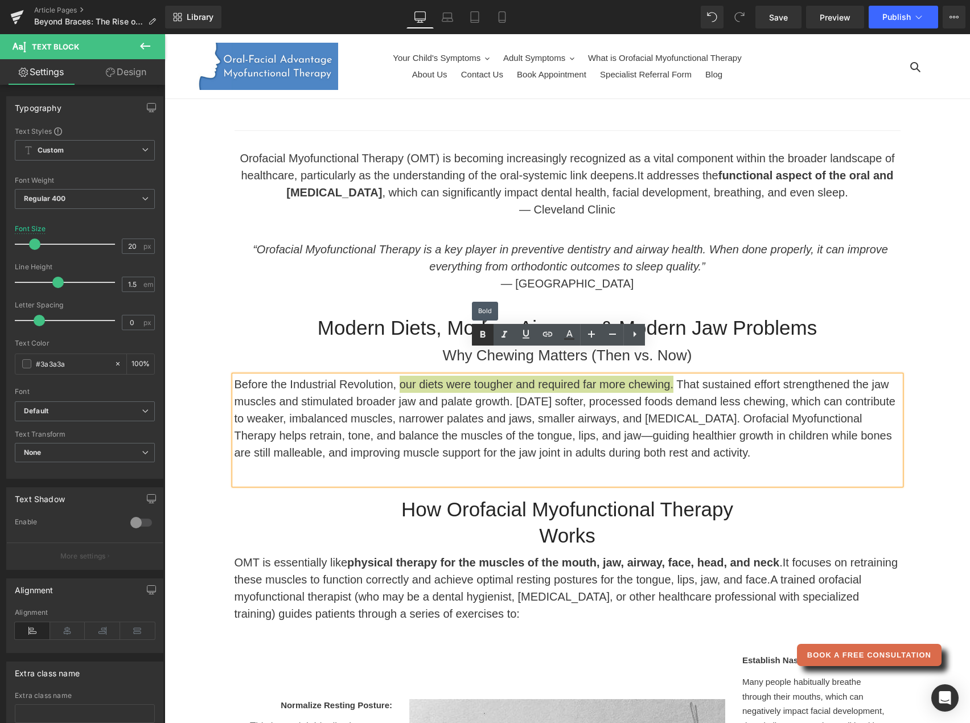
click at [484, 336] on icon at bounding box center [483, 335] width 14 height 14
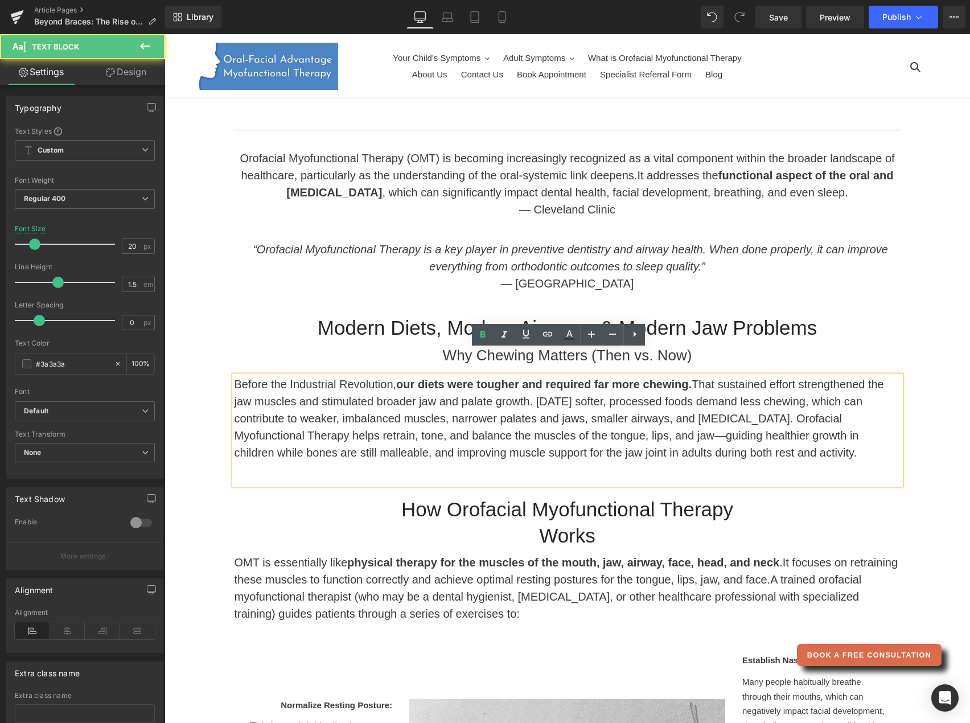
click at [754, 418] on p "Before the Industrial Revolution, our diets were tougher and required far more …" at bounding box center [567, 418] width 666 height 85
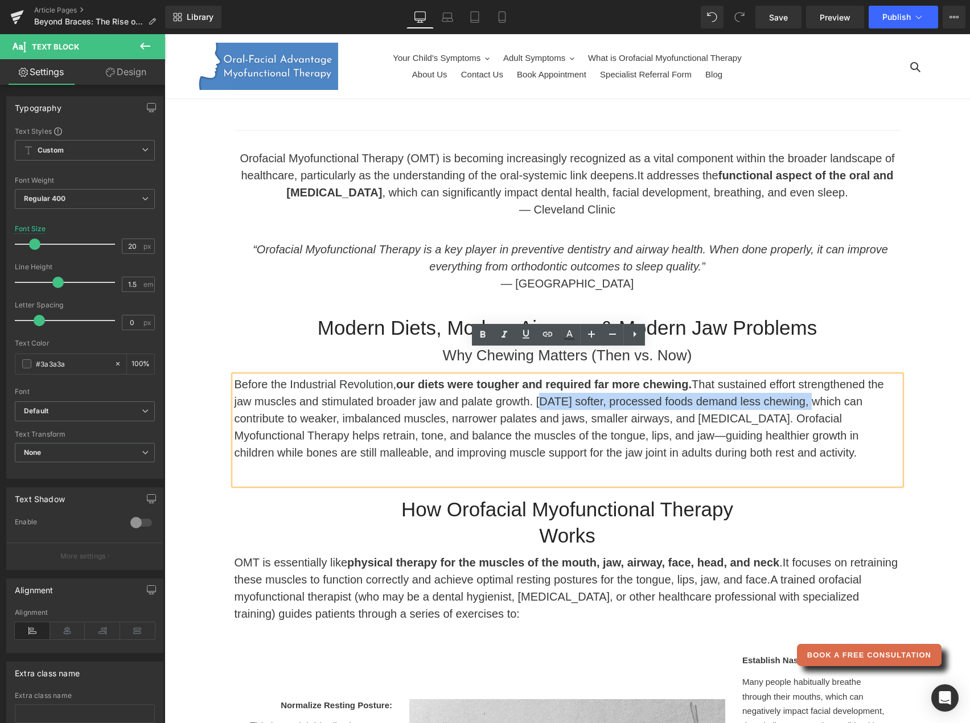
drag, startPoint x: 529, startPoint y: 376, endPoint x: 799, endPoint y: 375, distance: 269.8
click at [799, 376] on p "Before the Industrial Revolution, our diets were tougher and required far more …" at bounding box center [567, 418] width 666 height 85
click at [484, 339] on icon at bounding box center [483, 335] width 14 height 14
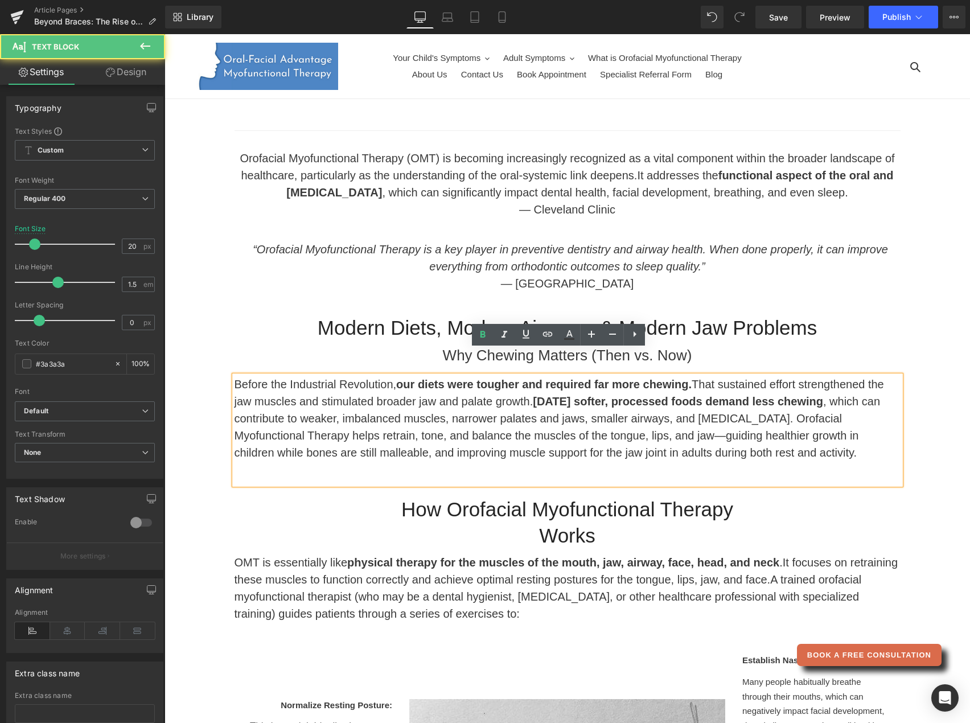
click at [483, 416] on p "Before the Industrial Revolution, our diets were tougher and required far more …" at bounding box center [567, 418] width 666 height 85
click at [768, 389] on p "Before the Industrial Revolution, our diets were tougher and required far more …" at bounding box center [567, 418] width 666 height 85
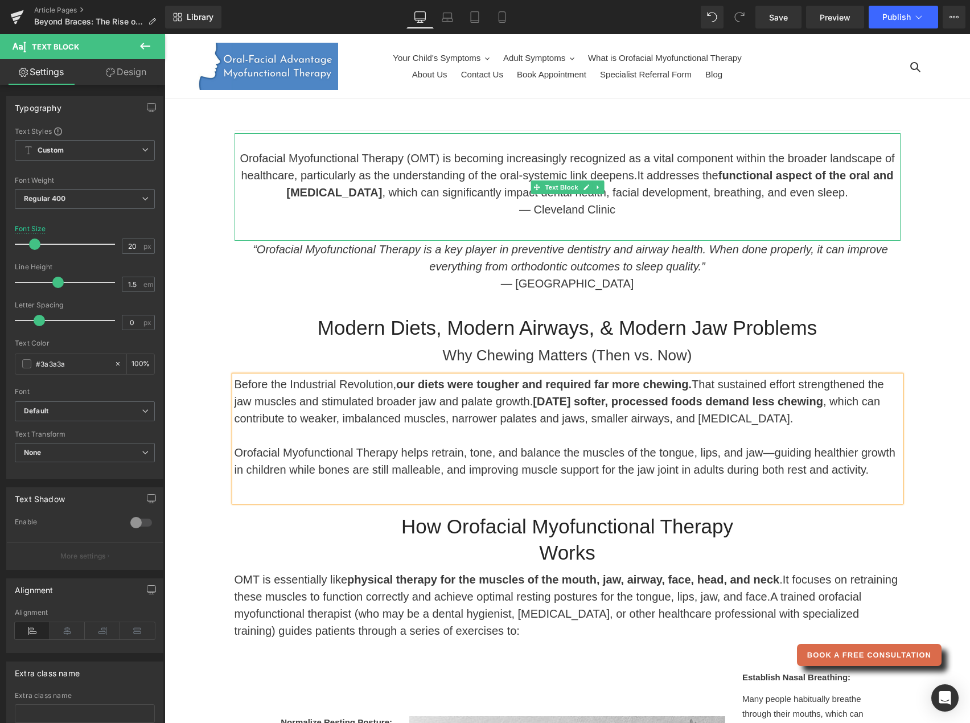
click at [669, 208] on div "Orofacial Myofunctional Therapy (OMT) is becoming increasingly recognized as a …" at bounding box center [567, 187] width 666 height 108
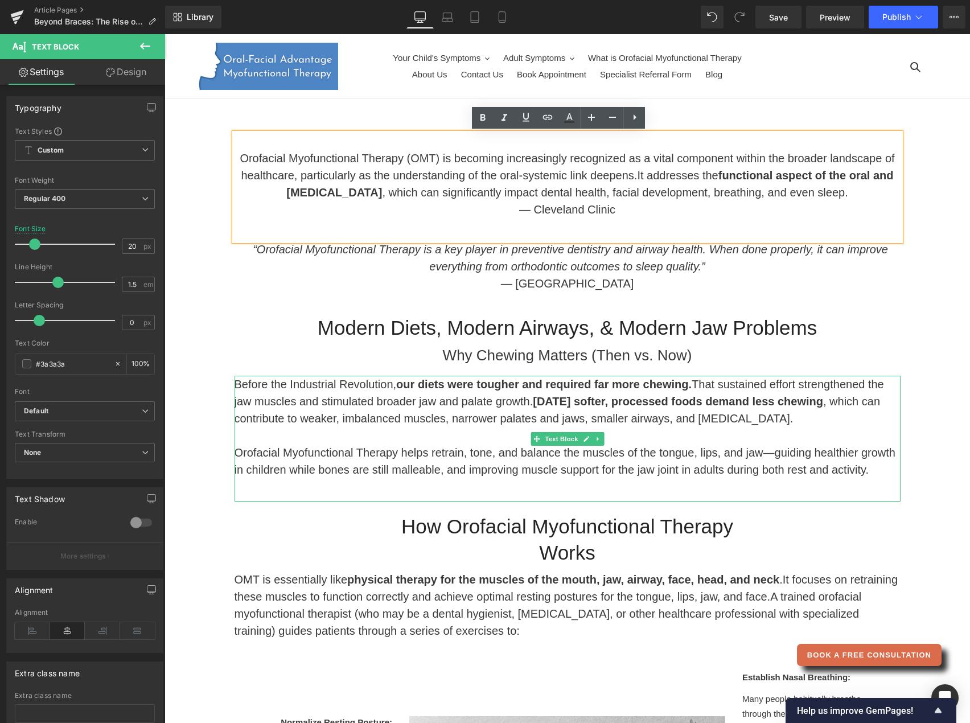
scroll to position [17, 0]
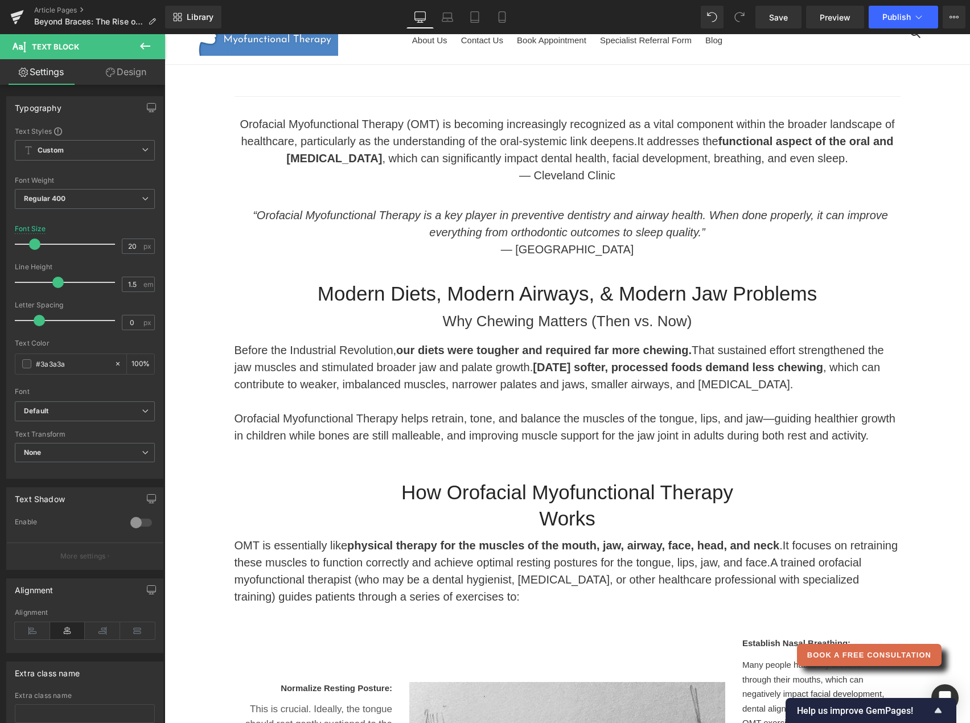
click at [146, 47] on icon at bounding box center [145, 46] width 14 height 14
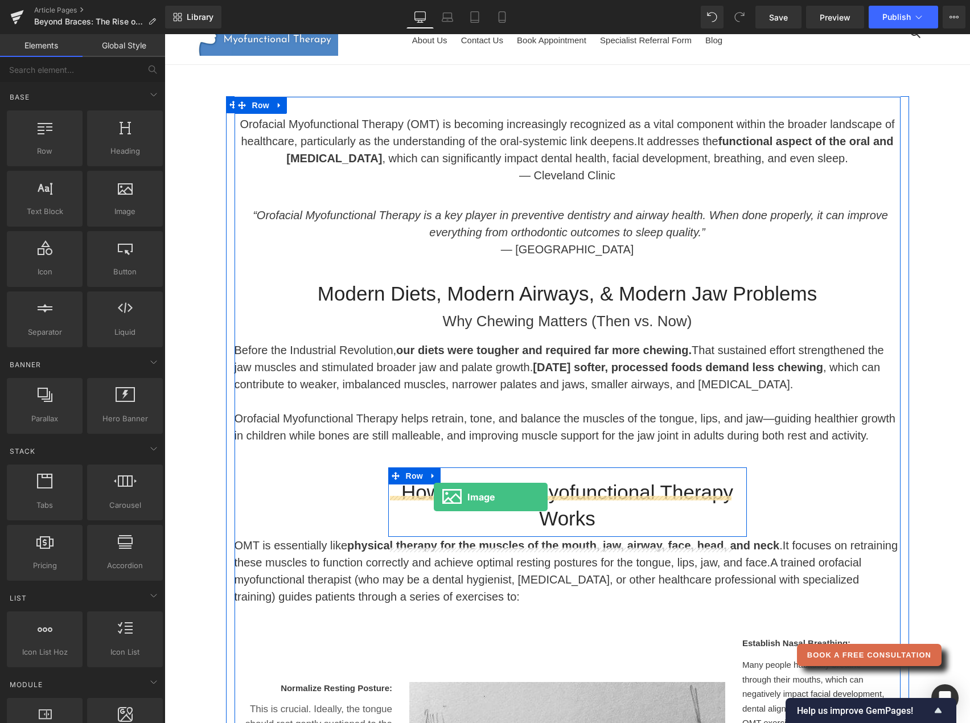
drag, startPoint x: 282, startPoint y: 229, endPoint x: 433, endPoint y: 503, distance: 312.0
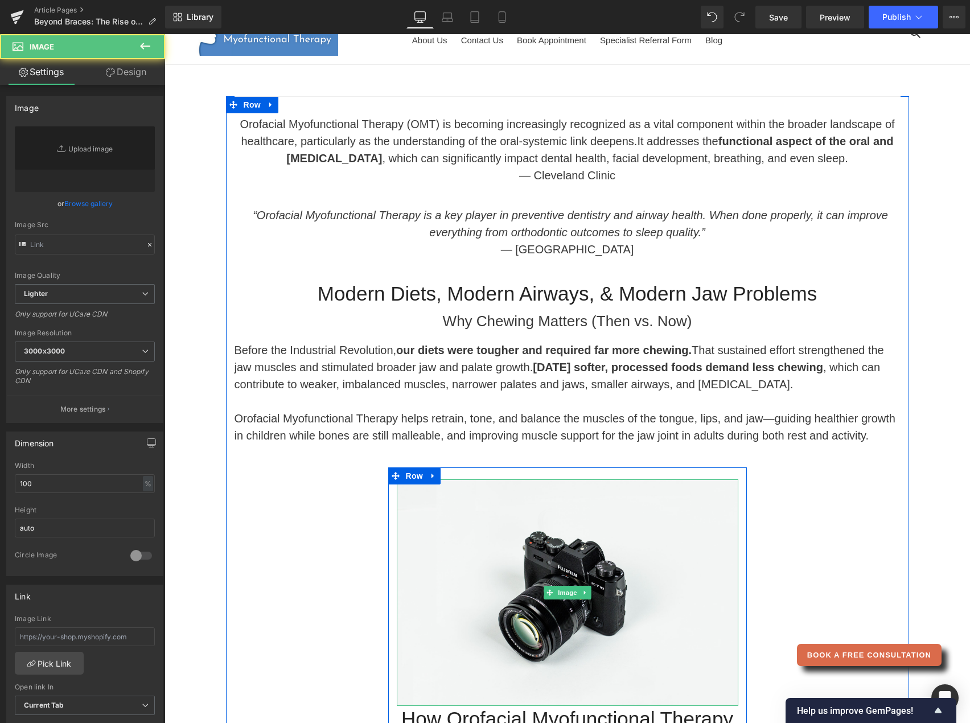
type input "//[DOMAIN_NAME][URL]"
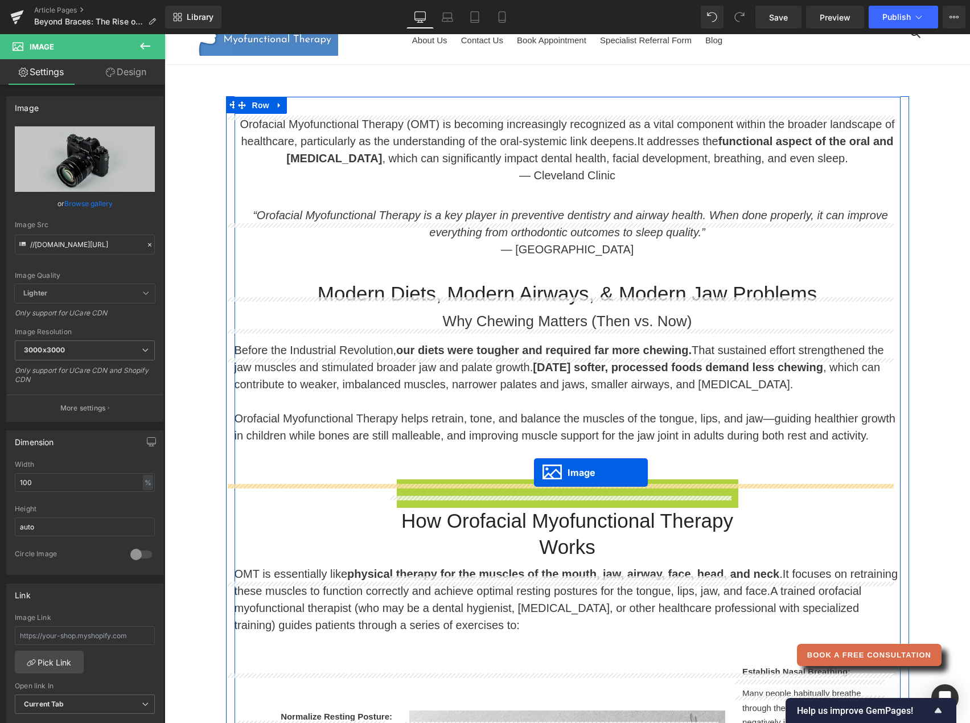
drag, startPoint x: 540, startPoint y: 605, endPoint x: 534, endPoint y: 472, distance: 132.8
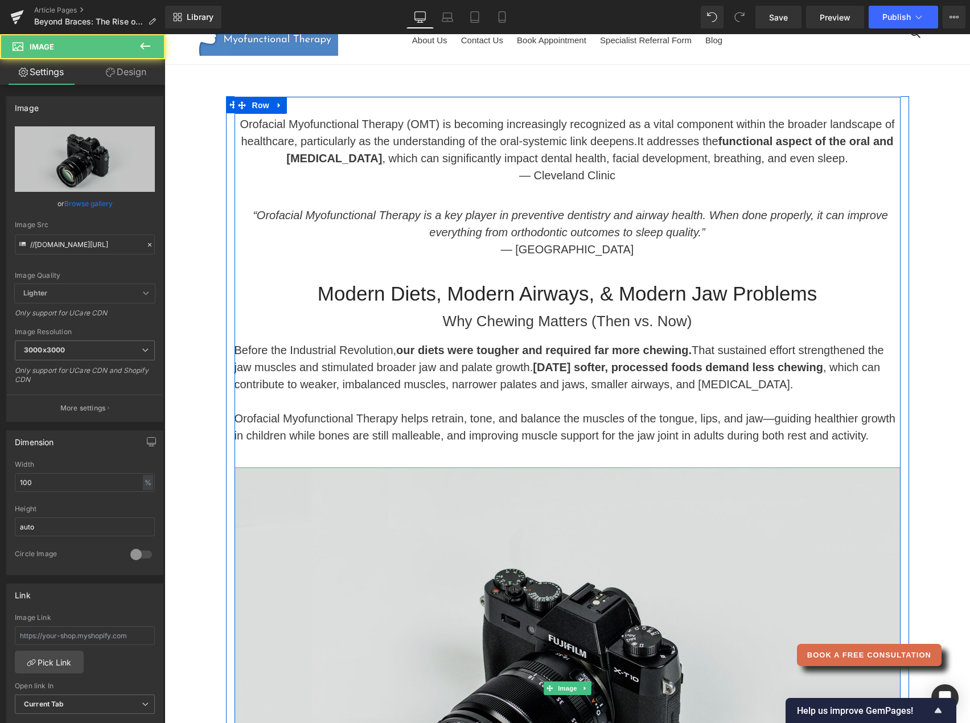
click at [502, 582] on img at bounding box center [567, 687] width 666 height 441
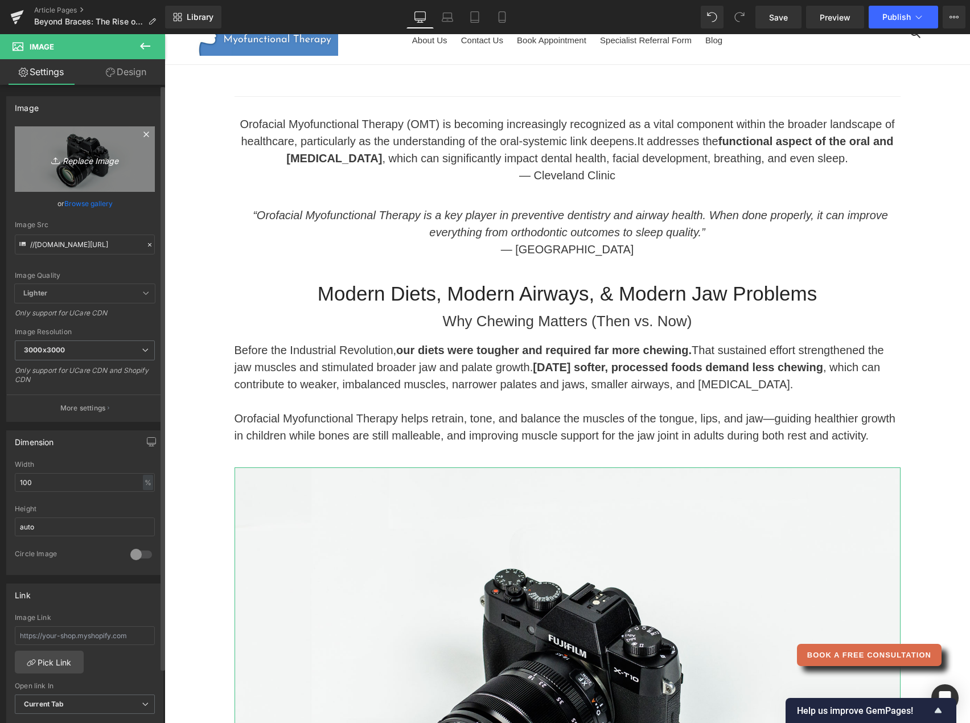
click at [122, 176] on link "Replace Image" at bounding box center [85, 158] width 140 height 65
type input "C:\fakepath\Then vs Now chewy vs soft foods.png"
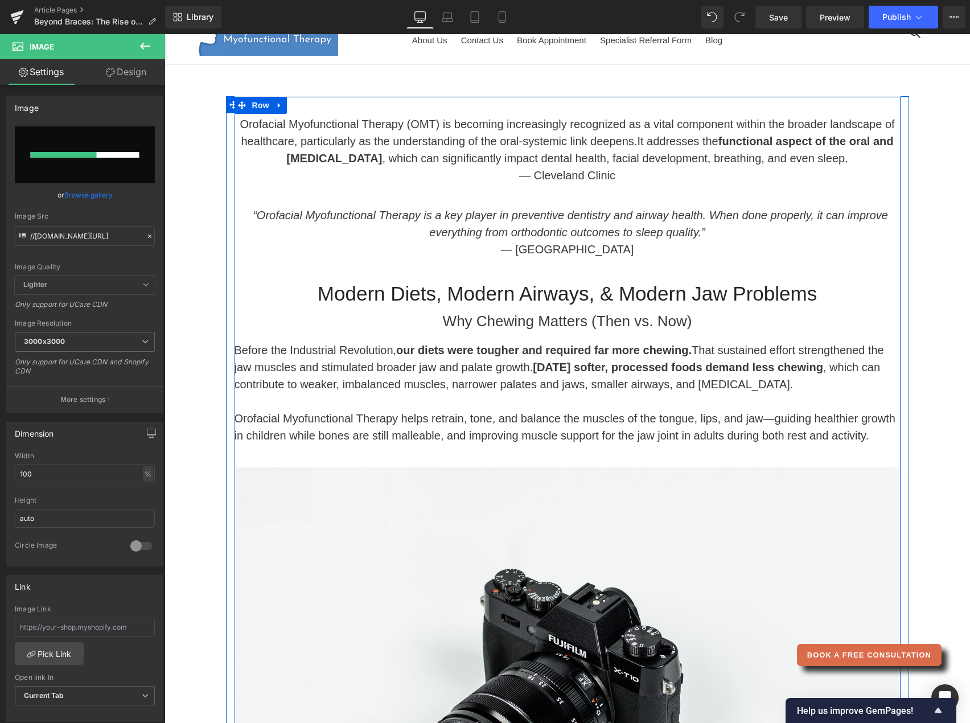
scroll to position [245, 0]
type input "https://ucarecdn.com/fd39aaea-bdb9-478e-aaba-4e4b7c3498b6/-/format/auto/-/previ…"
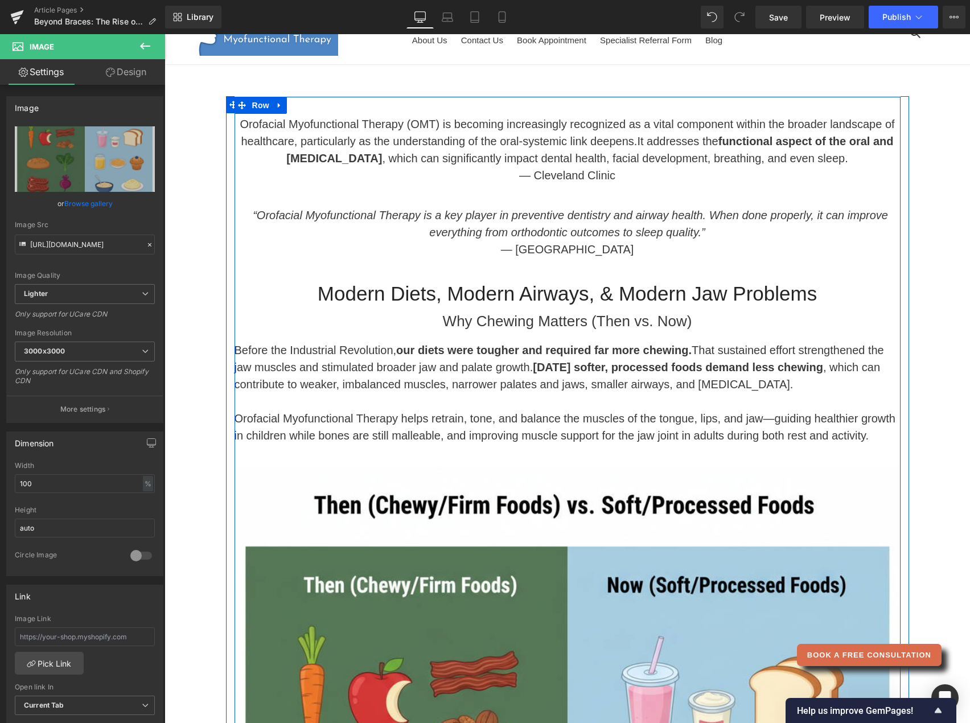
scroll to position [394, 0]
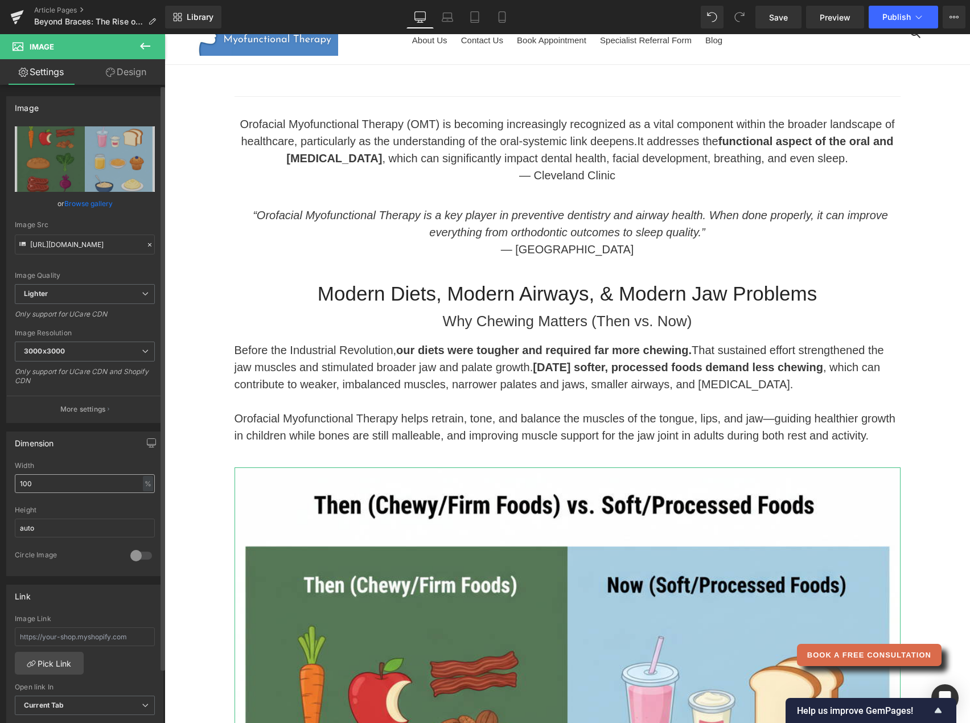
click at [65, 480] on input "100" at bounding box center [85, 483] width 140 height 19
type input "1"
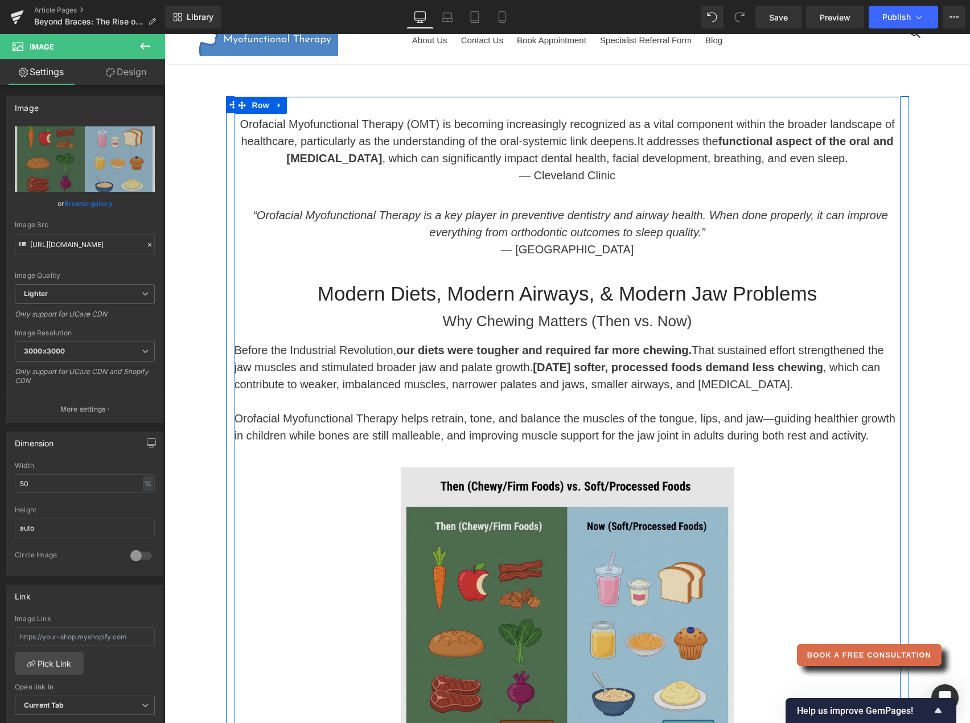
scroll to position [381, 0]
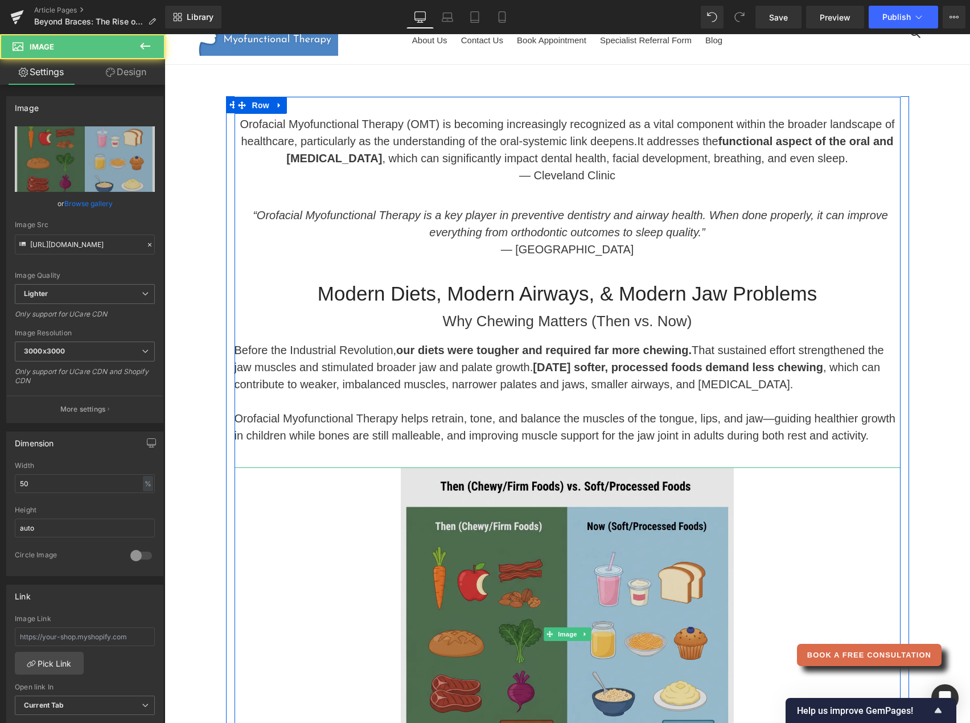
click at [575, 467] on img at bounding box center [567, 633] width 333 height 333
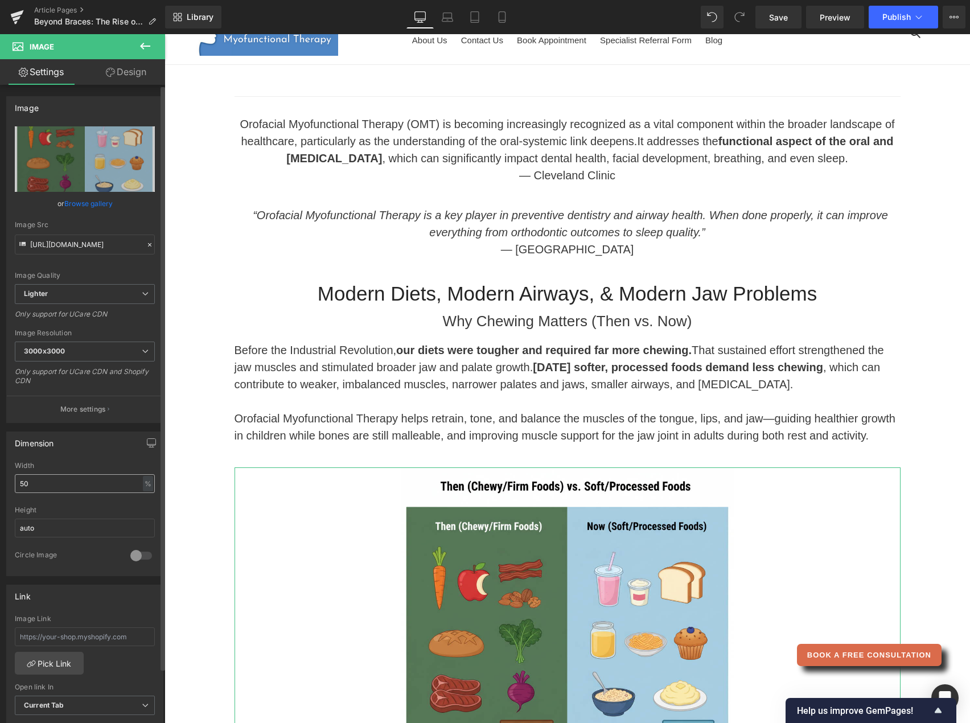
click at [51, 477] on input "50" at bounding box center [85, 483] width 140 height 19
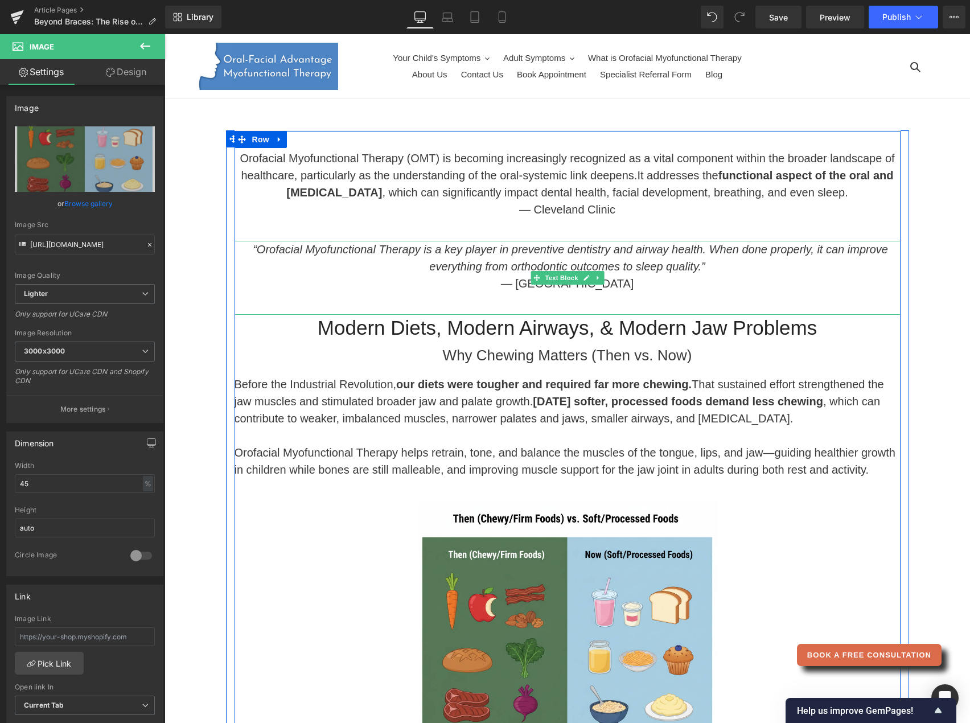
scroll to position [17, 0]
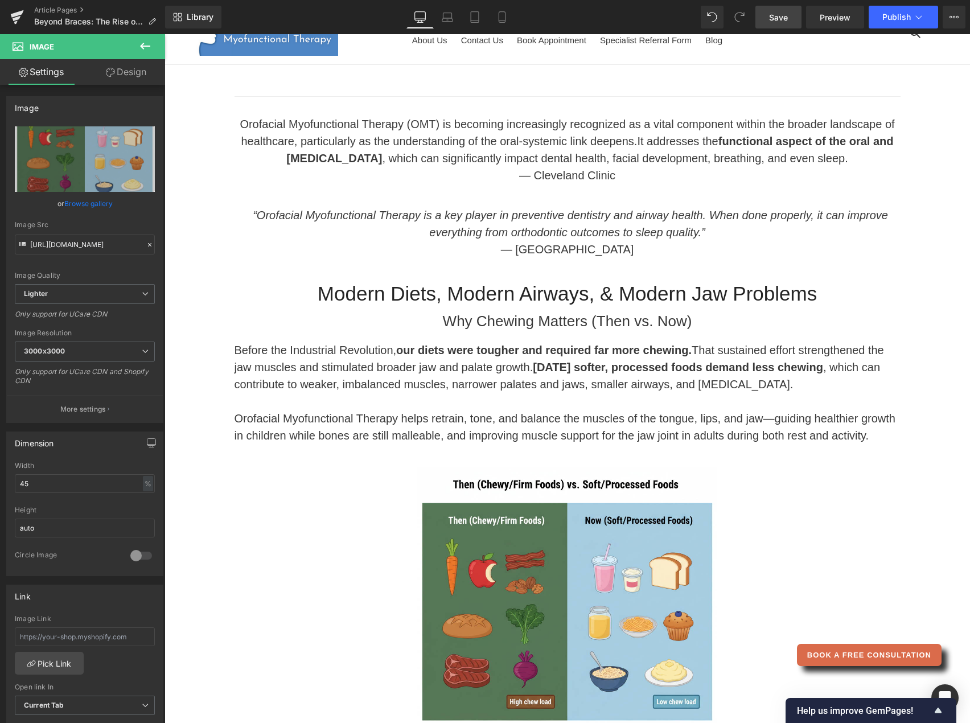
type input "45"
click at [773, 22] on span "Save" at bounding box center [778, 17] width 19 height 12
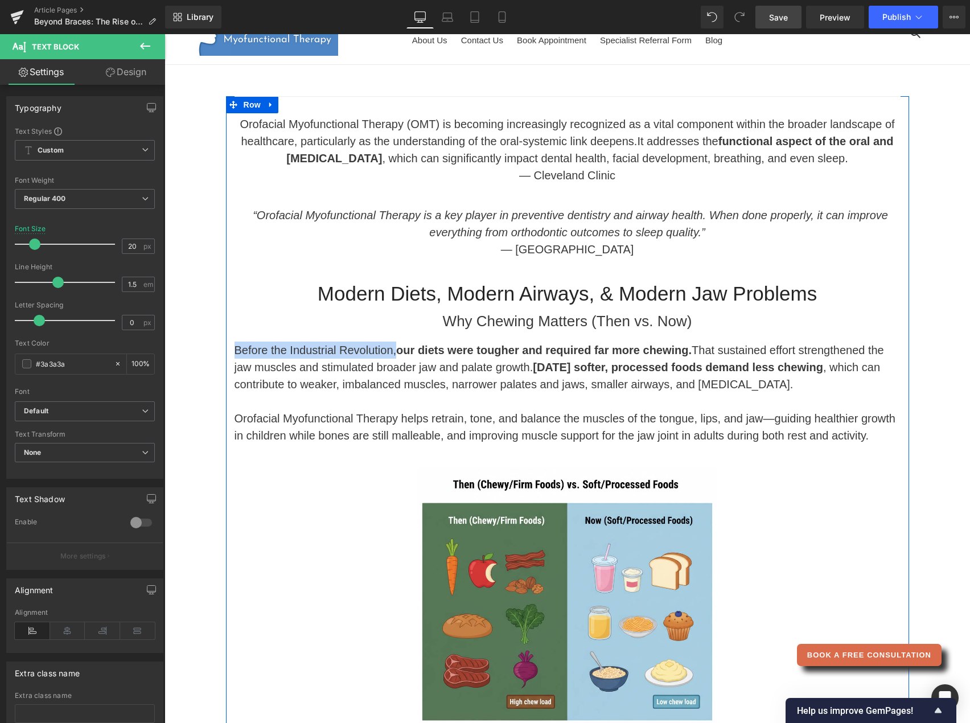
drag, startPoint x: 388, startPoint y: 368, endPoint x: 224, endPoint y: 371, distance: 164.5
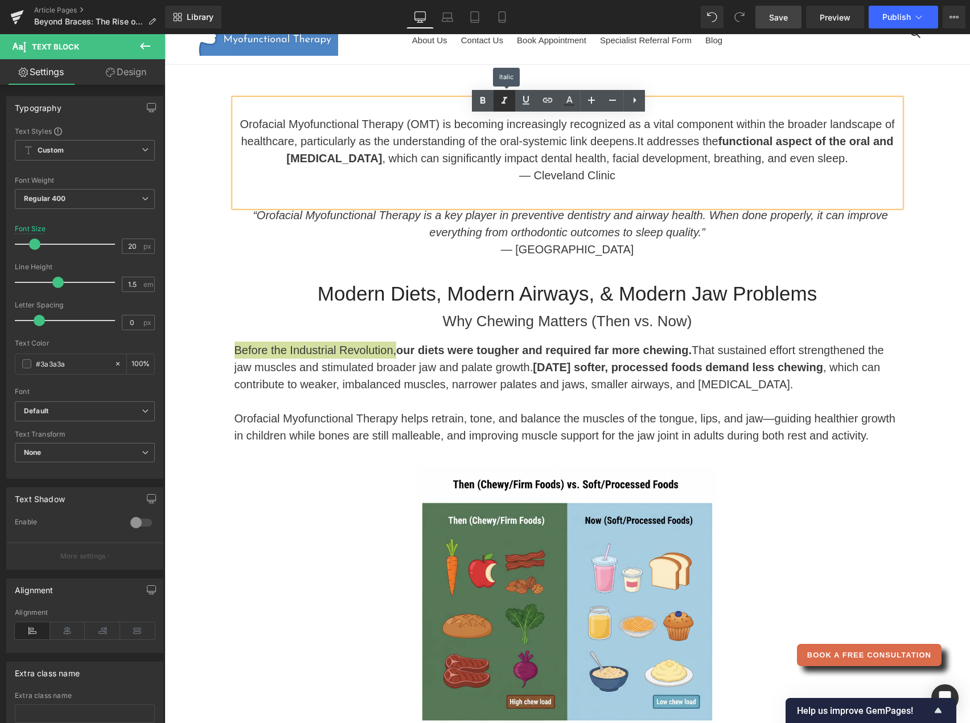
click at [504, 105] on icon at bounding box center [504, 101] width 14 height 14
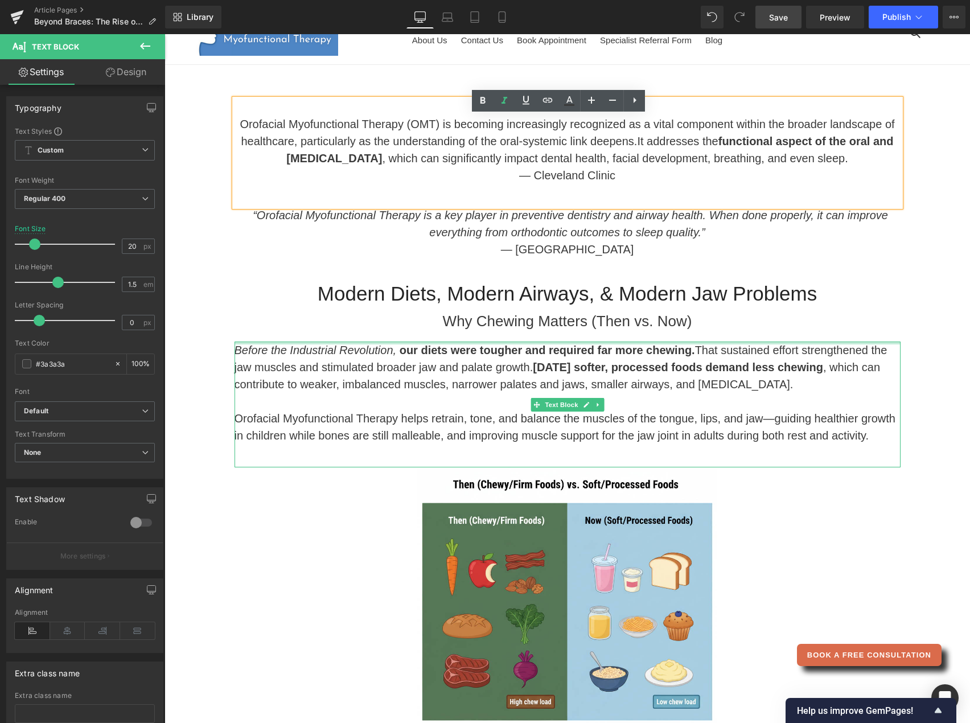
click at [672, 344] on div at bounding box center [567, 342] width 666 height 3
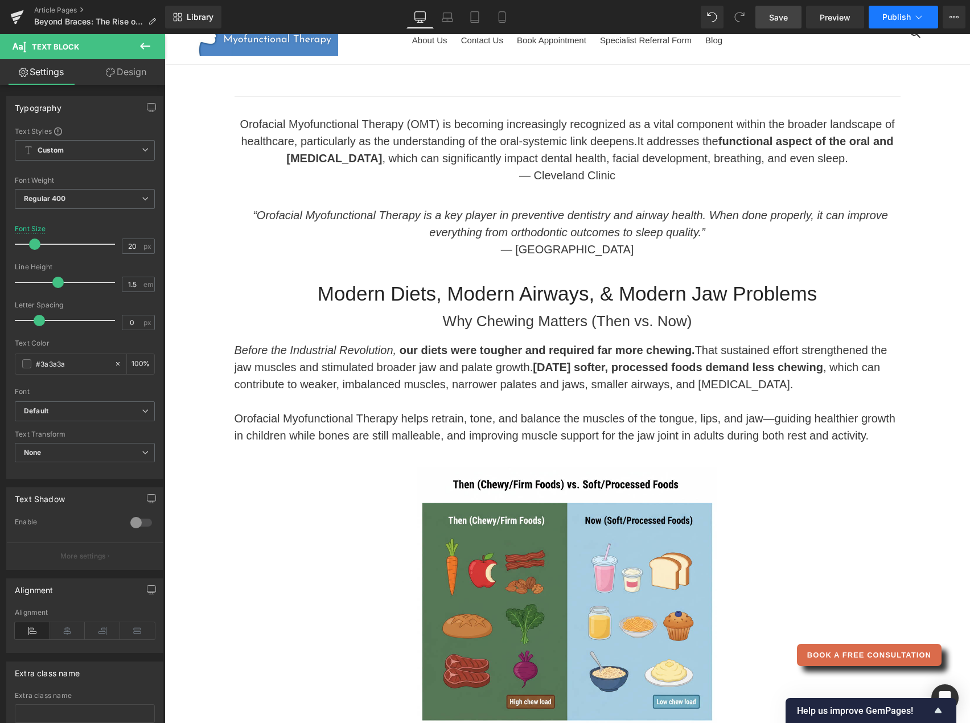
click at [905, 17] on span "Publish" at bounding box center [896, 17] width 28 height 9
click at [781, 23] on link "Save" at bounding box center [778, 17] width 46 height 23
click at [904, 16] on span "Publish" at bounding box center [896, 17] width 28 height 9
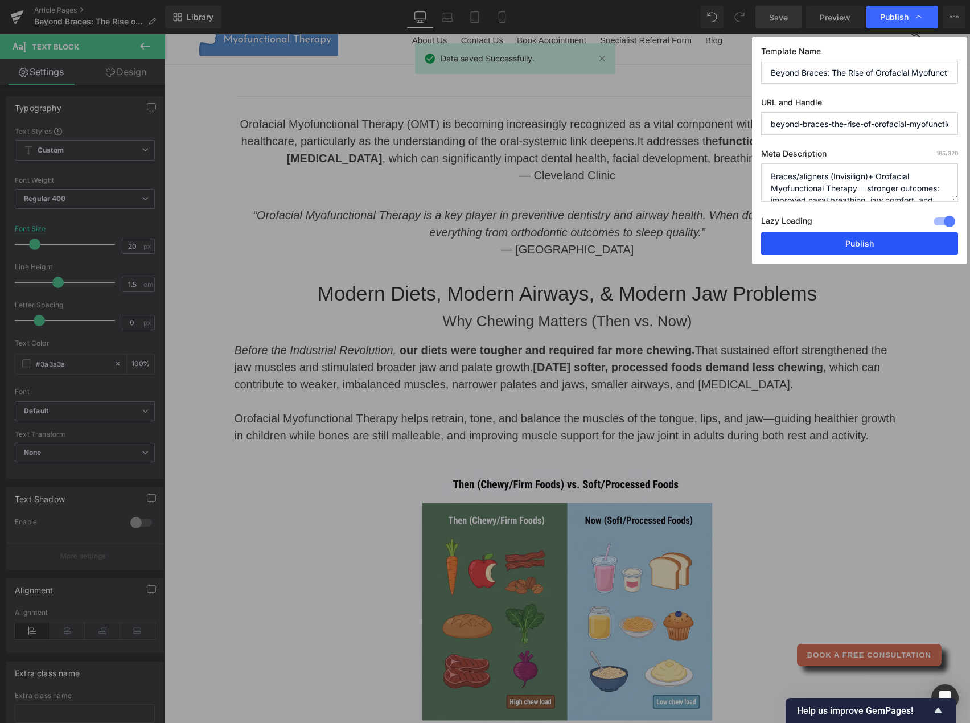
click at [875, 242] on button "Publish" at bounding box center [859, 243] width 197 height 23
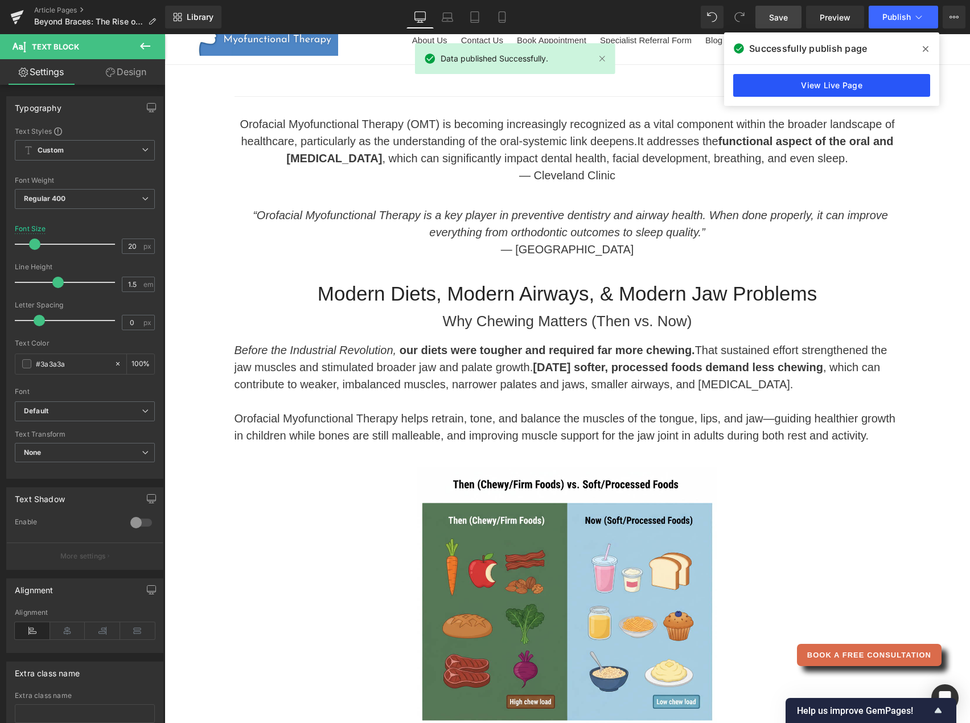
click at [859, 85] on link "View Live Page" at bounding box center [831, 85] width 197 height 23
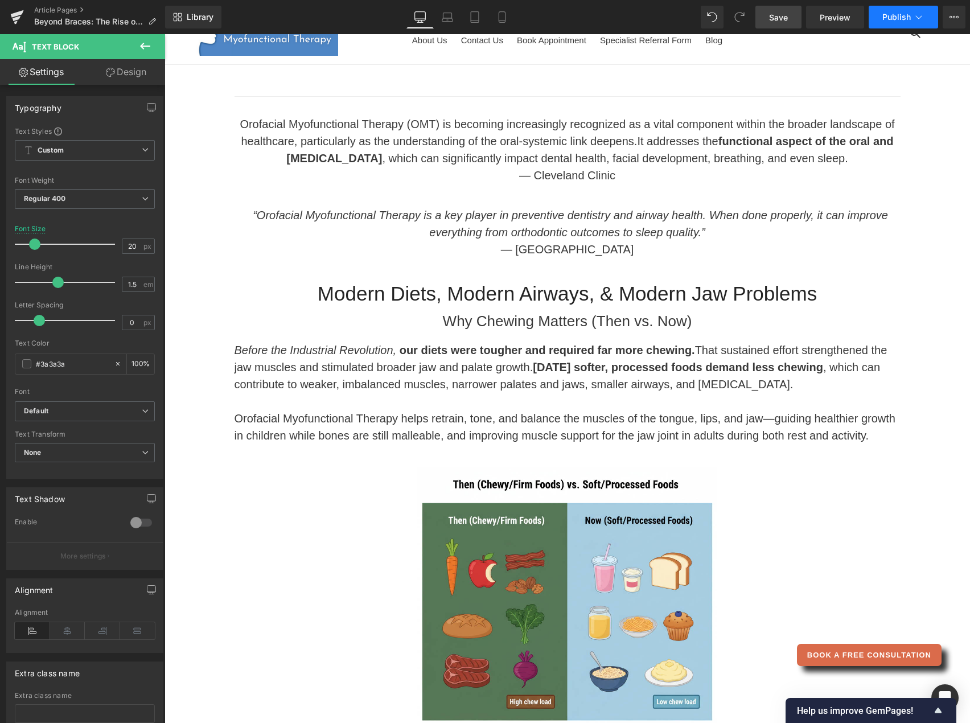
click at [894, 20] on span "Publish" at bounding box center [896, 17] width 28 height 9
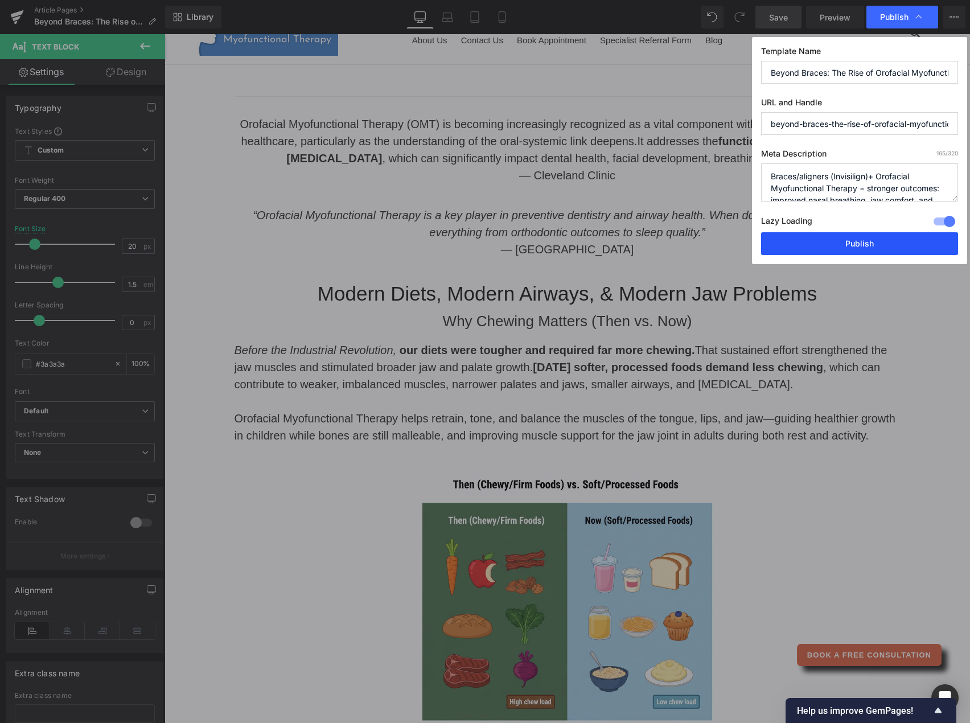
click at [839, 247] on button "Publish" at bounding box center [859, 243] width 197 height 23
